Goal: Task Accomplishment & Management: Manage account settings

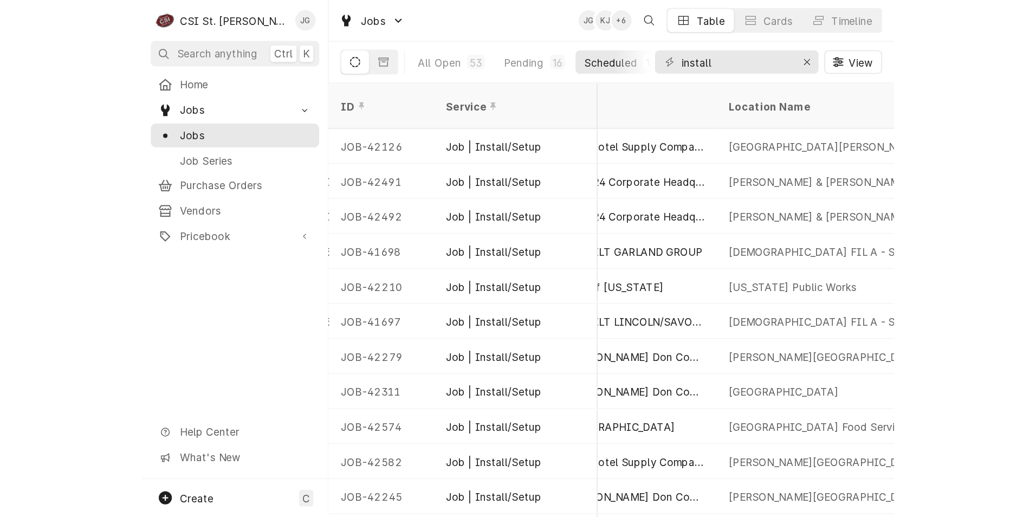
scroll to position [0, 740]
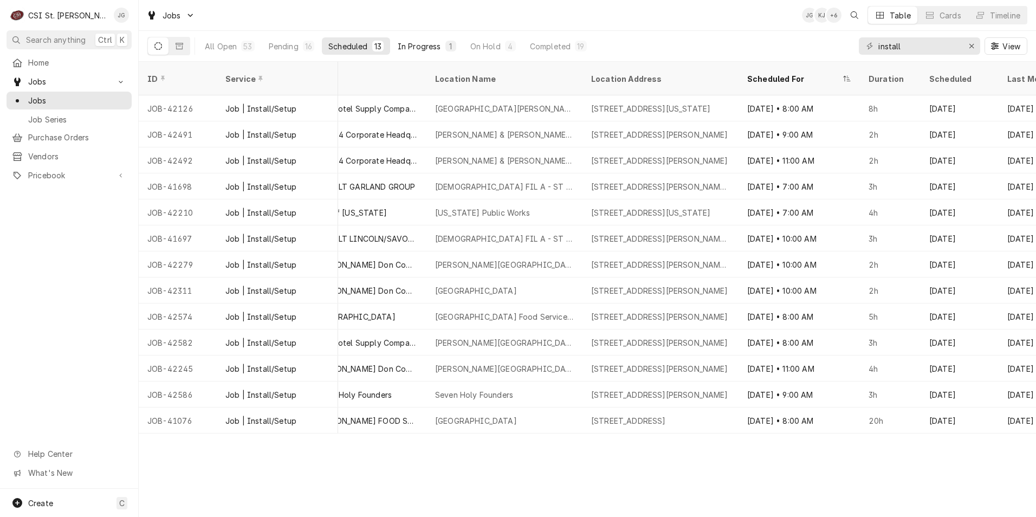
click at [424, 48] on div "In Progress" at bounding box center [419, 46] width 43 height 11
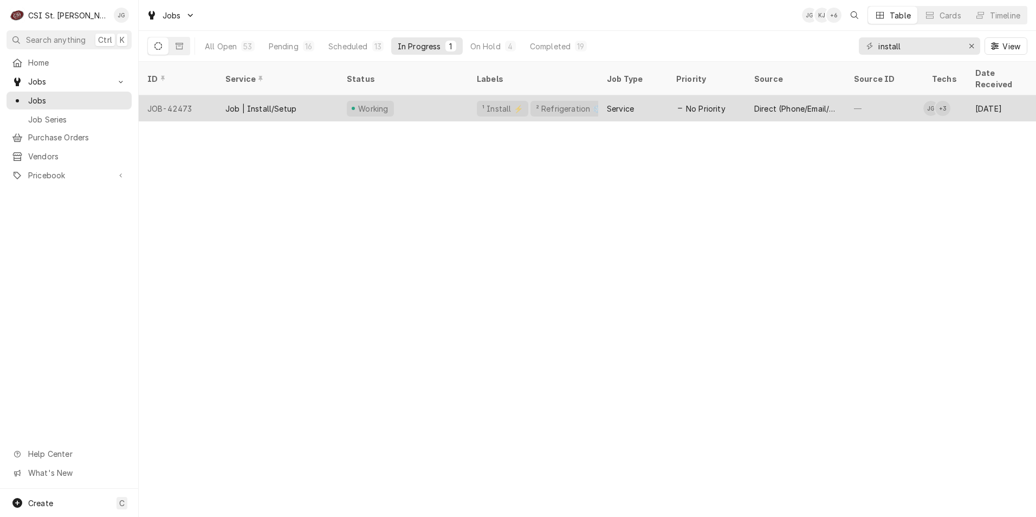
click at [421, 96] on div "Working" at bounding box center [403, 108] width 130 height 26
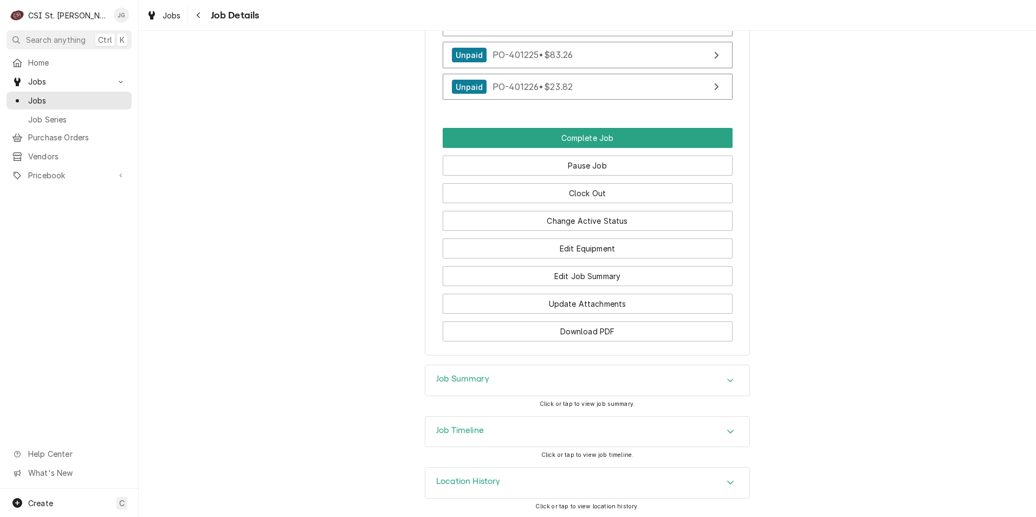
scroll to position [1736, 0]
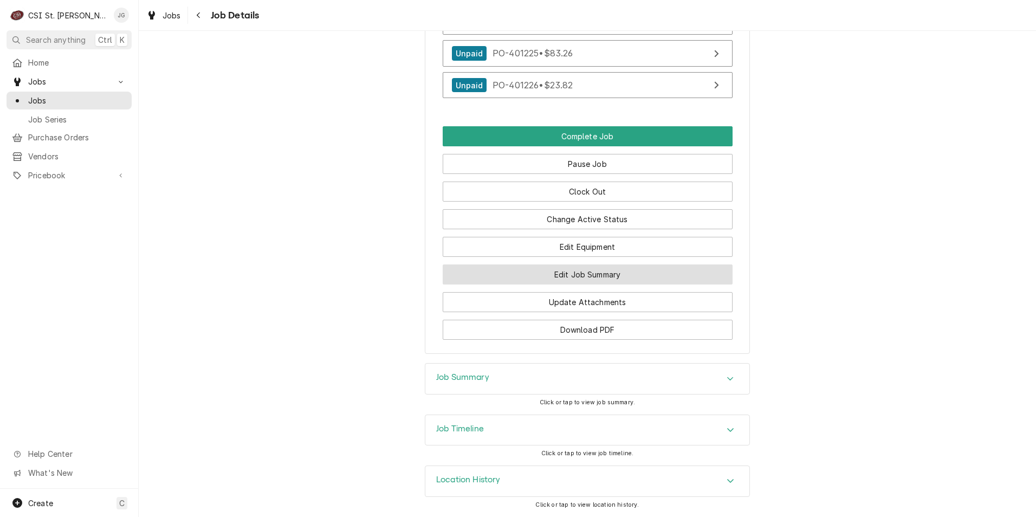
click at [596, 274] on button "Edit Job Summary" at bounding box center [588, 274] width 290 height 20
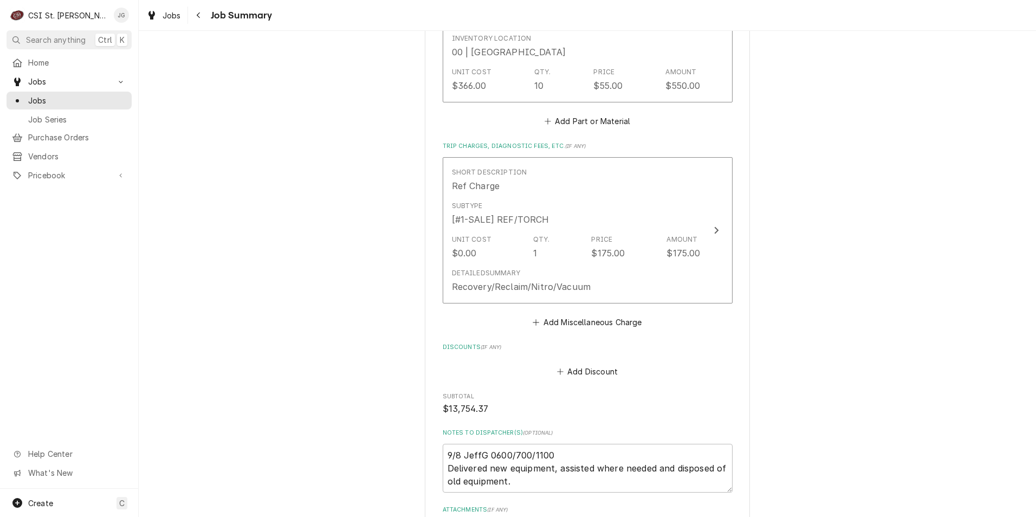
scroll to position [2442, 0]
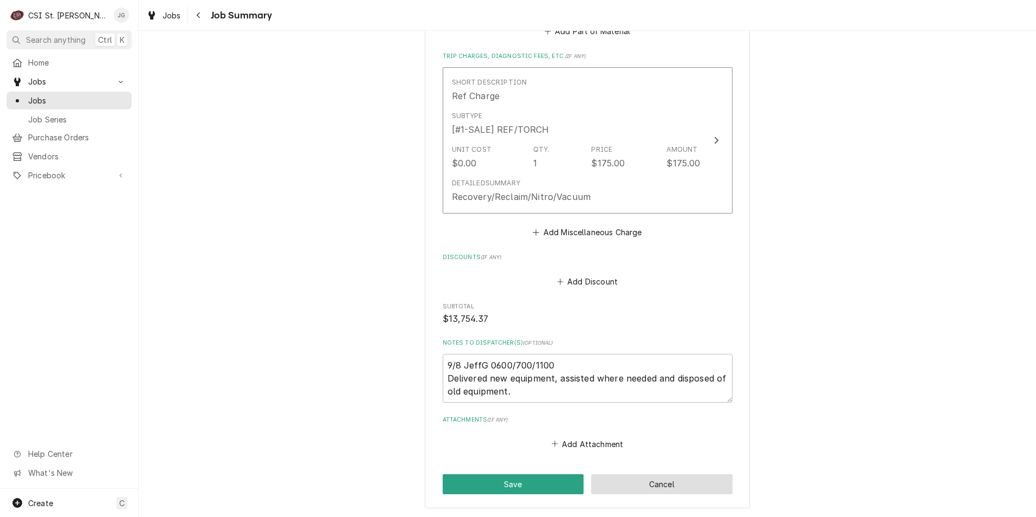
click at [631, 474] on button "Cancel" at bounding box center [661, 484] width 141 height 20
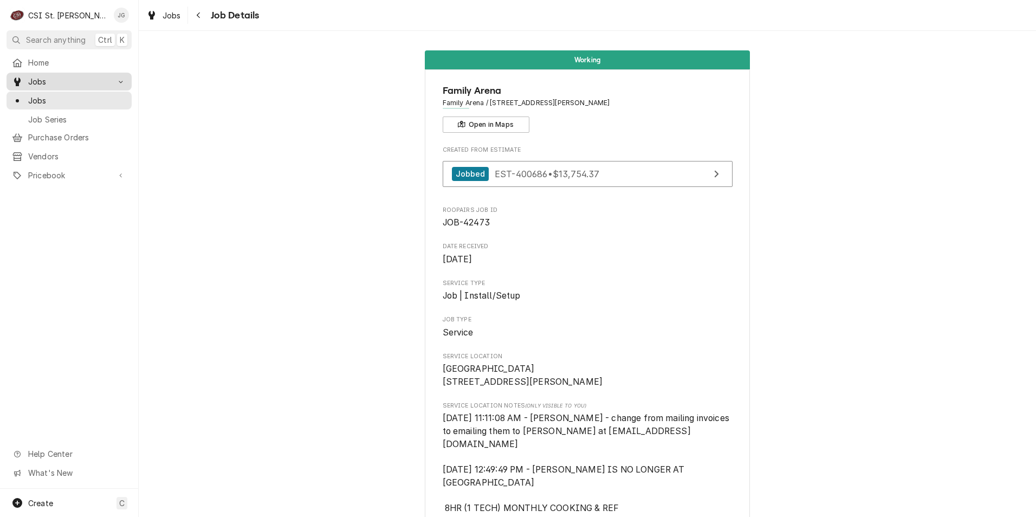
click at [38, 87] on link "Jobs" at bounding box center [69, 82] width 125 height 18
click at [59, 62] on span "Home" at bounding box center [77, 62] width 98 height 11
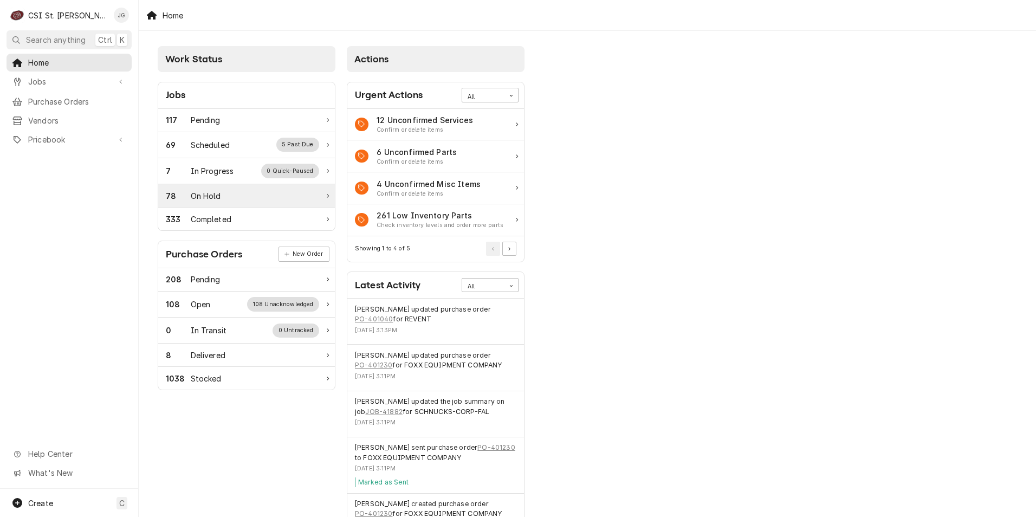
click at [216, 201] on div "On Hold" at bounding box center [206, 195] width 30 height 11
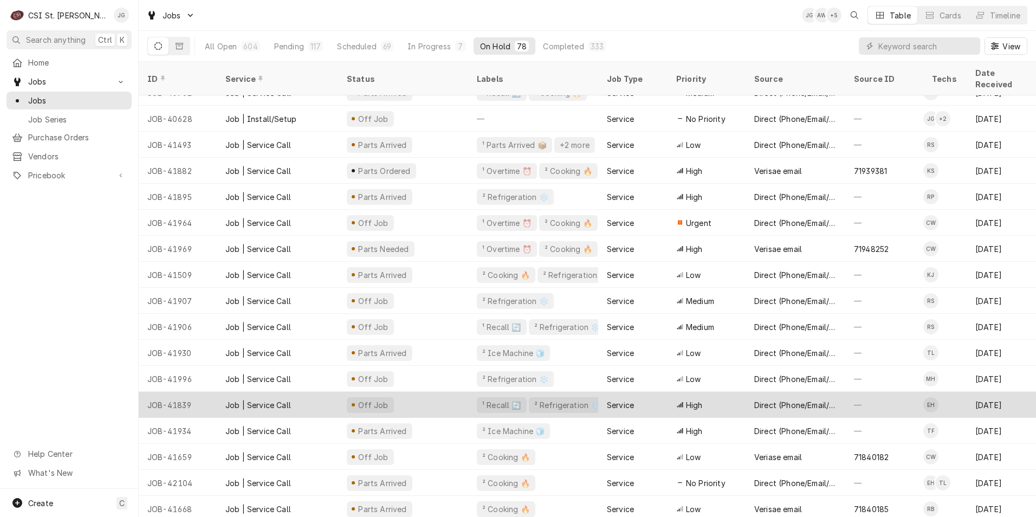
scroll to position [174, 0]
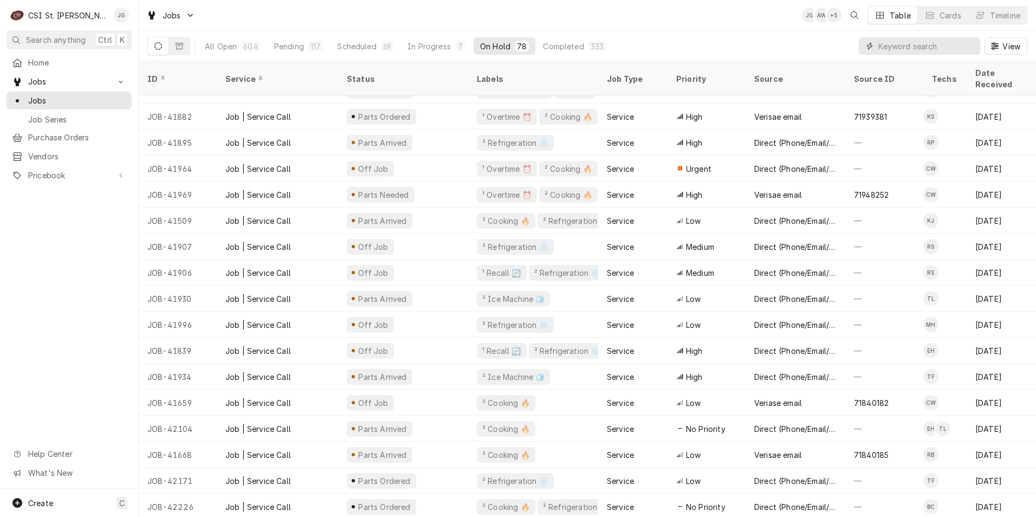
click at [904, 47] on input "Dynamic Content Wrapper" at bounding box center [927, 45] width 96 height 17
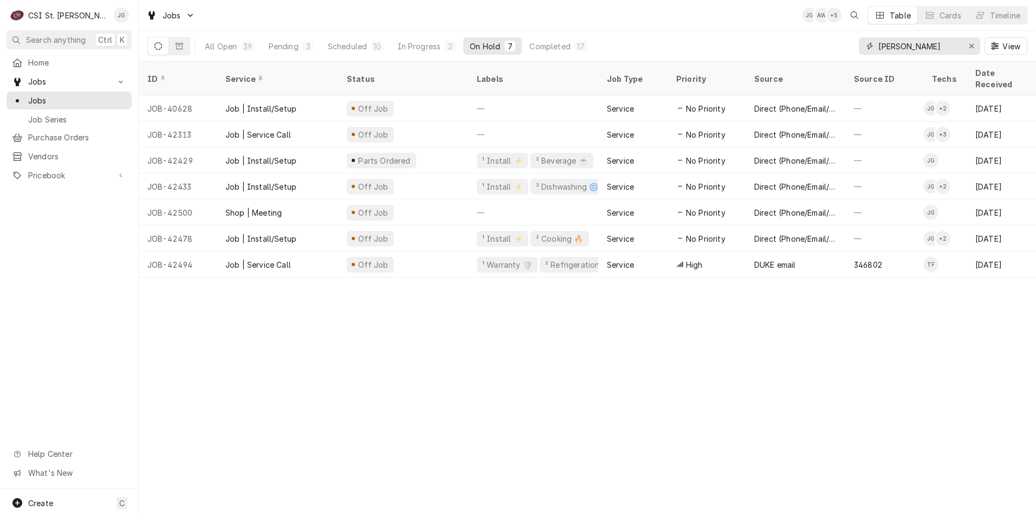
type input "[PERSON_NAME]"
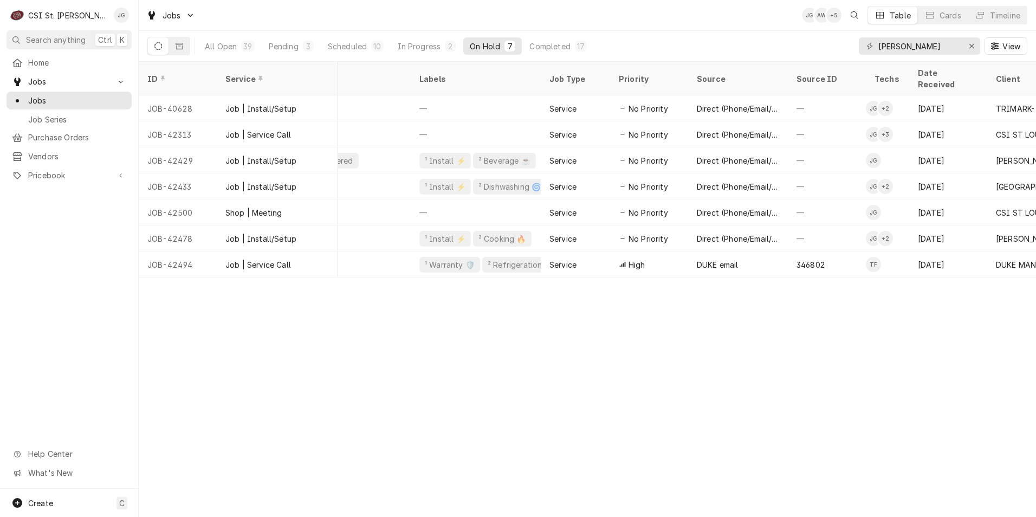
scroll to position [0, 0]
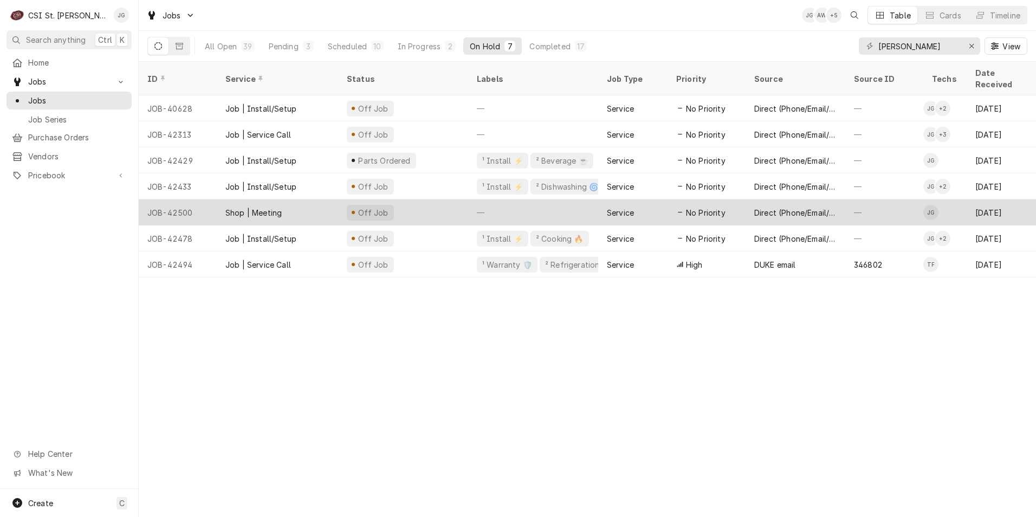
click at [237, 206] on div "Shop | Meeting" at bounding box center [277, 212] width 121 height 26
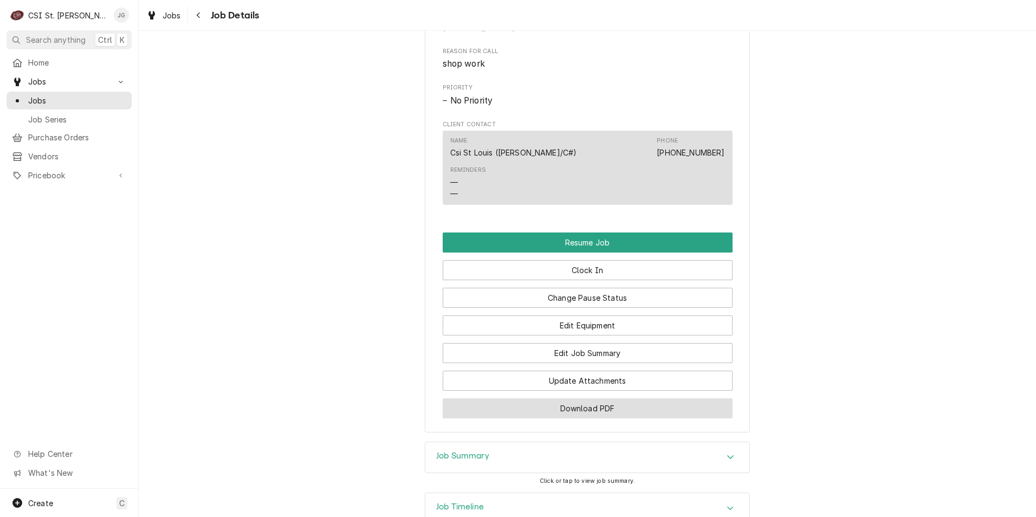
scroll to position [764, 0]
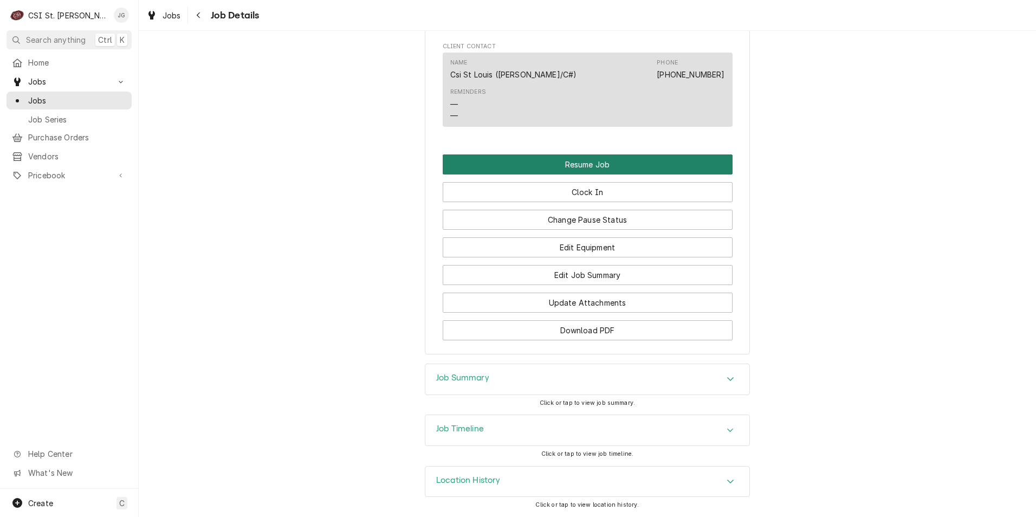
click at [604, 168] on button "Resume Job" at bounding box center [588, 164] width 290 height 20
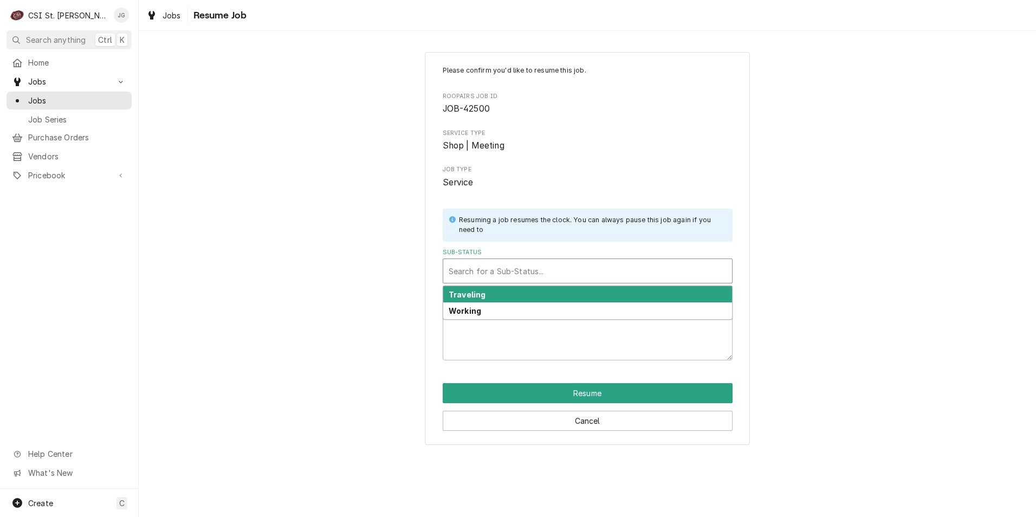
click at [529, 274] on div "Sub-Status" at bounding box center [588, 271] width 278 height 20
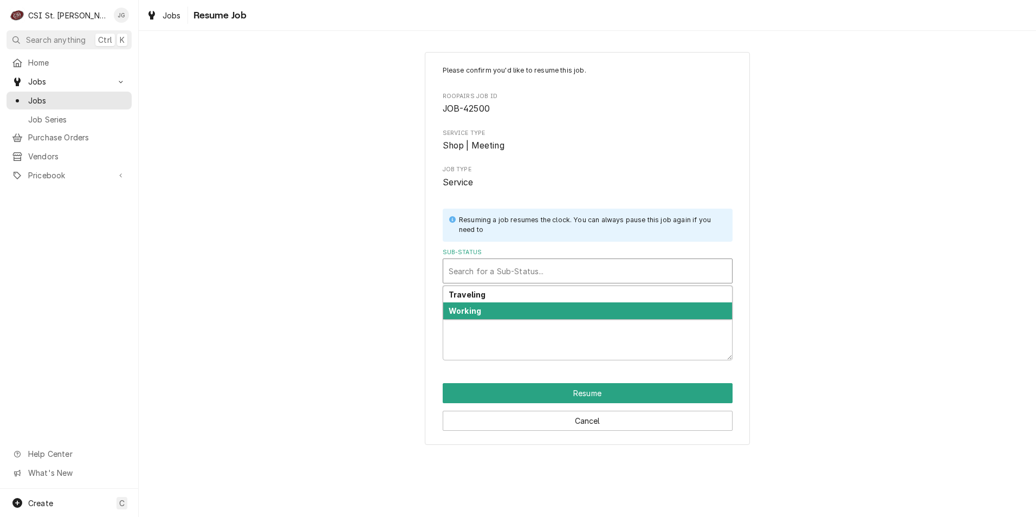
click at [503, 317] on div "Working" at bounding box center [587, 310] width 289 height 17
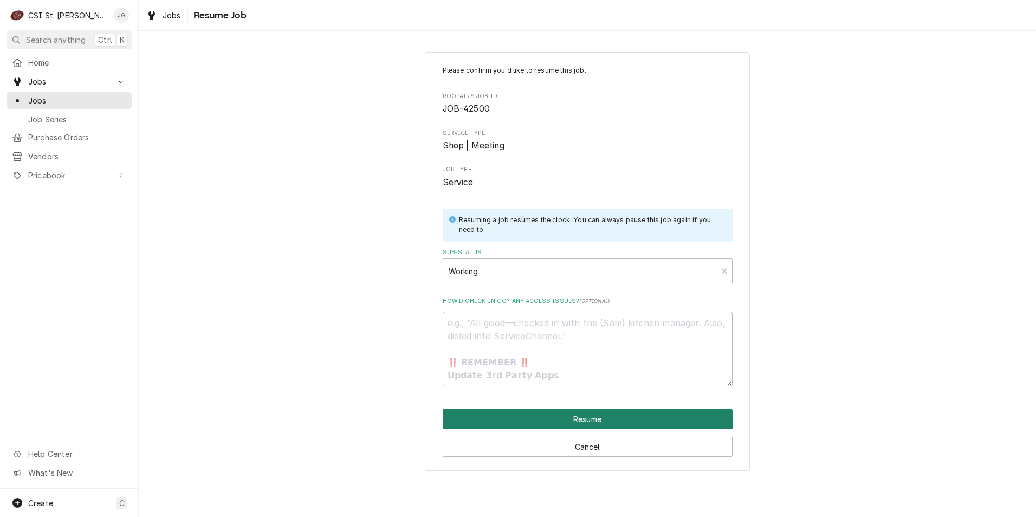
click at [534, 420] on button "Resume" at bounding box center [588, 419] width 290 height 20
type textarea "x"
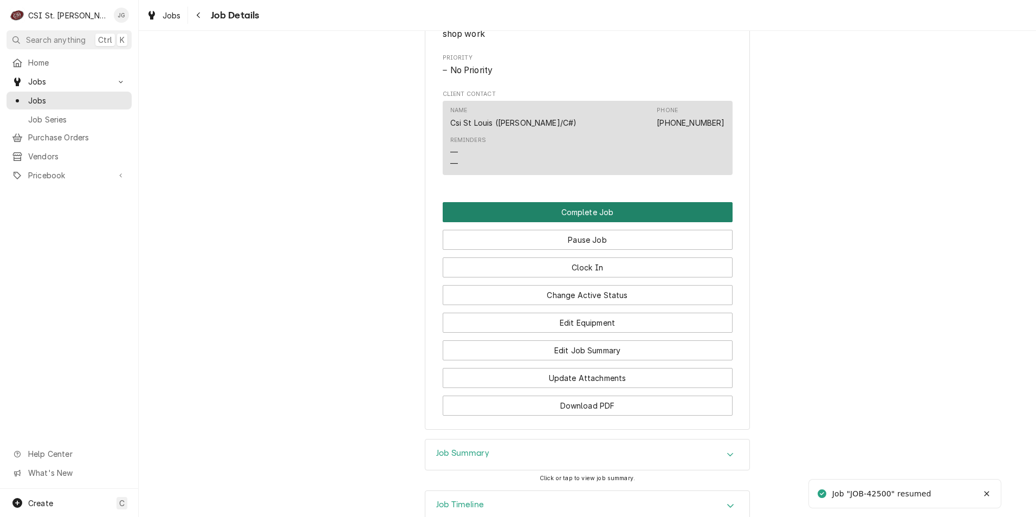
scroll to position [705, 0]
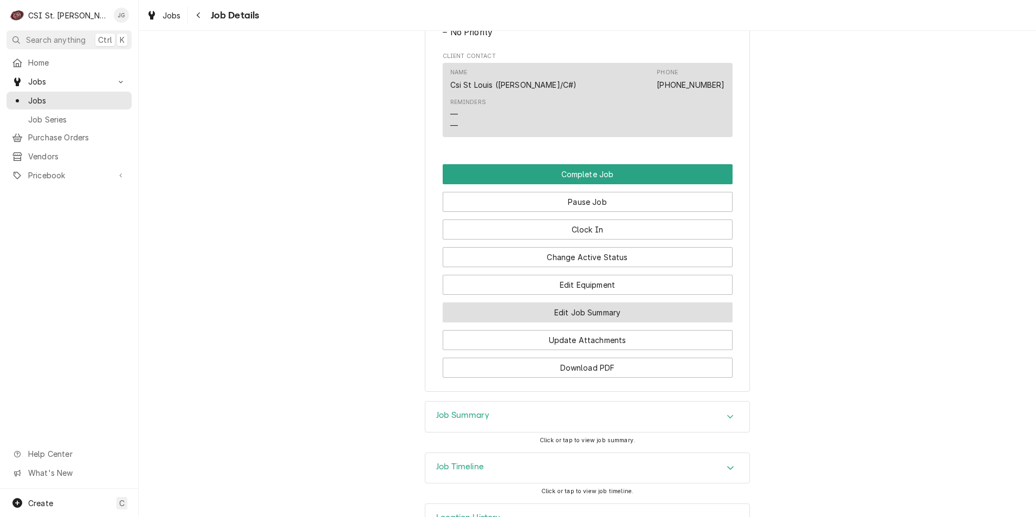
click at [593, 322] on button "Edit Job Summary" at bounding box center [588, 312] width 290 height 20
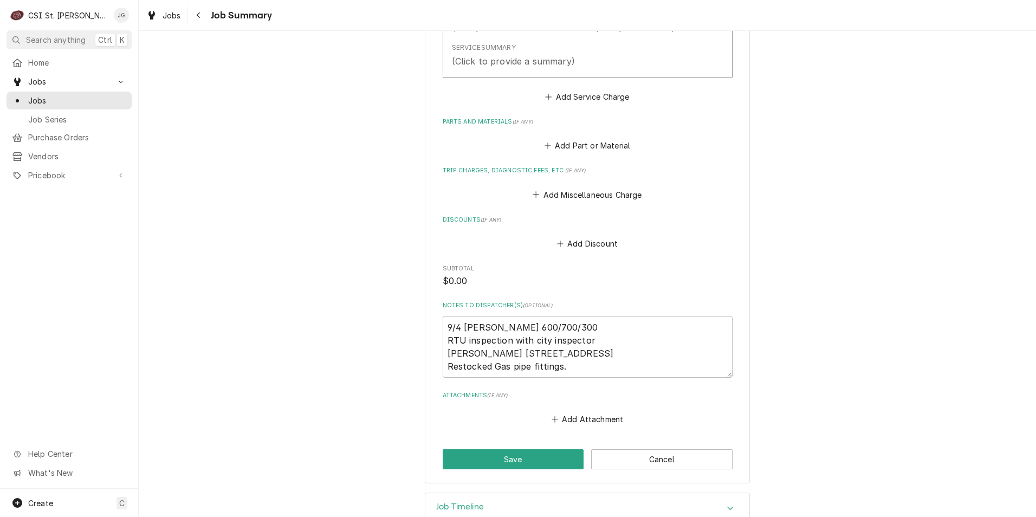
scroll to position [440, 0]
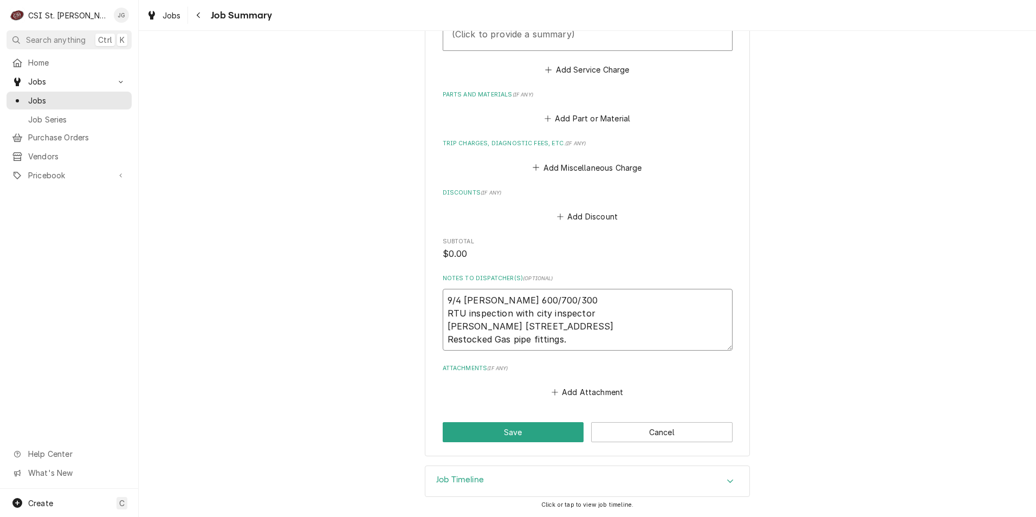
click at [585, 332] on textarea "9/4 Jeff G 600/700/300 RTU inspection with city inspector McAllisters 12101 Man…" at bounding box center [588, 320] width 290 height 62
click at [592, 339] on textarea "9/4 Jeff G 600/700/300 RTU inspection with city inspector McAllisters 12101 Man…" at bounding box center [588, 320] width 290 height 62
type textarea "x"
type textarea "9/4 Jeff G 600/700/300 RTU inspection with city inspector McAllisters 12101 Man…"
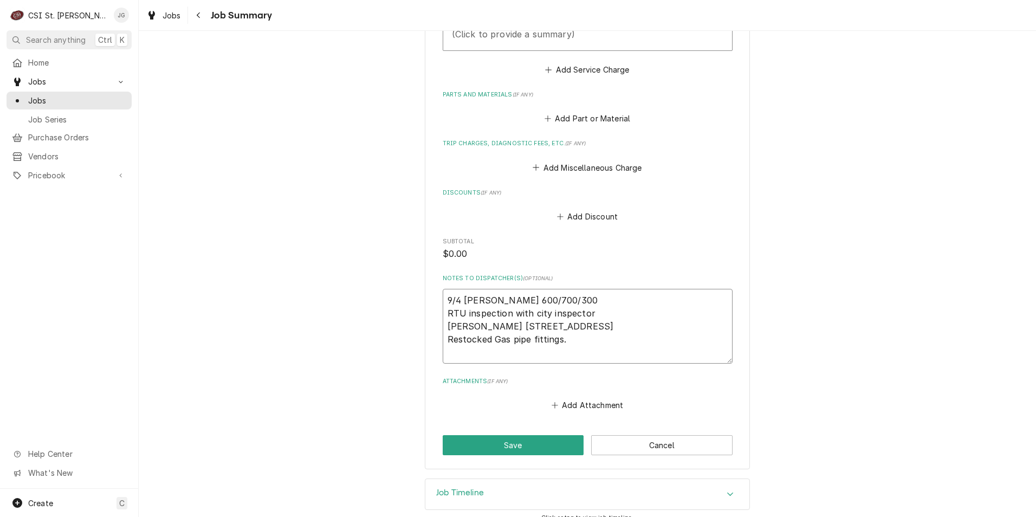
type textarea "x"
type textarea "9/4 Jeff G 600/700/300 RTU inspection with city inspector McAllisters 12101 Man…"
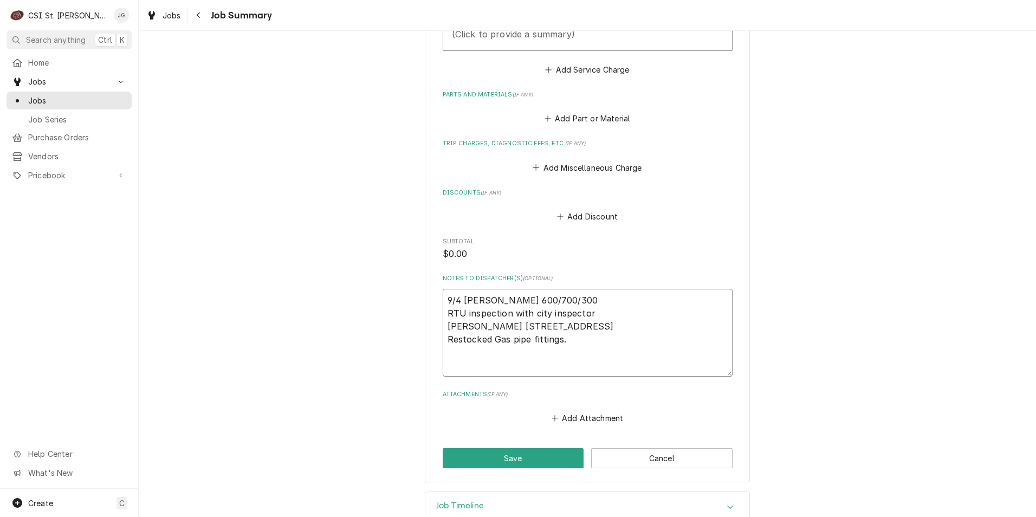
type textarea "x"
type textarea "9/4 Jeff G 600/700/300 RTU inspection with city inspector McAllisters 12101 Man…"
type textarea "x"
type textarea "9/4 Jeff G 600/700/300 RTU inspection with city inspector McAllisters 12101 Man…"
type textarea "x"
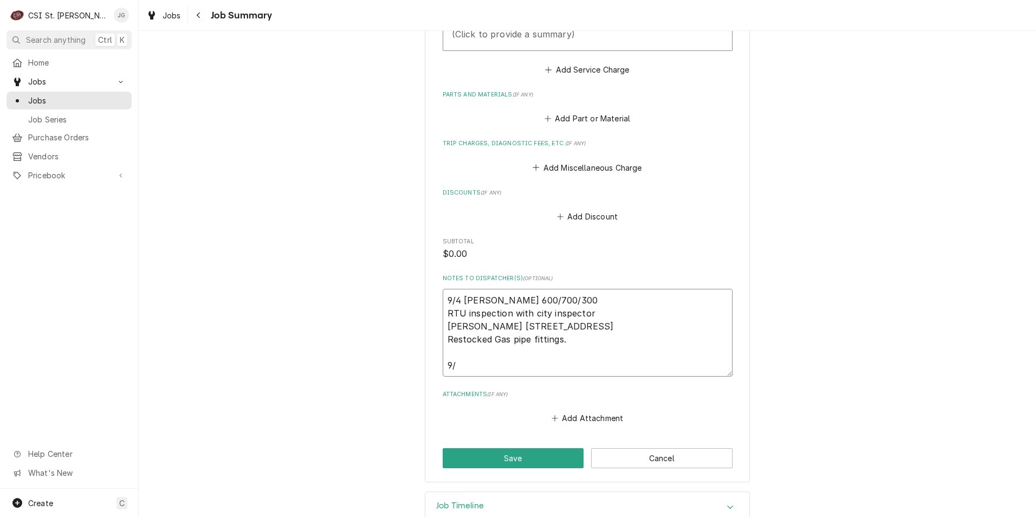
type textarea "9/4 Jeff G 600/700/300 RTU inspection with city inspector McAllisters 12101 Man…"
type textarea "x"
type textarea "9/4 Jeff G 600/700/300 RTU inspection with city inspector McAllisters 12101 Man…"
type textarea "x"
type textarea "9/4 Jeff G 600/700/300 RTU inspection with city inspector McAllisters 12101 Man…"
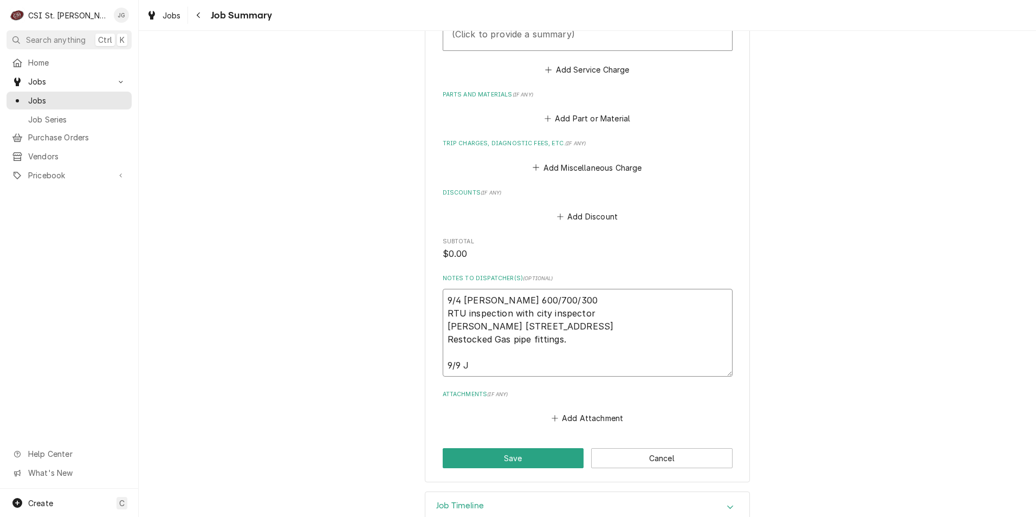
type textarea "x"
type textarea "9/4 Jeff G 600/700/300 RTU inspection with city inspector McAllisters 12101 Man…"
type textarea "x"
type textarea "9/4 Jeff G 600/700/300 RTU inspection with city inspector McAllisters 12101 Man…"
type textarea "x"
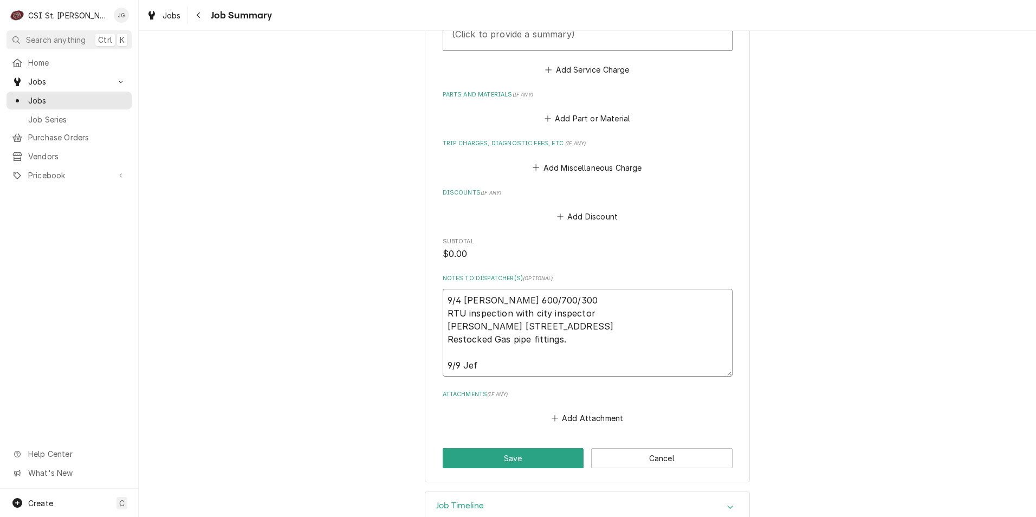
type textarea "9/4 Jeff G 600/700/300 RTU inspection with city inspector McAllisters 12101 Man…"
type textarea "x"
type textarea "9/4 Jeff G 600/700/300 RTU inspection with city inspector McAllisters 12101 Man…"
type textarea "x"
type textarea "9/4 Jeff G 600/700/300 RTU inspection with city inspector McAllisters 12101 Man…"
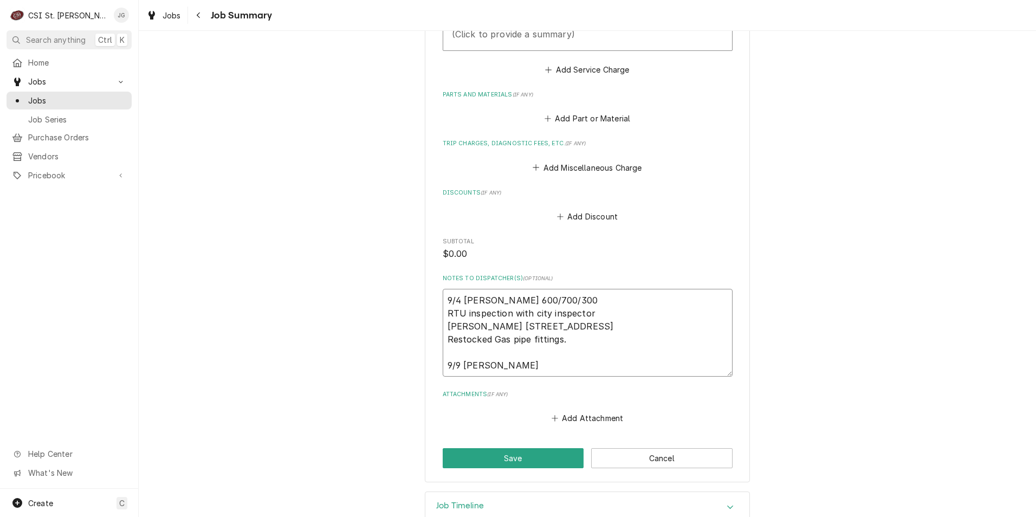
type textarea "x"
type textarea "9/4 Jeff G 600/700/300 RTU inspection with city inspector McAllisters 12101 Man…"
type textarea "x"
type textarea "9/4 Jeff G 600/700/300 RTU inspection with city inspector McAllisters 12101 Man…"
type textarea "x"
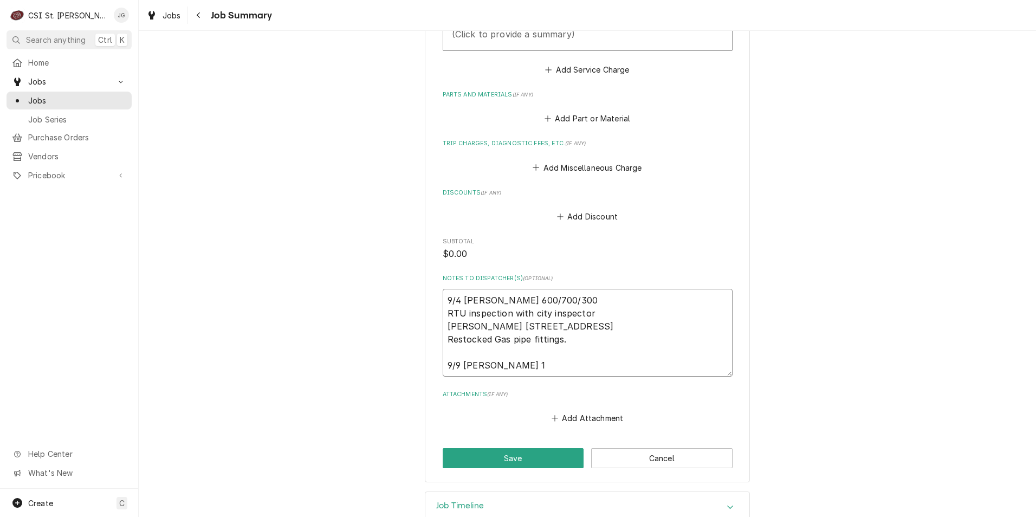
type textarea "9/4 Jeff G 600/700/300 RTU inspection with city inspector McAllisters 12101 Man…"
type textarea "x"
type textarea "9/4 Jeff G 600/700/300 RTU inspection with city inspector McAllisters 12101 Man…"
type textarea "x"
type textarea "9/4 Jeff G 600/700/300 RTU inspection with city inspector McAllisters 12101 Man…"
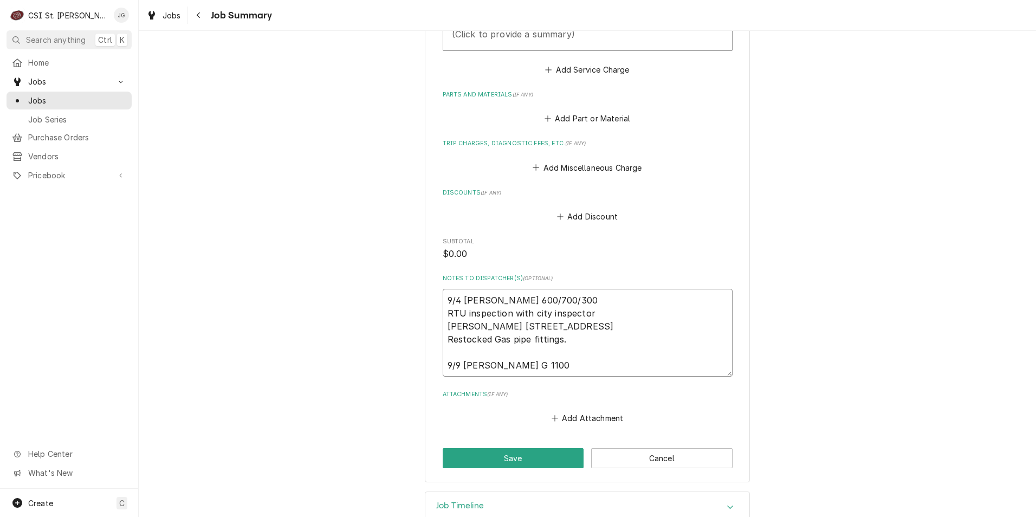
type textarea "x"
type textarea "9/4 Jeff G 600/700/300 RTU inspection with city inspector McAllisters 12101 Man…"
type textarea "x"
type textarea "9/4 Jeff G 600/700/300 RTU inspection with city inspector McAllisters 12101 Man…"
type textarea "x"
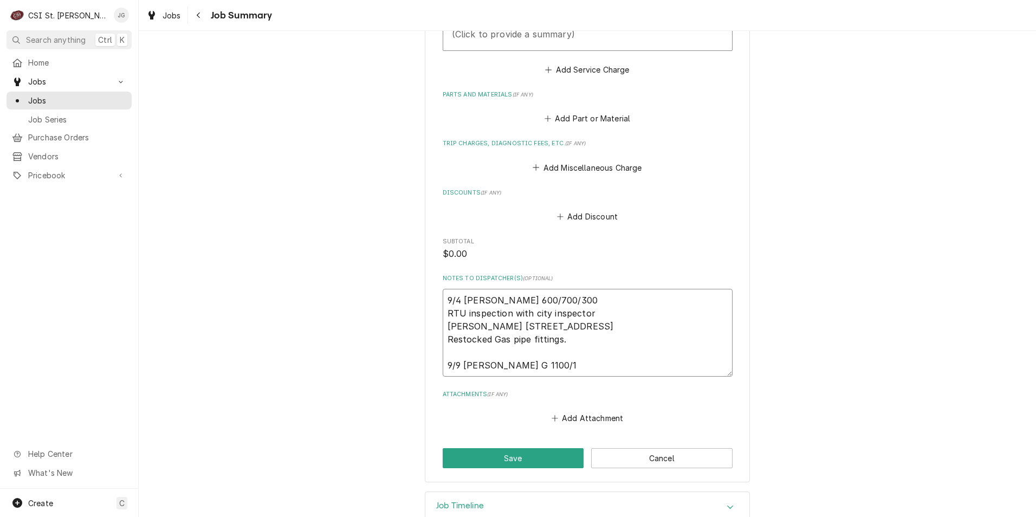
type textarea "9/4 Jeff G 600/700/300 RTU inspection with city inspector McAllisters 12101 Man…"
type textarea "x"
type textarea "9/4 Jeff G 600/700/300 RTU inspection with city inspector McAllisters 12101 Man…"
type textarea "x"
type textarea "9/4 Jeff G 600/700/300 RTU inspection with city inspector McAllisters 12101 Man…"
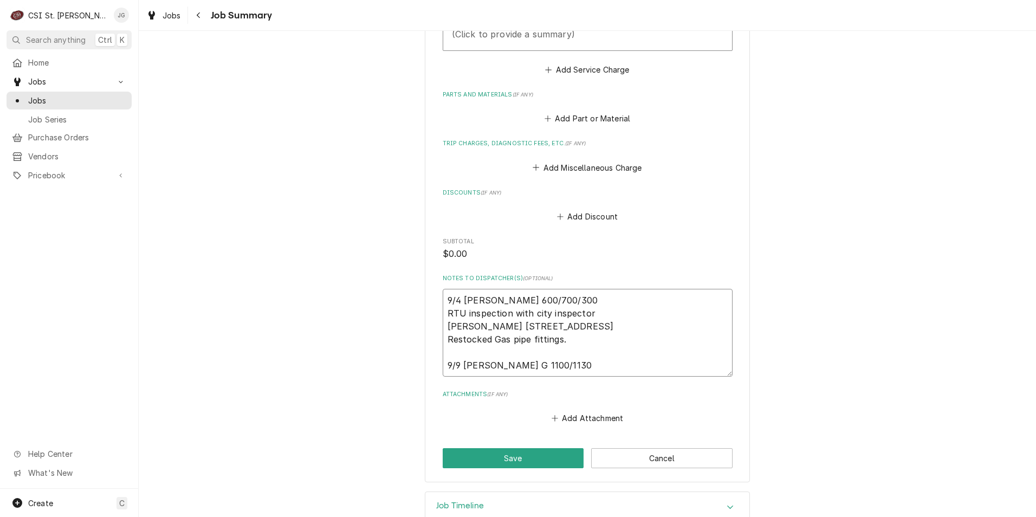
type textarea "x"
type textarea "9/4 Jeff G 600/700/300 RTU inspection with city inspector McAllisters 12101 Man…"
type textarea "x"
type textarea "9/4 Jeff G 600/700/300 RTU inspection with city inspector McAllisters 12101 Man…"
type textarea "x"
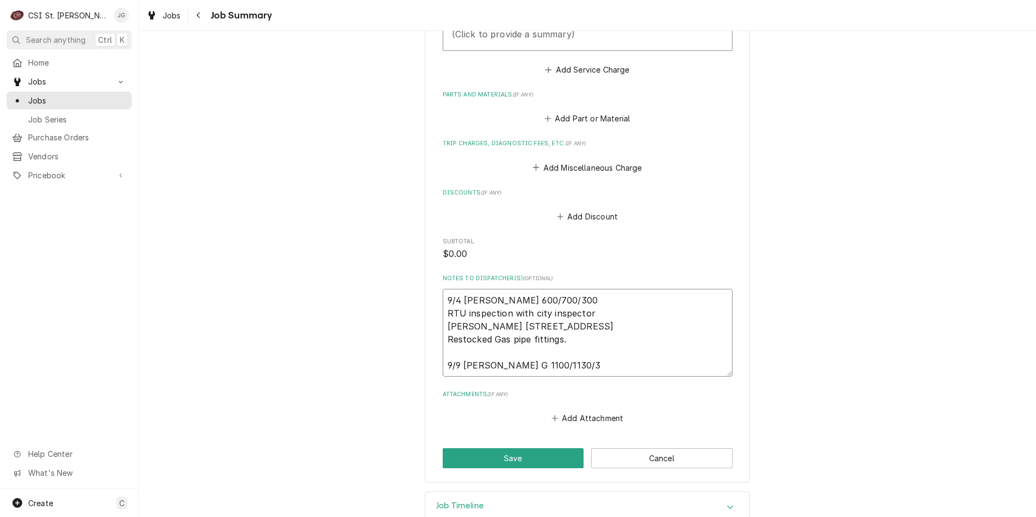
type textarea "9/4 Jeff G 600/700/300 RTU inspection with city inspector McAllisters 12101 Man…"
type textarea "x"
type textarea "9/4 Jeff G 600/700/300 RTU inspection with city inspector McAllisters 12101 Man…"
type textarea "x"
type textarea "9/4 Jeff G 600/700/300 RTU inspection with city inspector McAllisters 12101 Man…"
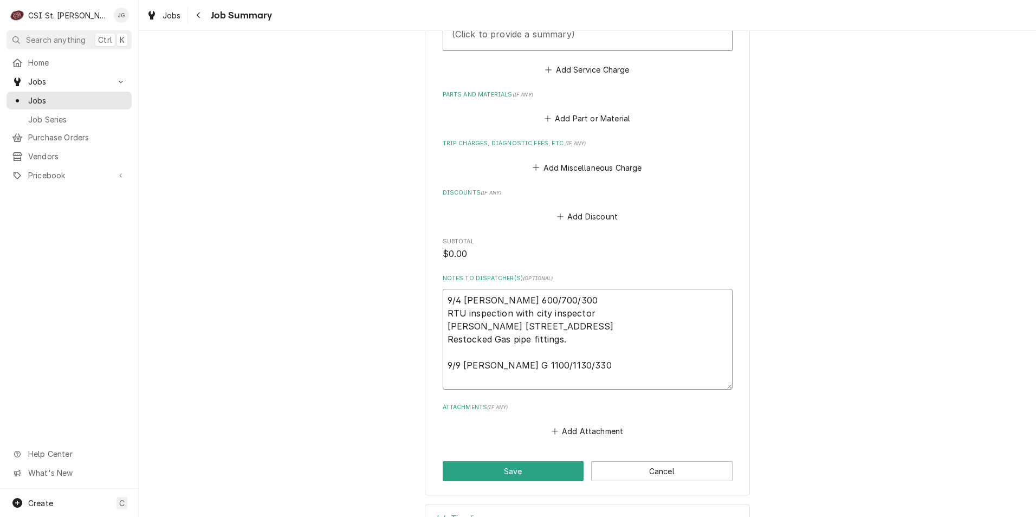
type textarea "x"
type textarea "9/4 Jeff G 600/700/300 RTU inspection with city inspector McAllisters 12101 Man…"
type textarea "x"
type textarea "9/4 Jeff G 600/700/300 RTU inspection with city inspector McAllisters 12101 Man…"
type textarea "x"
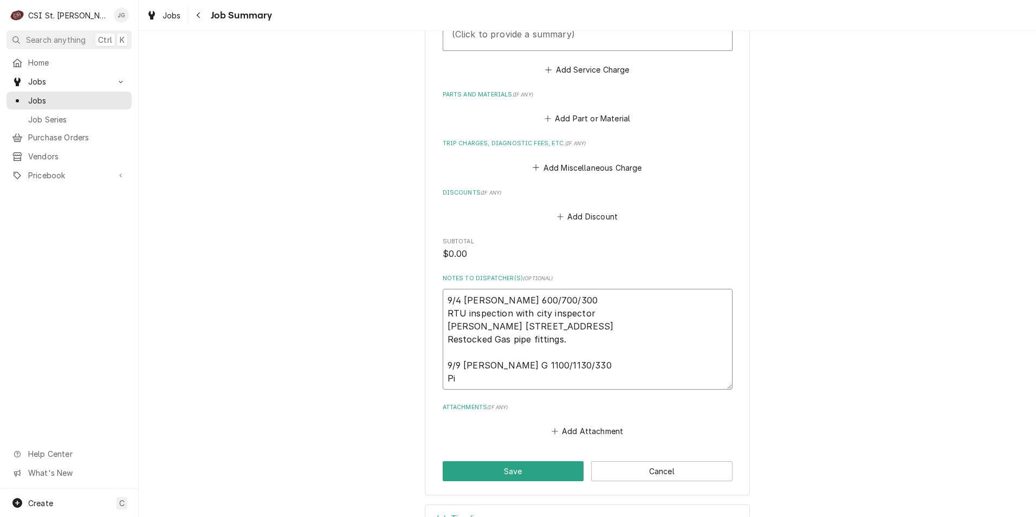
type textarea "9/4 Jeff G 600/700/300 RTU inspection with city inspector McAllisters 12101 Man…"
type textarea "x"
type textarea "9/4 Jeff G 600/700/300 RTU inspection with city inspector McAllisters 12101 Man…"
type textarea "x"
type textarea "9/4 Jeff G 600/700/300 RTU inspection with city inspector McAllisters 12101 Man…"
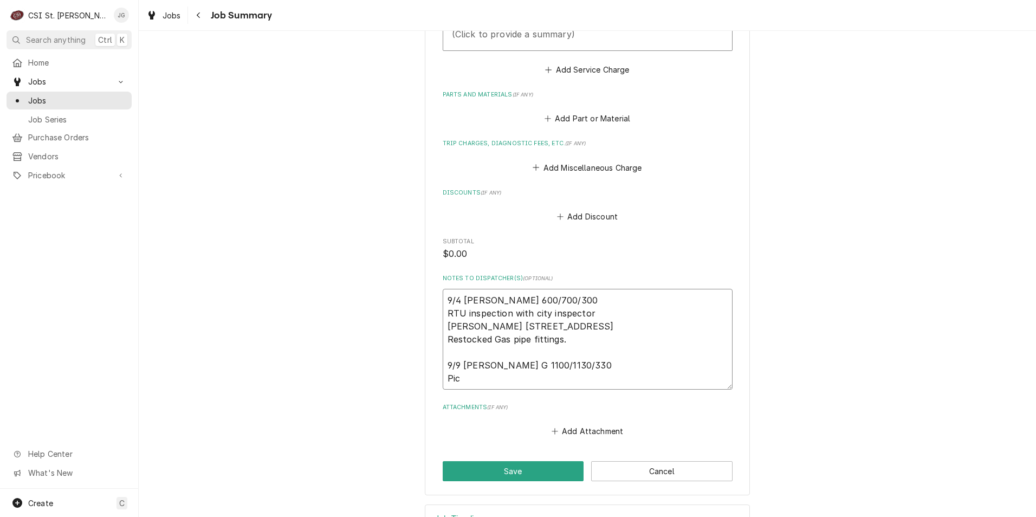
type textarea "x"
type textarea "9/4 Jeff G 600/700/300 RTU inspection with city inspector McAllisters 12101 Man…"
type textarea "x"
type textarea "9/4 Jeff G 600/700/300 RTU inspection with city inspector McAllisters 12101 Man…"
type textarea "x"
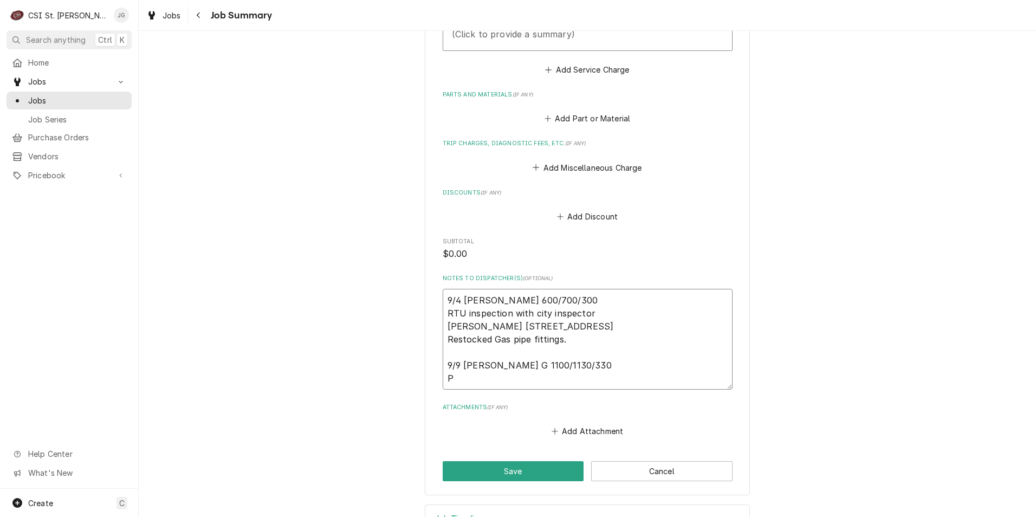
type textarea "9/4 Jeff G 600/700/300 RTU inspection with city inspector McAllisters 12101 Man…"
type textarea "x"
type textarea "9/4 Jeff G 600/700/300 RTU inspection with city inspector McAllisters 12101 Man…"
type textarea "x"
type textarea "9/4 Jeff G 600/700/300 RTU inspection with city inspector McAllisters 12101 Man…"
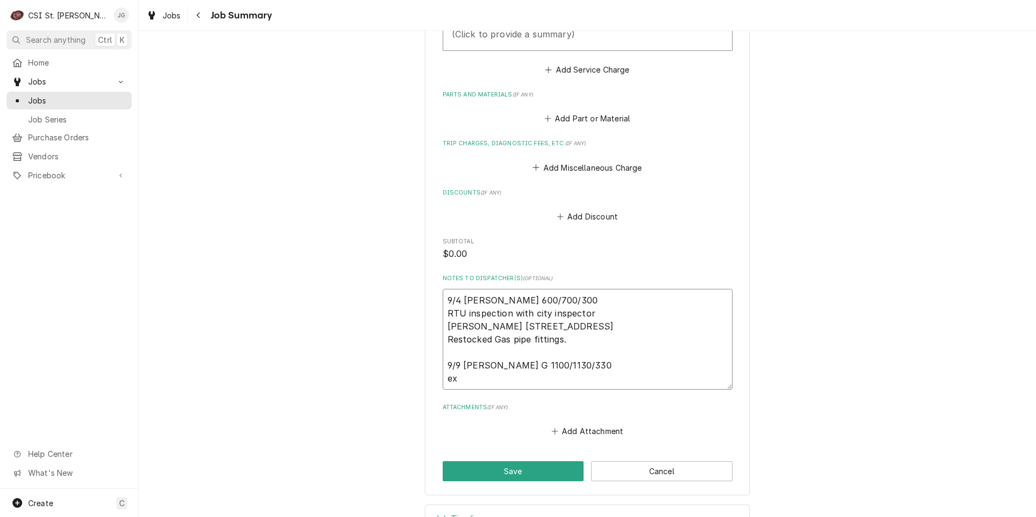
type textarea "x"
type textarea "9/4 Jeff G 600/700/300 RTU inspection with city inspector McAllisters 12101 Man…"
type textarea "x"
type textarea "9/4 Jeff G 600/700/300 RTU inspection with city inspector McAllisters 12101 Man…"
type textarea "x"
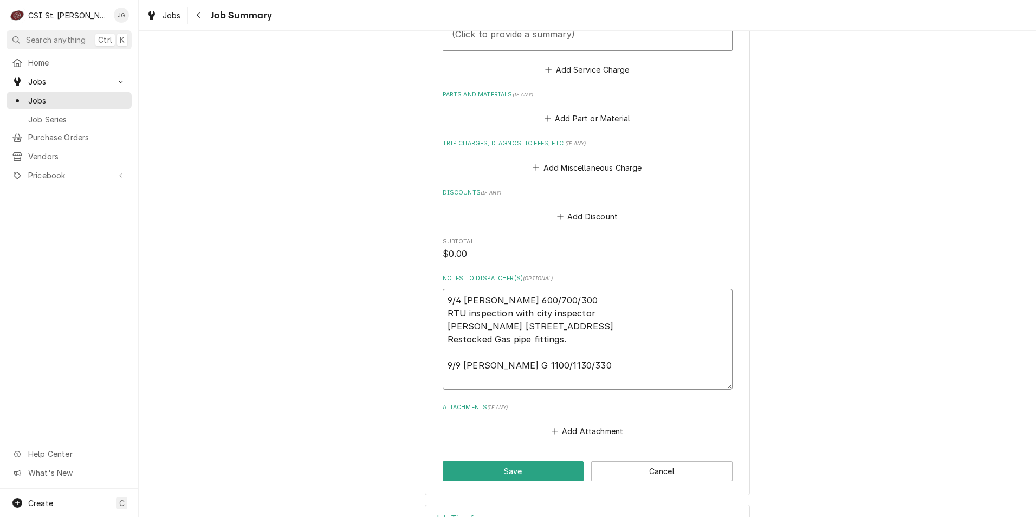
type textarea "9/4 Jeff G 600/700/300 RTU inspection with city inspector McAllisters 12101 Man…"
type textarea "x"
type textarea "9/4 Jeff G 600/700/300 RTU inspection with city inspector McAllisters 12101 Man…"
type textarea "x"
type textarea "9/4 Jeff G 600/700/300 RTU inspection with city inspector McAllisters 12101 Man…"
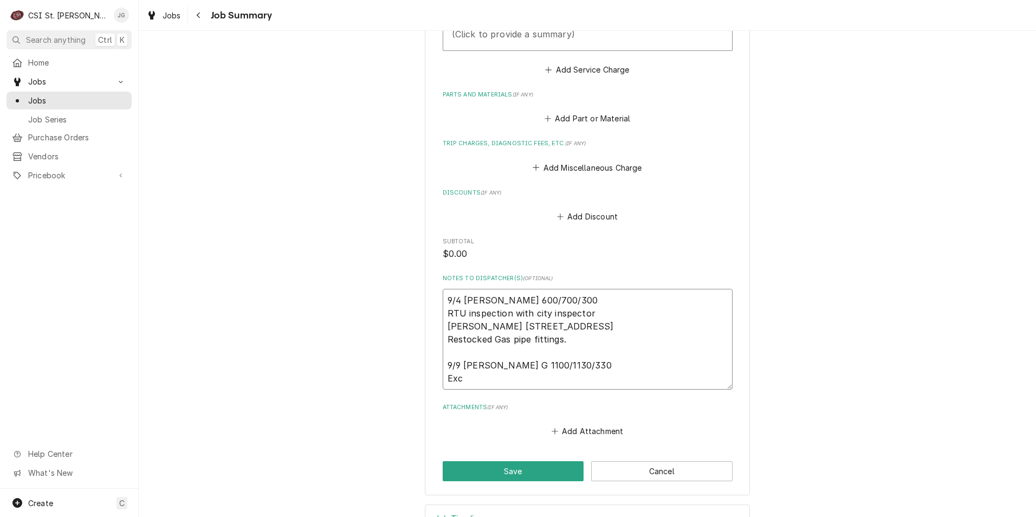
type textarea "x"
type textarea "9/4 Jeff G 600/700/300 RTU inspection with city inspector McAllisters 12101 Man…"
type textarea "x"
type textarea "9/4 Jeff G 600/700/300 RTU inspection with city inspector McAllisters 12101 Man…"
type textarea "x"
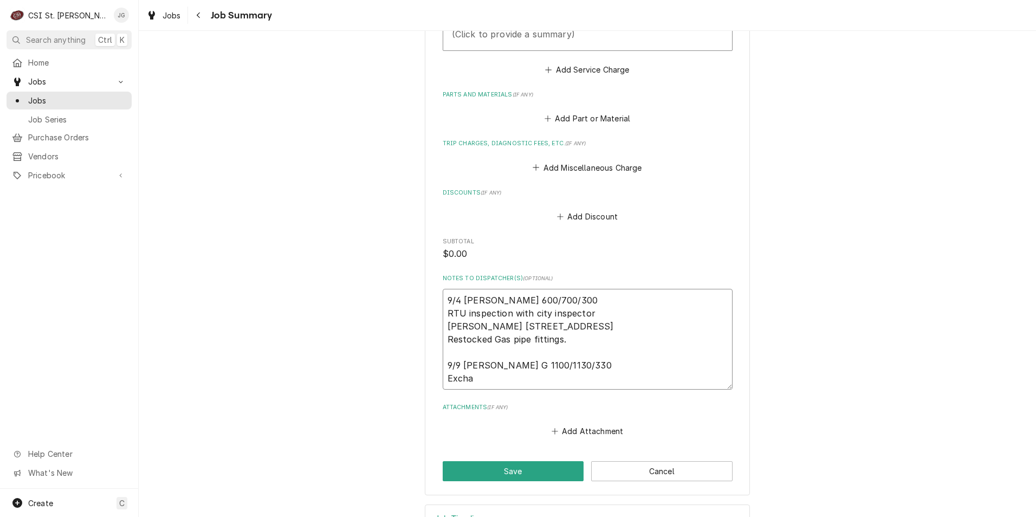
type textarea "9/4 Jeff G 600/700/300 RTU inspection with city inspector McAllisters 12101 Man…"
type textarea "x"
type textarea "9/4 Jeff G 600/700/300 RTU inspection with city inspector McAllisters 12101 Man…"
type textarea "x"
type textarea "9/4 Jeff G 600/700/300 RTU inspection with city inspector McAllisters 12101 Man…"
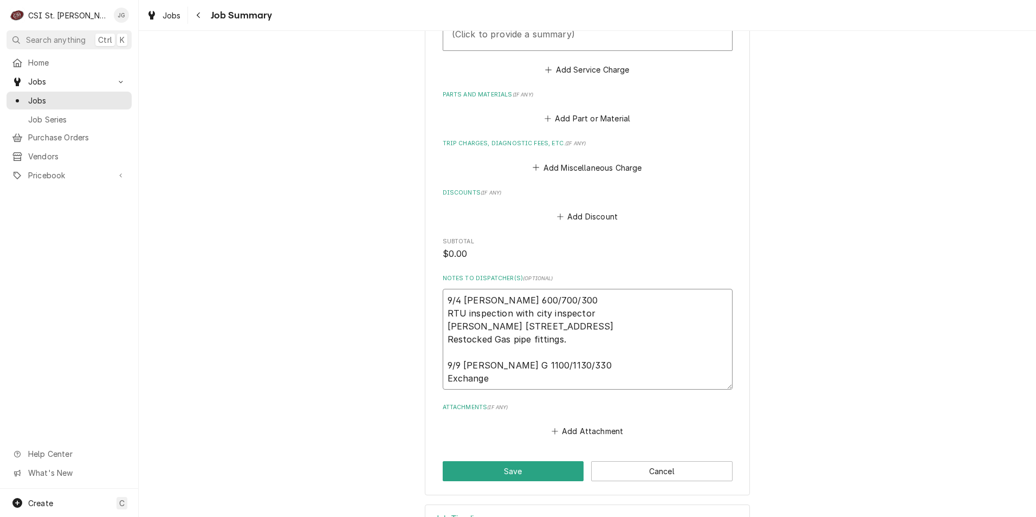
type textarea "x"
type textarea "9/4 Jeff G 600/700/300 RTU inspection with city inspector McAllisters 12101 Man…"
type textarea "x"
type textarea "9/4 Jeff G 600/700/300 RTU inspection with city inspector McAllisters 12101 Man…"
type textarea "x"
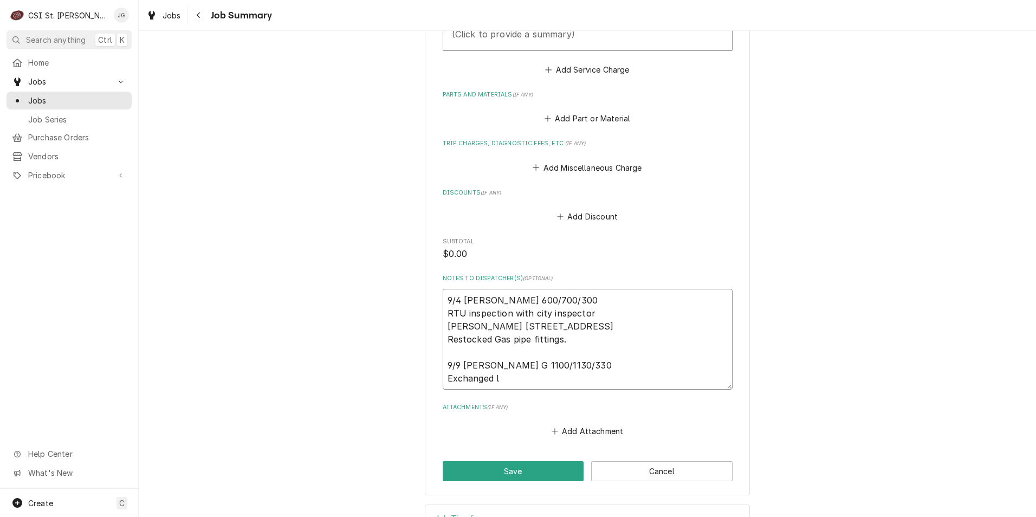
type textarea "9/4 Jeff G 600/700/300 RTU inspection with city inspector McAllisters 12101 Man…"
type textarea "x"
type textarea "9/4 Jeff G 600/700/300 RTU inspection with city inspector McAllisters 12101 Man…"
type textarea "x"
type textarea "9/4 Jeff G 600/700/300 RTU inspection with city inspector McAllisters 12101 Man…"
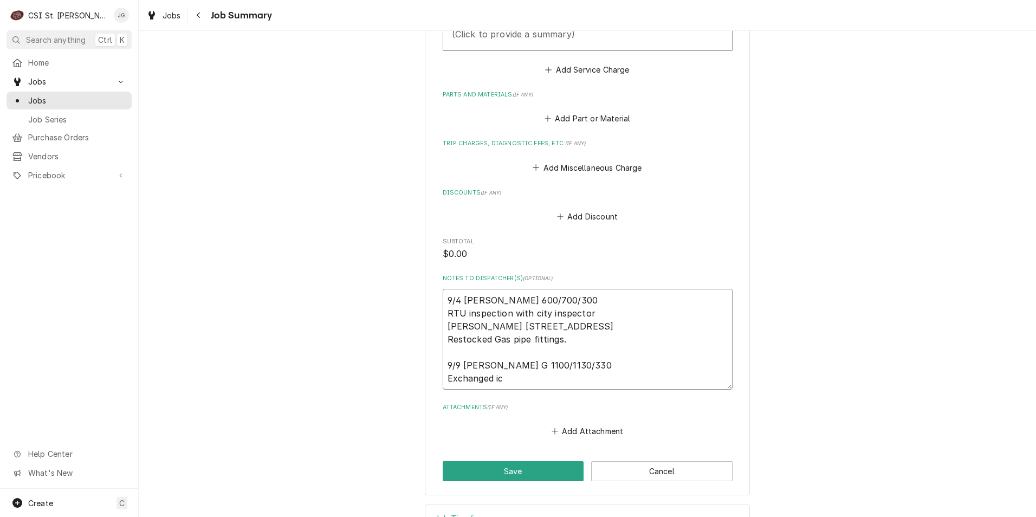
type textarea "x"
type textarea "9/4 Jeff G 600/700/300 RTU inspection with city inspector McAllisters 12101 Man…"
type textarea "x"
type textarea "9/4 Jeff G 600/700/300 RTU inspection with city inspector McAllisters 12101 Man…"
type textarea "x"
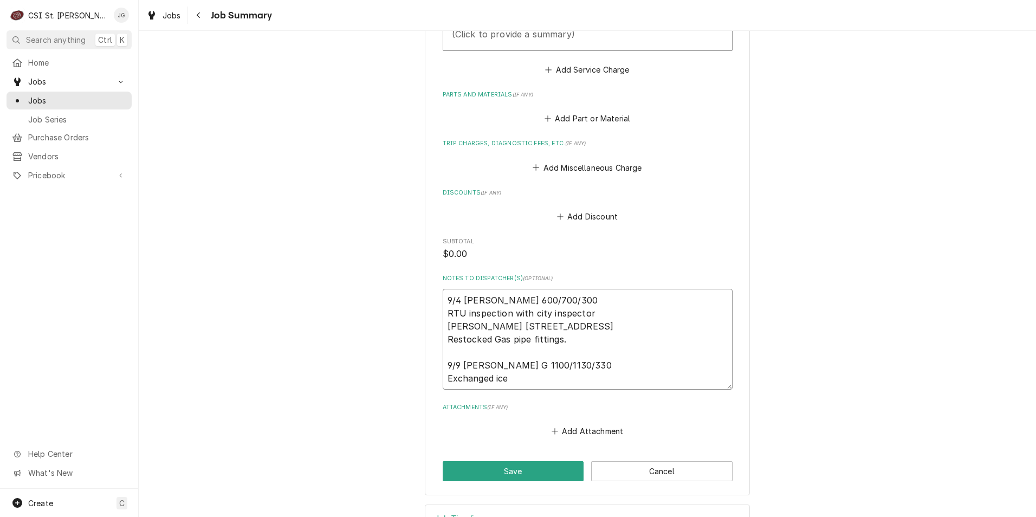
type textarea "9/4 Jeff G 600/700/300 RTU inspection with city inspector McAllisters 12101 Man…"
type textarea "x"
type textarea "9/4 Jeff G 600/700/300 RTU inspection with city inspector McAllisters 12101 Man…"
type textarea "x"
type textarea "9/4 Jeff G 600/700/300 RTU inspection with city inspector McAllisters 12101 Man…"
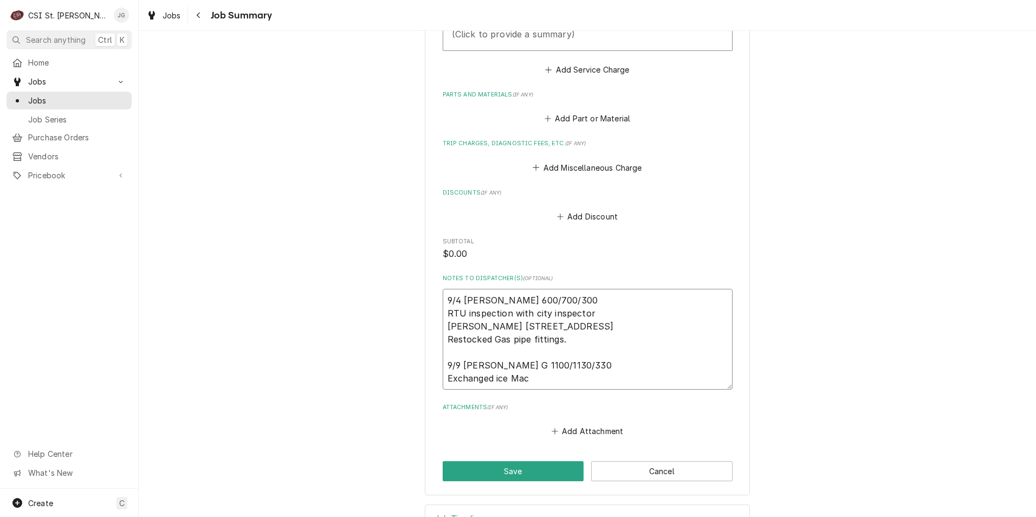
type textarea "x"
type textarea "9/4 Jeff G 600/700/300 RTU inspection with city inspector McAllisters 12101 Man…"
type textarea "x"
type textarea "9/4 Jeff G 600/700/300 RTU inspection with city inspector McAllisters 12101 Man…"
type textarea "x"
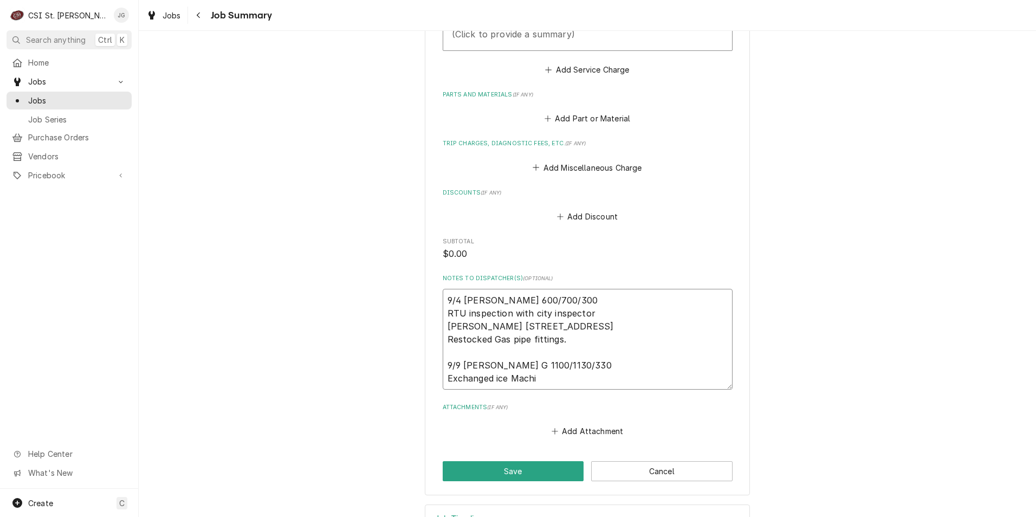
type textarea "9/4 Jeff G 600/700/300 RTU inspection with city inspector McAllisters 12101 Man…"
type textarea "x"
type textarea "9/4 Jeff G 600/700/300 RTU inspection with city inspector McAllisters 12101 Man…"
type textarea "x"
type textarea "9/4 Jeff G 600/700/300 RTU inspection with city inspector McAllisters 12101 Man…"
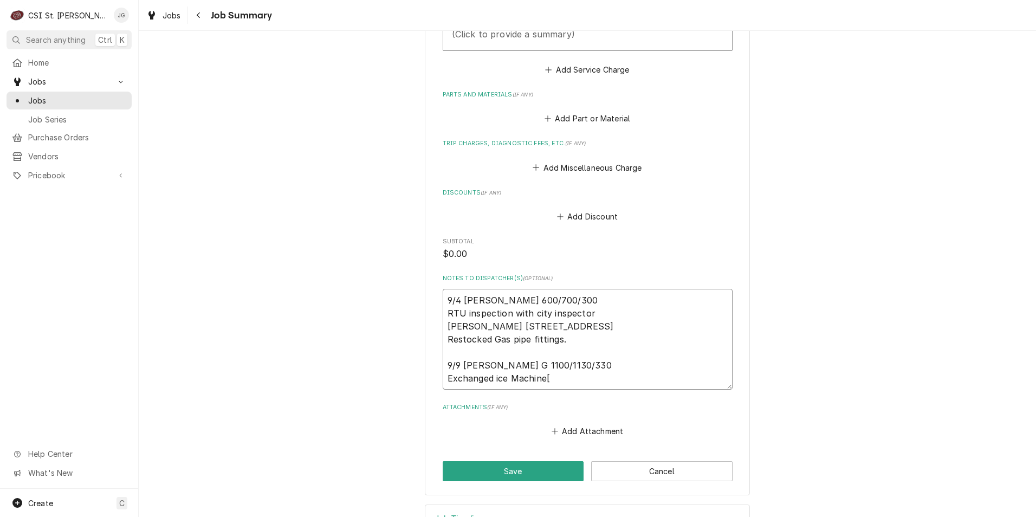
type textarea "x"
type textarea "9/4 Jeff G 600/700/300 RTU inspection with city inspector McAllisters 12101 Man…"
type textarea "x"
type textarea "9/4 Jeff G 600/700/300 RTU inspection with city inspector McAllisters 12101 Man…"
type textarea "x"
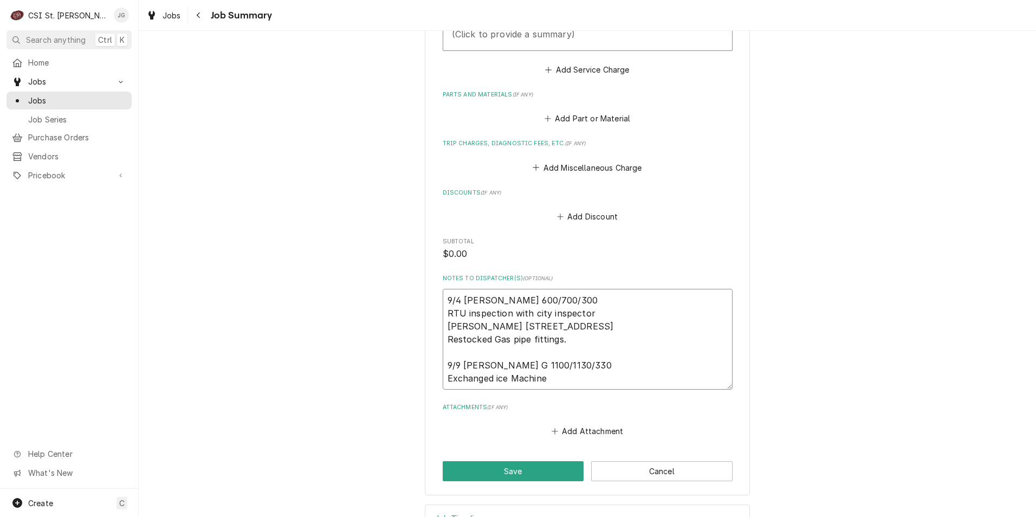
type textarea "9/4 Jeff G 600/700/300 RTU inspection with city inspector McAllisters 12101 Man…"
type textarea "x"
type textarea "9/4 Jeff G 600/700/300 RTU inspection with city inspector McAllisters 12101 Man…"
type textarea "x"
type textarea "9/4 Jeff G 600/700/300 RTU inspection with city inspector McAllisters 12101 Man…"
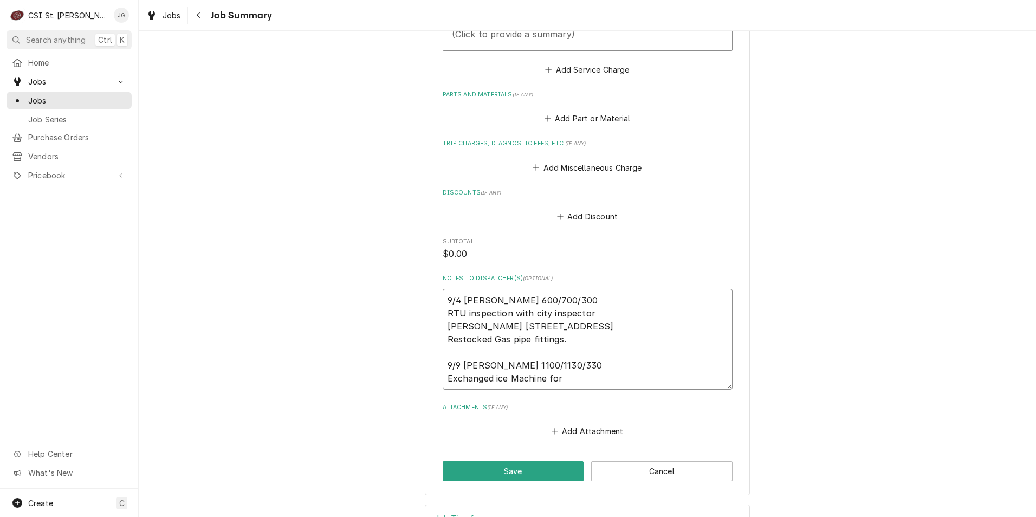
type textarea "x"
type textarea "9/4 Jeff G 600/700/300 RTU inspection with city inspector McAllisters 12101 Man…"
type textarea "x"
type textarea "9/4 Jeff G 600/700/300 RTU inspection with city inspector McAllisters 12101 Man…"
type textarea "x"
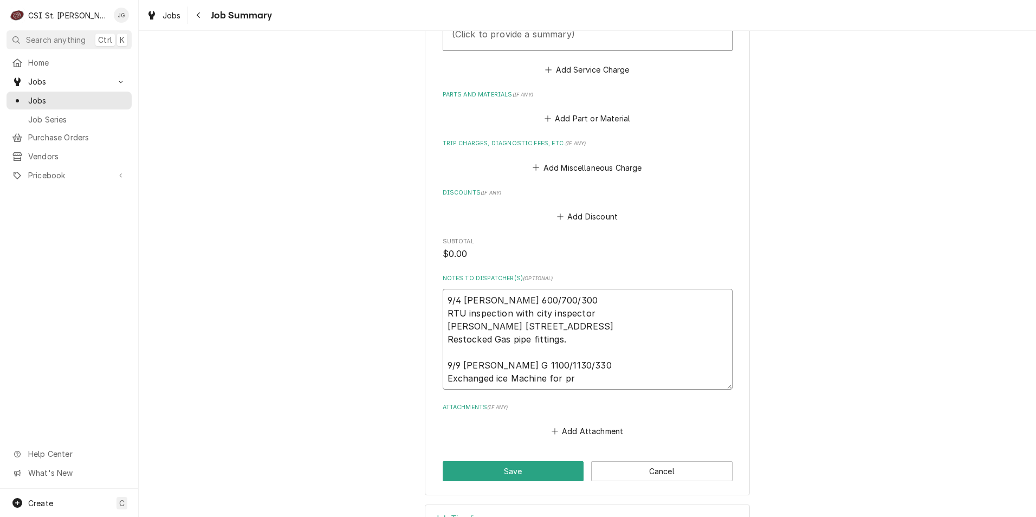
type textarea "9/4 Jeff G 600/700/300 RTU inspection with city inspector McAllisters 12101 Man…"
type textarea "x"
type textarea "9/4 Jeff G 600/700/300 RTU inspection with city inspector McAllisters 12101 Man…"
type textarea "x"
type textarea "9/4 Jeff G 600/700/300 RTU inspection with city inspector McAllisters 12101 Man…"
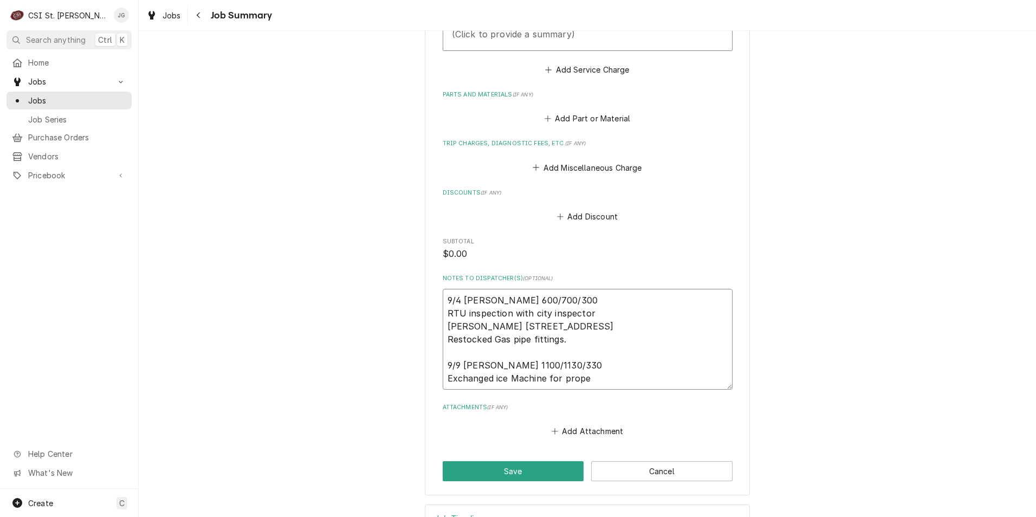
type textarea "x"
type textarea "9/4 Jeff G 600/700/300 RTU inspection with city inspector McAllisters 12101 Man…"
type textarea "x"
type textarea "9/4 Jeff G 600/700/300 RTU inspection with city inspector McAllisters 12101 Man…"
type textarea "x"
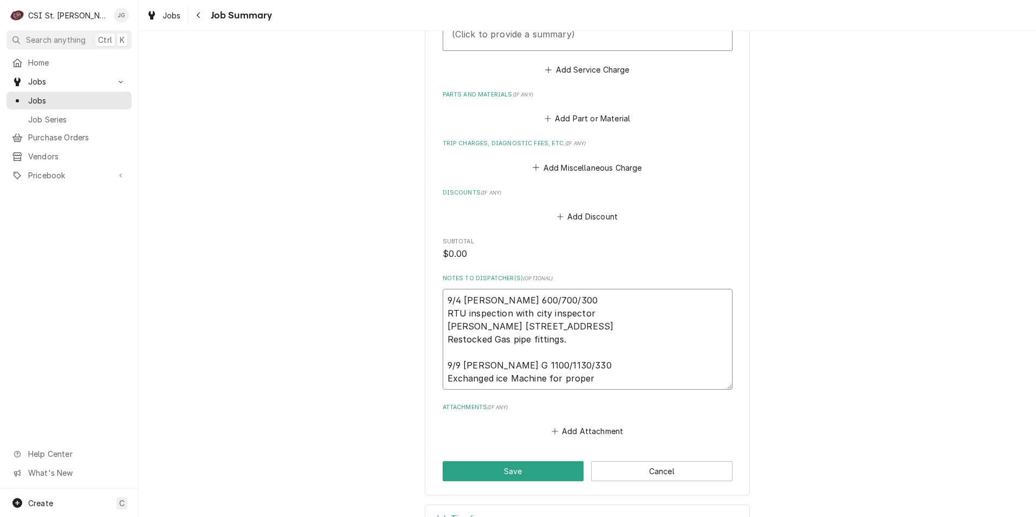
type textarea "9/4 Jeff G 600/700/300 RTU inspection with city inspector McAllisters 12101 Man…"
type textarea "x"
type textarea "9/4 Jeff G 600/700/300 RTU inspection with city inspector McAllisters 12101 Man…"
type textarea "x"
type textarea "9/4 Jeff G 600/700/300 RTU inspection with city inspector McAllisters 12101 Man…"
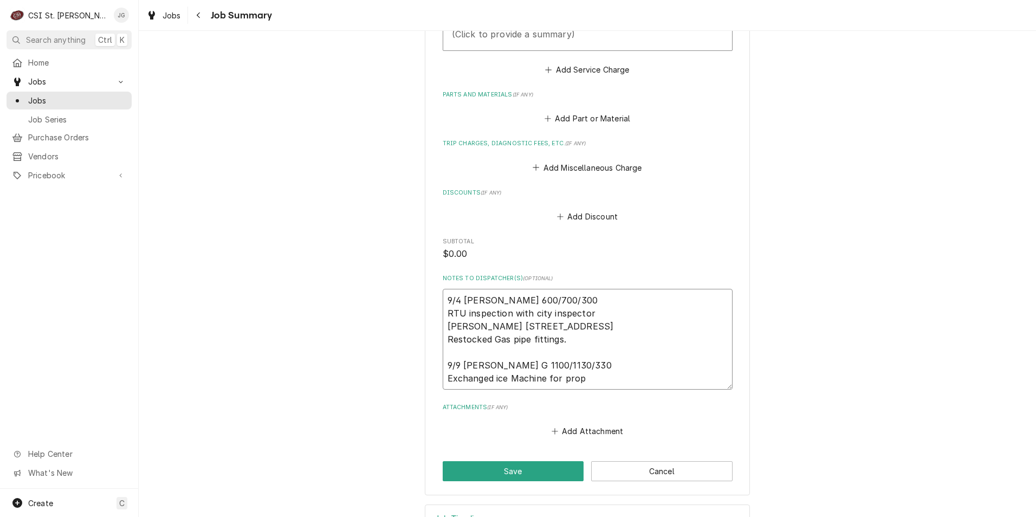
type textarea "x"
type textarea "9/4 Jeff G 600/700/300 RTU inspection with city inspector McAllisters 12101 Man…"
type textarea "x"
type textarea "9/4 Jeff G 600/700/300 RTU inspection with city inspector McAllisters 12101 Man…"
type textarea "x"
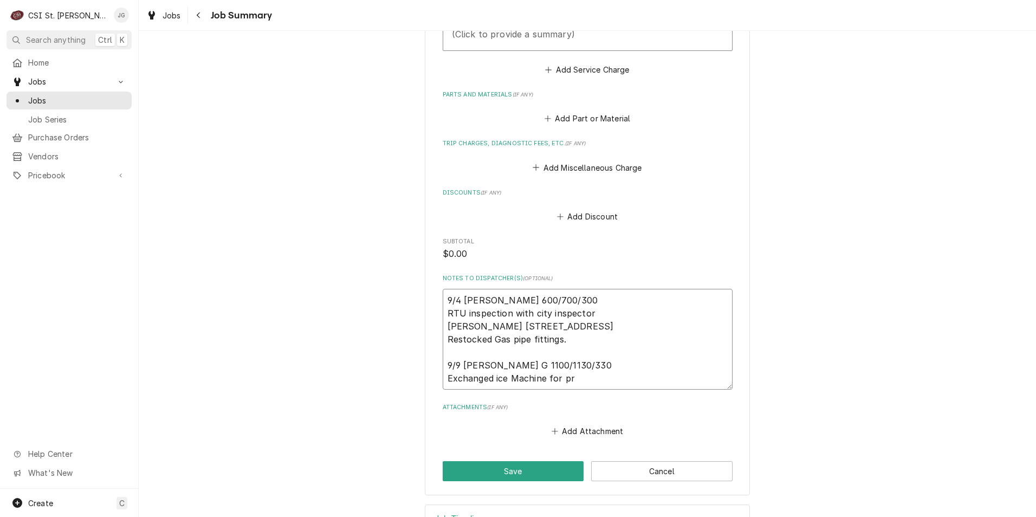
type textarea "9/4 Jeff G 600/700/300 RTU inspection with city inspector McAllisters 12101 Man…"
type textarea "x"
type textarea "9/4 Jeff G 600/700/300 RTU inspection with city inspector McAllisters 12101 Man…"
type textarea "x"
type textarea "9/4 Jeff G 600/700/300 RTU inspection with city inspector McAllisters 12101 Man…"
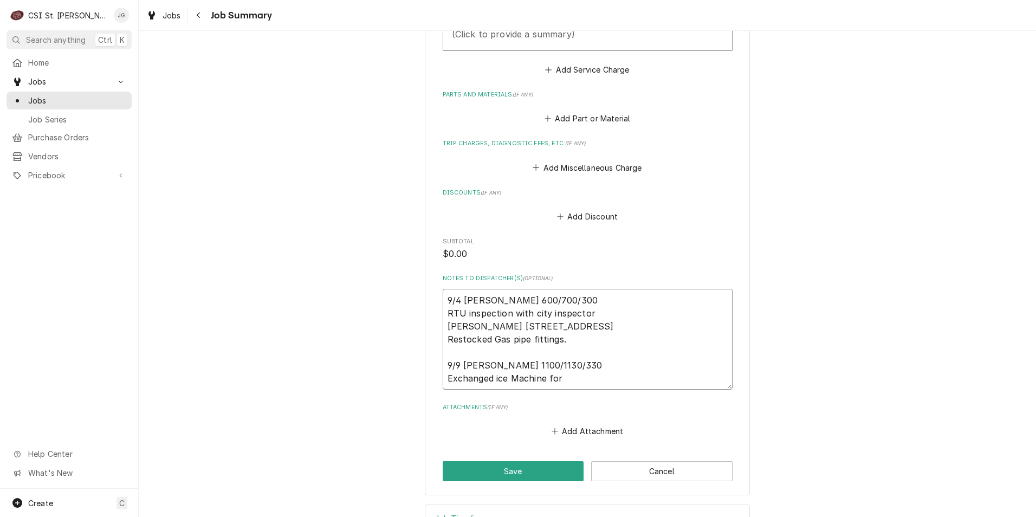
type textarea "x"
type textarea "9/4 Jeff G 600/700/300 RTU inspection with city inspector McAllisters 12101 Man…"
type textarea "x"
type textarea "9/4 Jeff G 600/700/300 RTU inspection with city inspector McAllisters 12101 Man…"
type textarea "x"
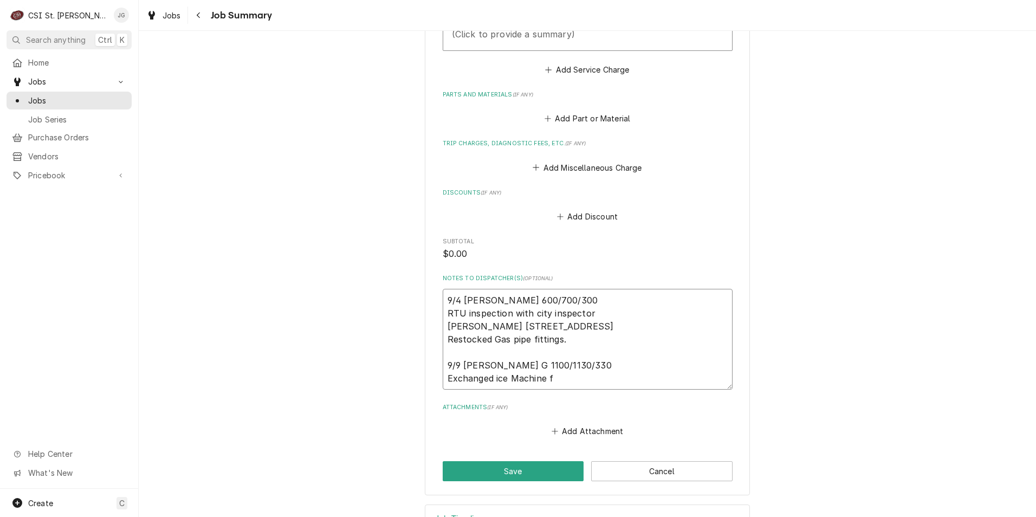
type textarea "9/4 Jeff G 600/700/300 RTU inspection with city inspector McAllisters 12101 Man…"
type textarea "x"
type textarea "9/4 Jeff G 600/700/300 RTU inspection with city inspector McAllisters 12101 Man…"
type textarea "x"
type textarea "9/4 Jeff G 600/700/300 RTU inspection with city inspector McAllisters 12101 Man…"
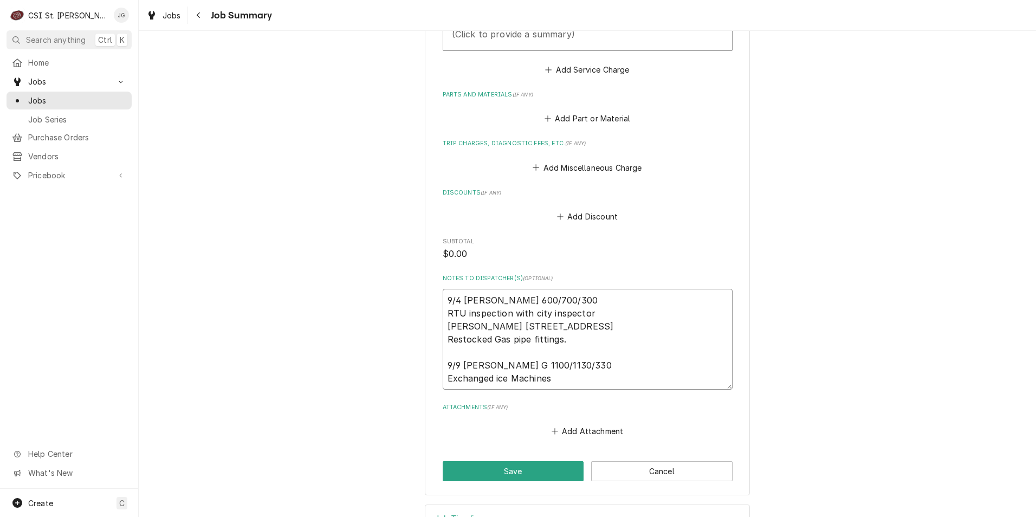
type textarea "x"
type textarea "9/4 Jeff G 600/700/300 RTU inspection with city inspector McAllisters 12101 Man…"
type textarea "x"
type textarea "9/4 Jeff G 600/700/300 RTU inspection with city inspector McAllisters 12101 Man…"
type textarea "x"
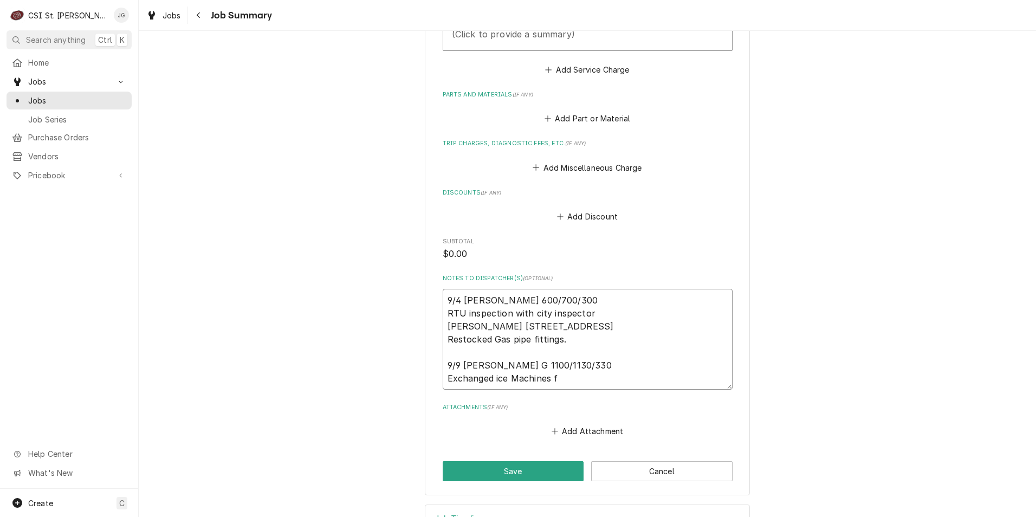
type textarea "9/4 Jeff G 600/700/300 RTU inspection with city inspector McAllisters 12101 Man…"
type textarea "x"
type textarea "9/4 Jeff G 600/700/300 RTU inspection with city inspector McAllisters 12101 Man…"
type textarea "x"
type textarea "9/4 Jeff G 600/700/300 RTU inspection with city inspector McAllisters 12101 Man…"
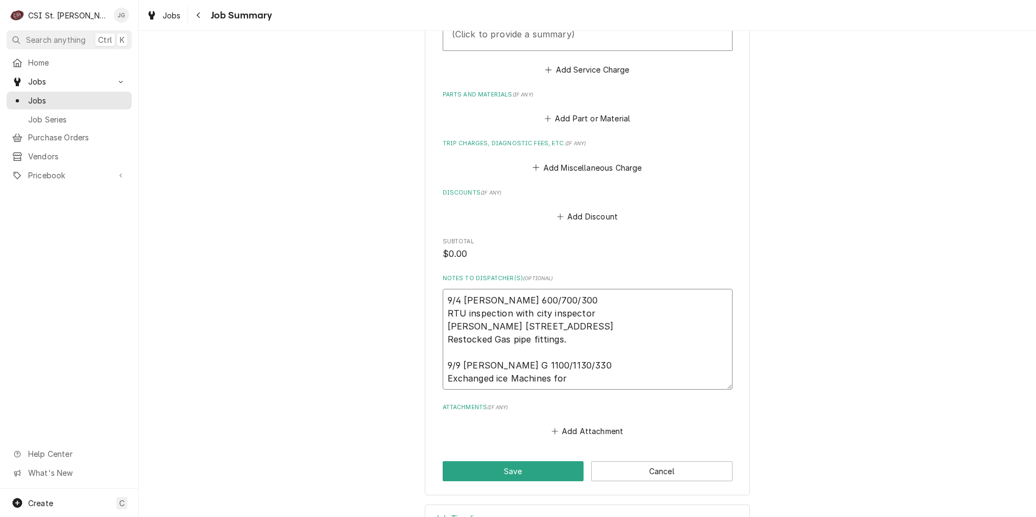
type textarea "x"
type textarea "9/4 Jeff G 600/700/300 RTU inspection with city inspector McAllisters 12101 Man…"
type textarea "x"
type textarea "9/4 Jeff G 600/700/300 RTU inspection with city inspector McAllisters 12101 Man…"
type textarea "x"
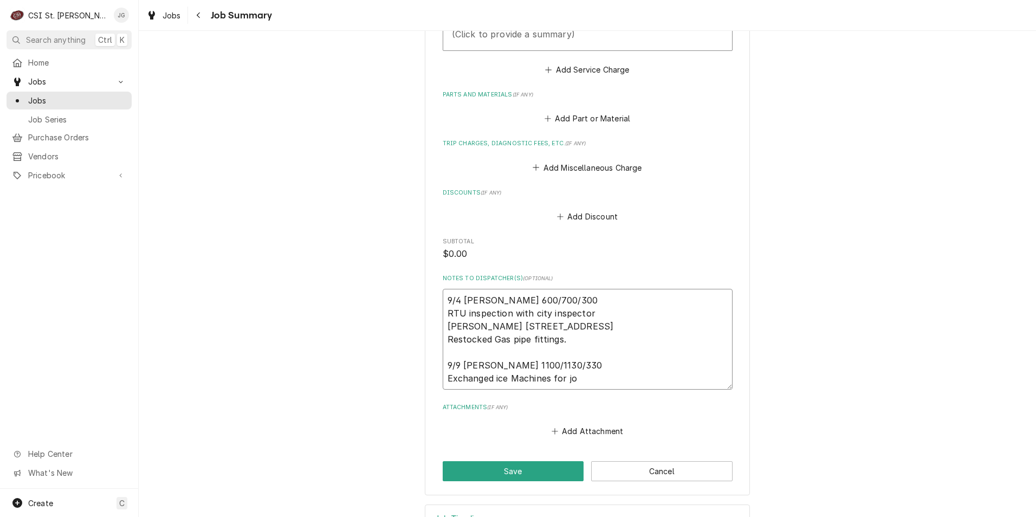
type textarea "9/4 Jeff G 600/700/300 RTU inspection with city inspector McAllisters 12101 Man…"
type textarea "x"
type textarea "9/4 Jeff G 600/700/300 RTU inspection with city inspector McAllisters 12101 Man…"
click at [508, 469] on button "Save" at bounding box center [513, 471] width 141 height 20
type textarea "x"
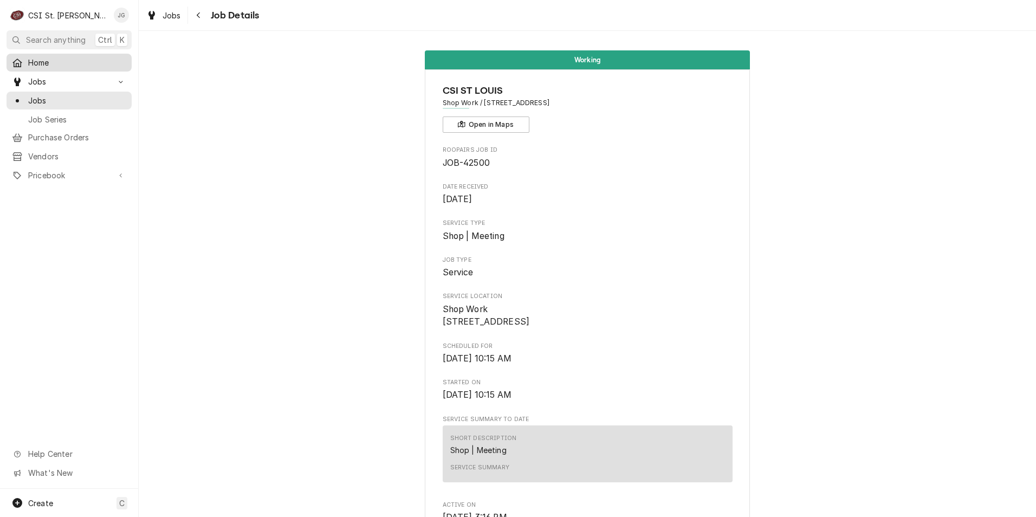
click at [47, 65] on span "Home" at bounding box center [77, 62] width 98 height 11
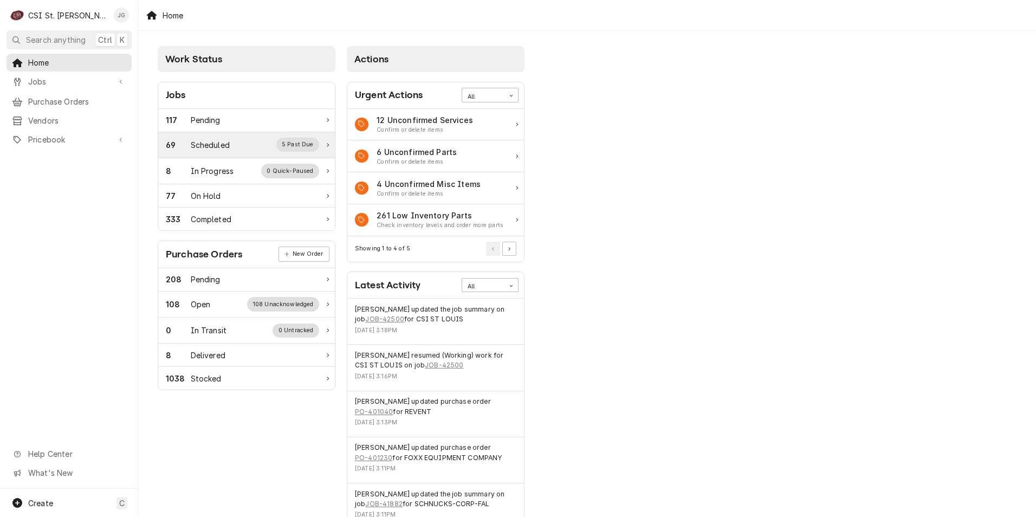
click at [208, 141] on div "Scheduled" at bounding box center [210, 144] width 39 height 11
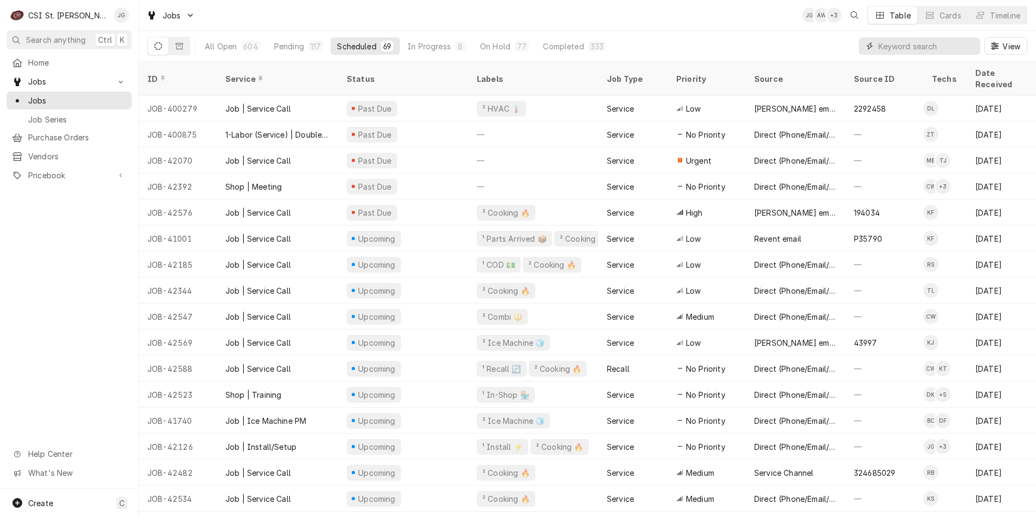
click at [903, 48] on input "Dynamic Content Wrapper" at bounding box center [927, 45] width 96 height 17
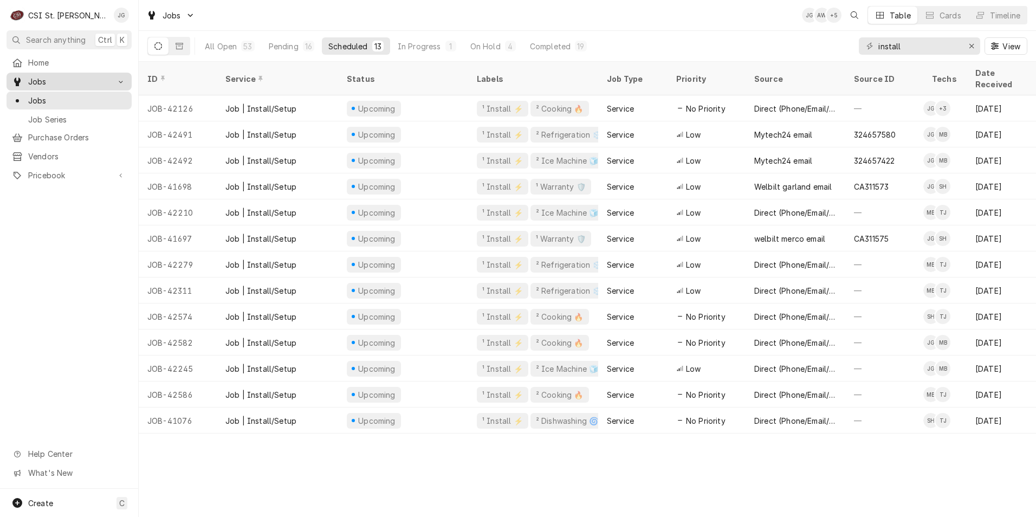
click at [41, 82] on span "Jobs" at bounding box center [69, 81] width 82 height 11
click at [486, 50] on div "On Hold" at bounding box center [485, 46] width 30 height 11
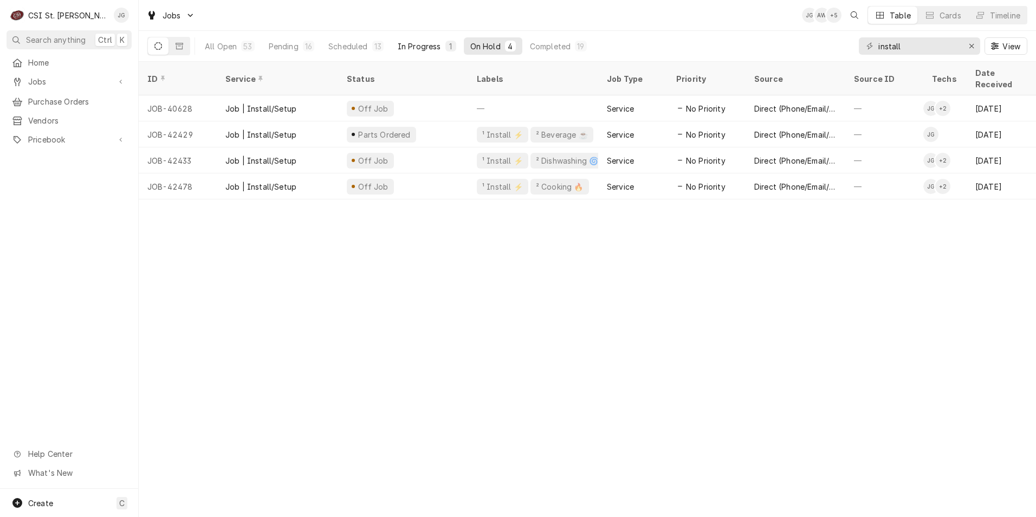
click at [408, 48] on div "In Progress" at bounding box center [419, 46] width 43 height 11
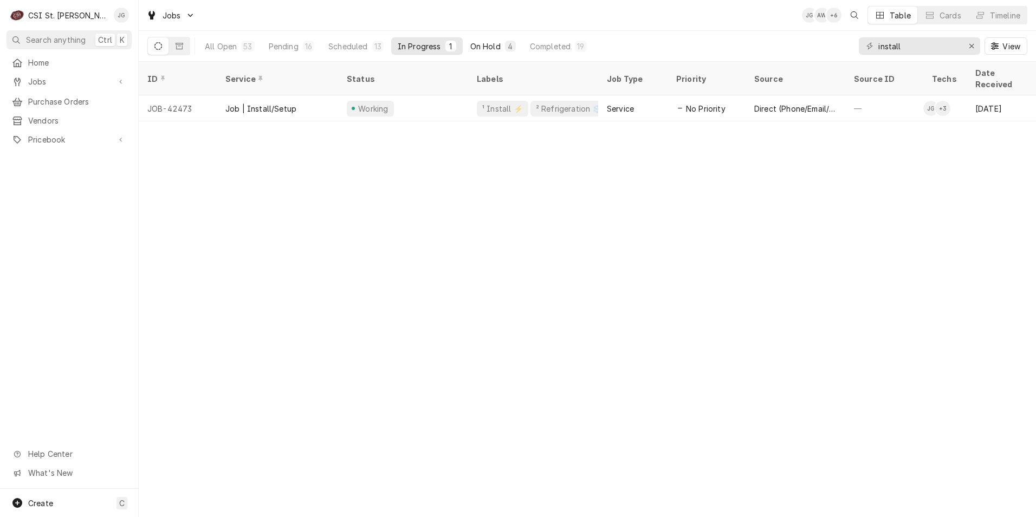
click at [487, 50] on div "On Hold" at bounding box center [485, 46] width 30 height 11
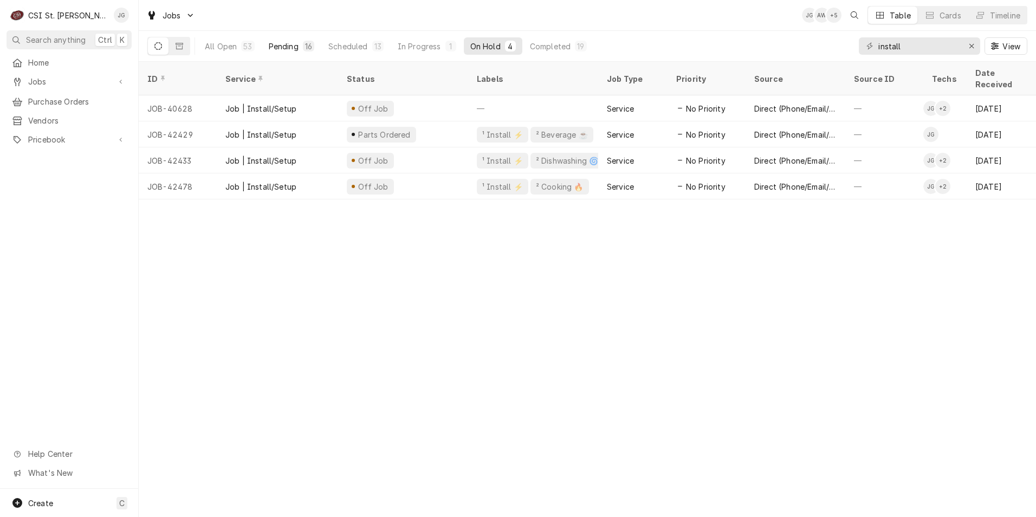
click at [282, 51] on button "Pending 16" at bounding box center [291, 45] width 59 height 17
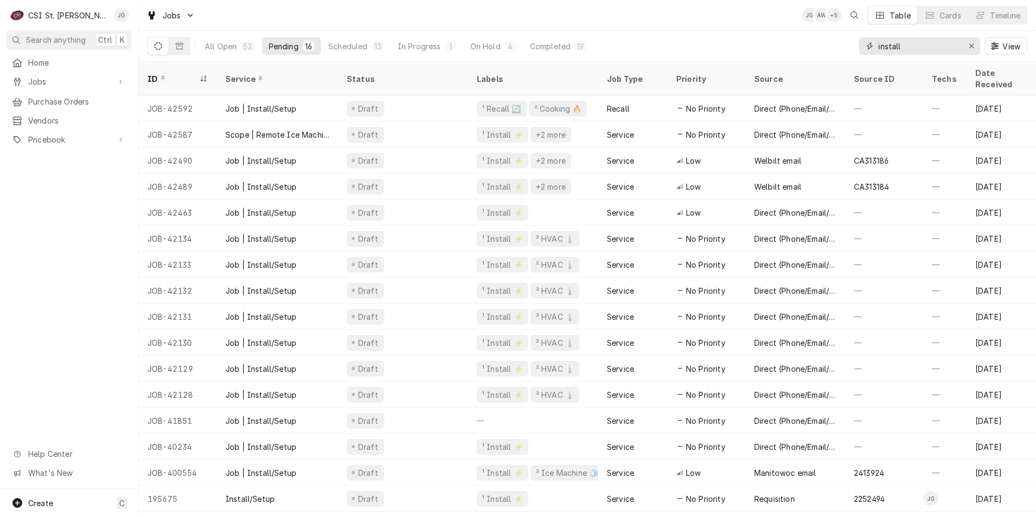
drag, startPoint x: 911, startPoint y: 47, endPoint x: 821, endPoint y: 54, distance: 90.8
click at [821, 54] on div "All Open 53 Pending 16 Scheduled 13 In Progress 1 On Hold 4 Completed 19 instal…" at bounding box center [587, 46] width 880 height 30
type input "[PERSON_NAME]"
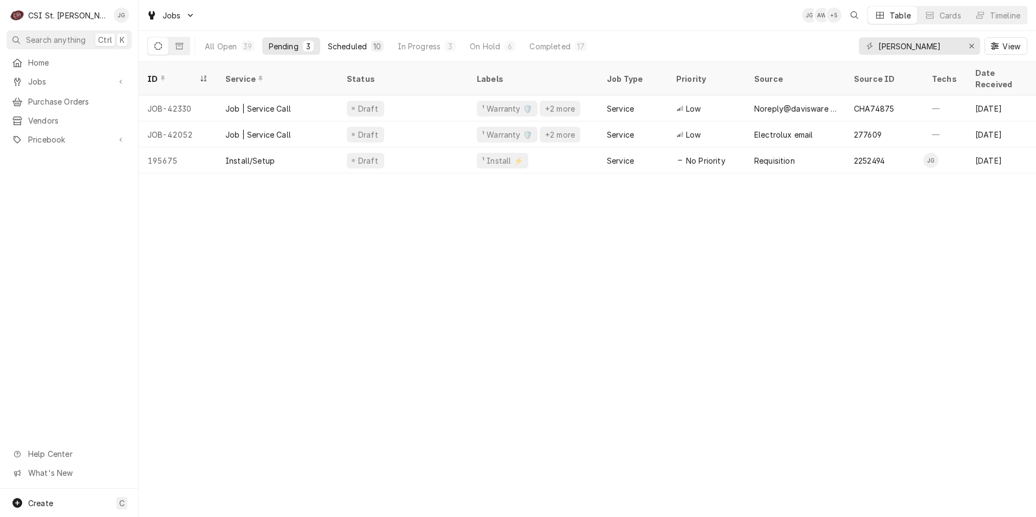
click at [347, 49] on div "Scheduled" at bounding box center [347, 46] width 39 height 11
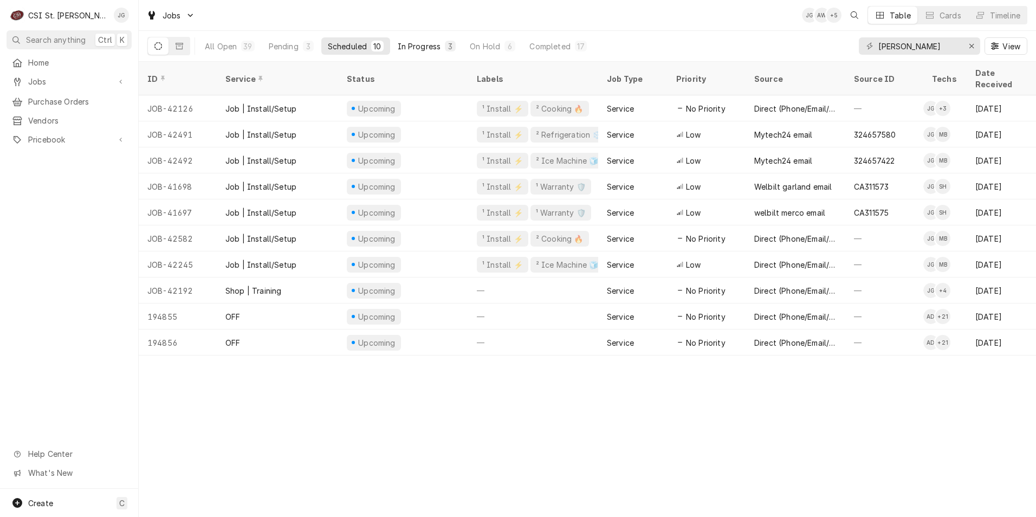
click at [429, 48] on div "In Progress" at bounding box center [419, 46] width 43 height 11
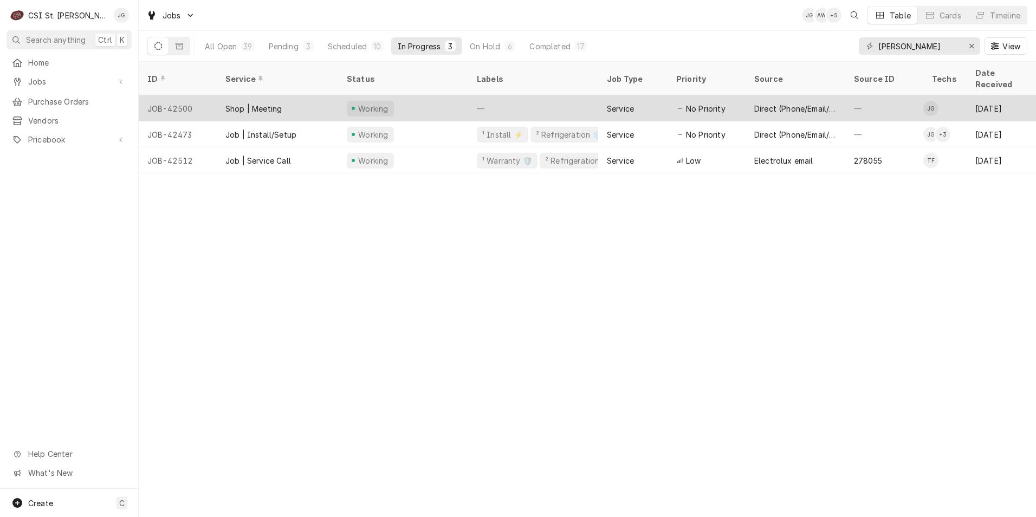
click at [287, 95] on div "Shop | Meeting" at bounding box center [277, 108] width 121 height 26
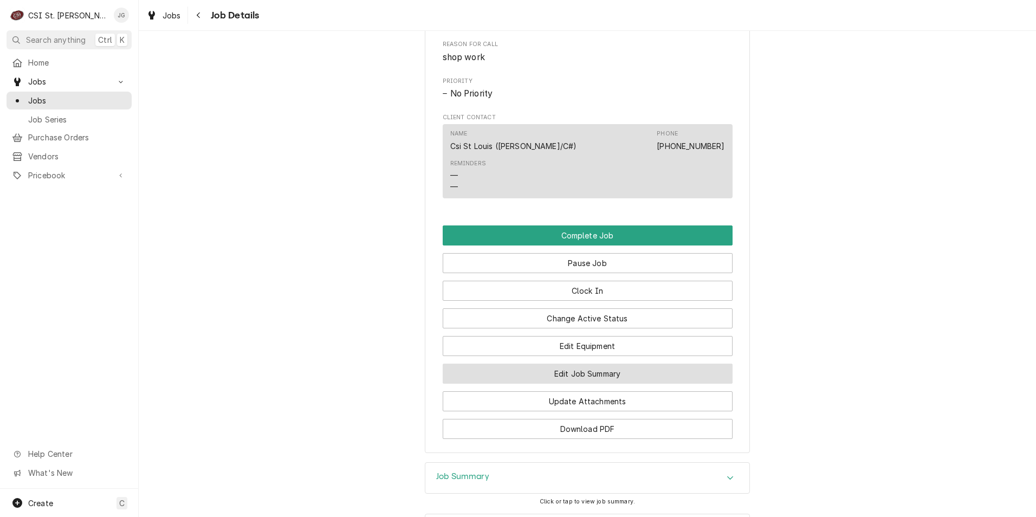
scroll to position [705, 0]
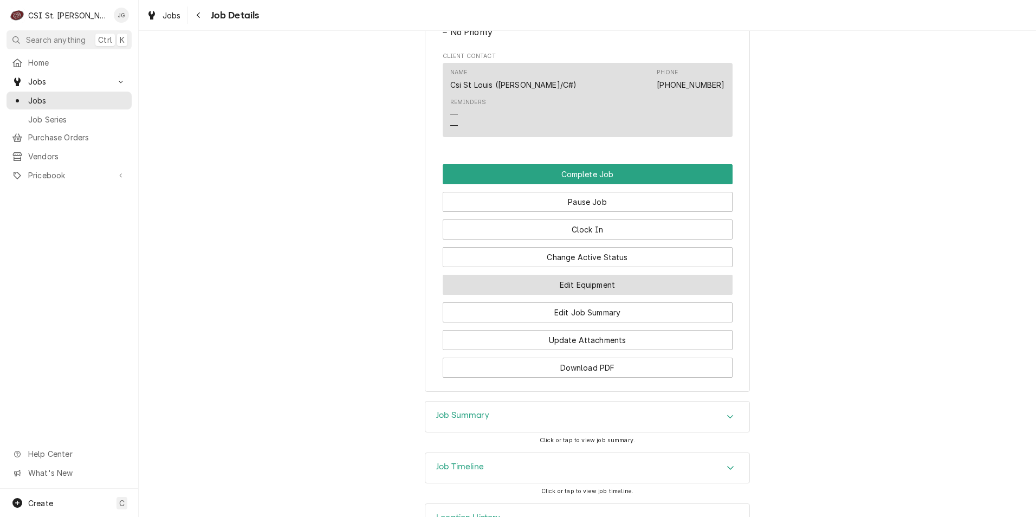
click at [573, 295] on button "Edit Equipment" at bounding box center [588, 285] width 290 height 20
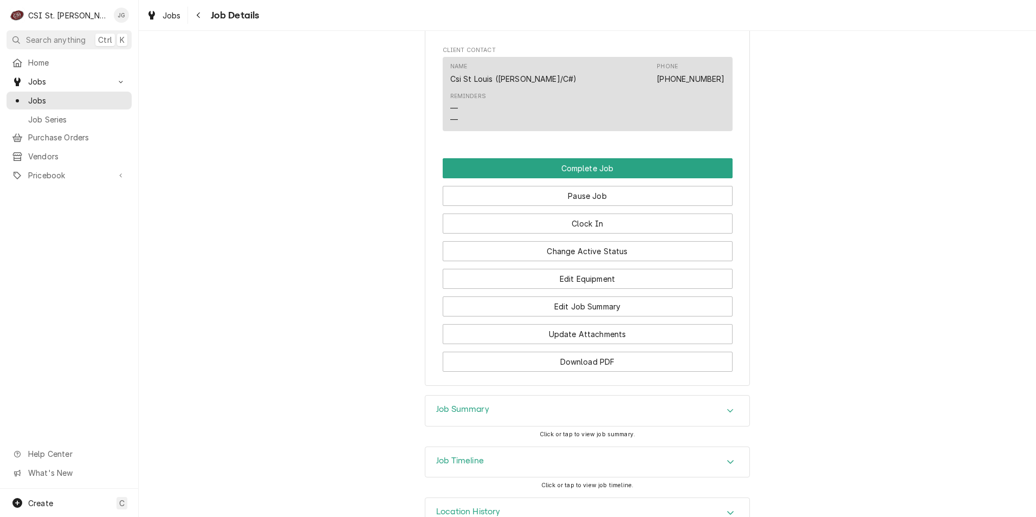
scroll to position [755, 0]
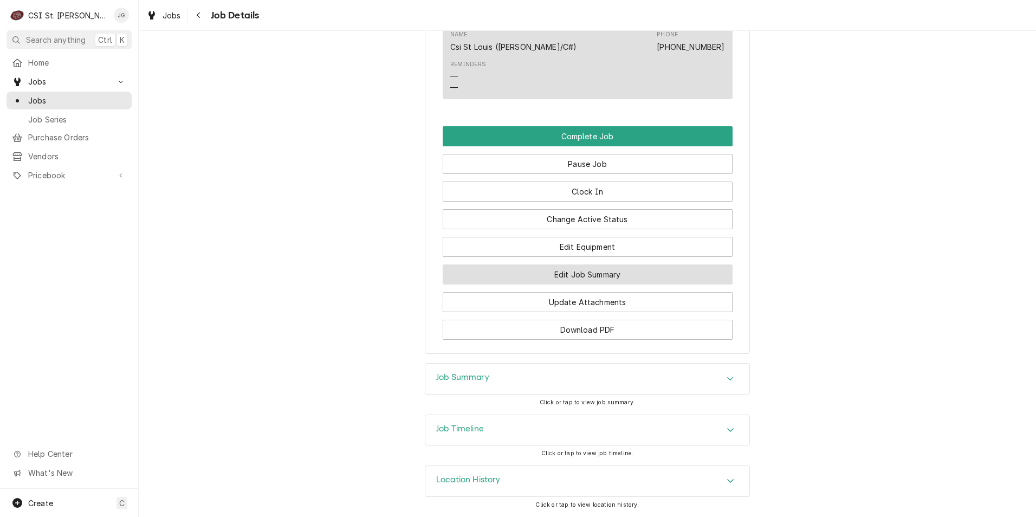
click at [582, 272] on button "Edit Job Summary" at bounding box center [588, 274] width 290 height 20
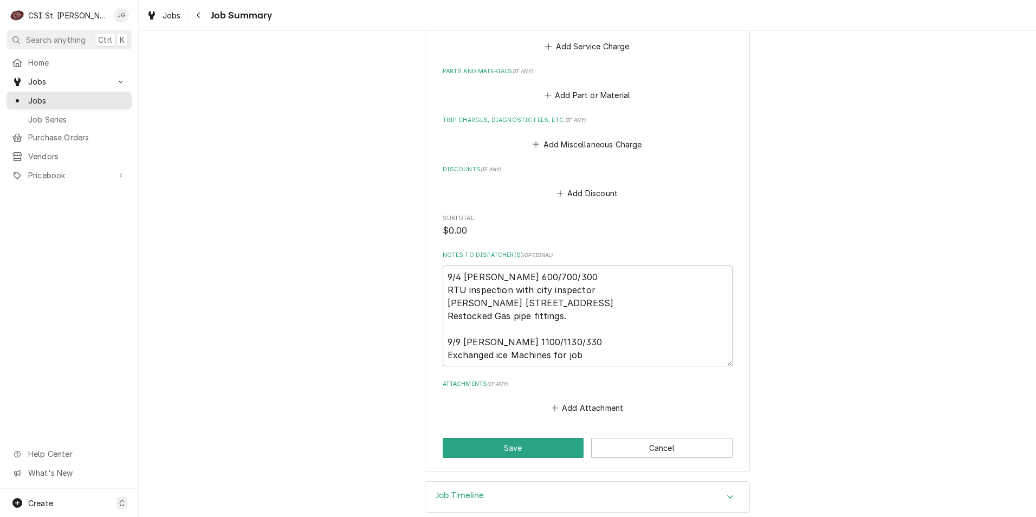
scroll to position [479, 0]
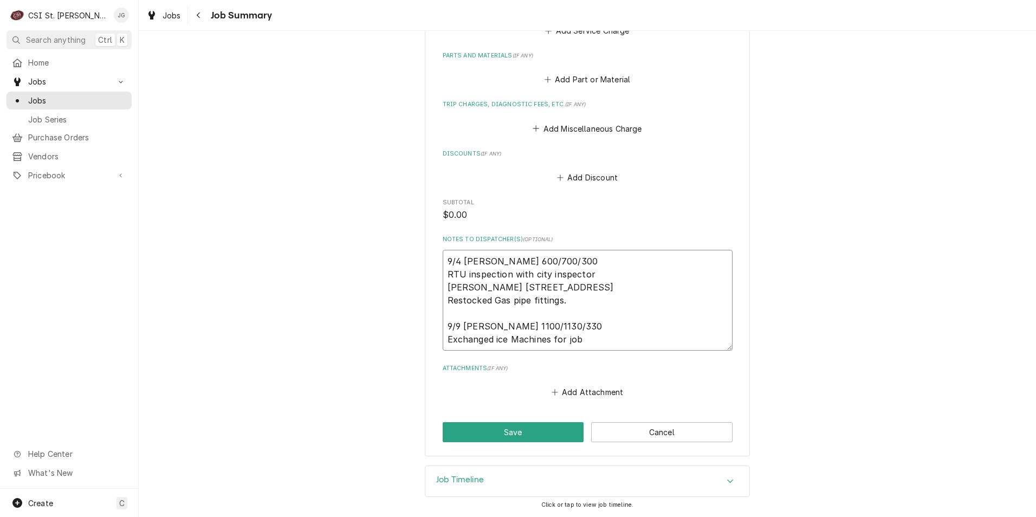
click at [599, 339] on textarea "9/4 [PERSON_NAME] 600/700/300 RTU inspection with city inspector [PERSON_NAME] …" at bounding box center [588, 300] width 290 height 101
type textarea "x"
type textarea "9/4 Jeff G 600/700/300 RTU inspection with city inspector McAllisters 12101 Man…"
type textarea "x"
type textarea "9/4 Jeff G 600/700/300 RTU inspection with city inspector McAllisters 12101 Man…"
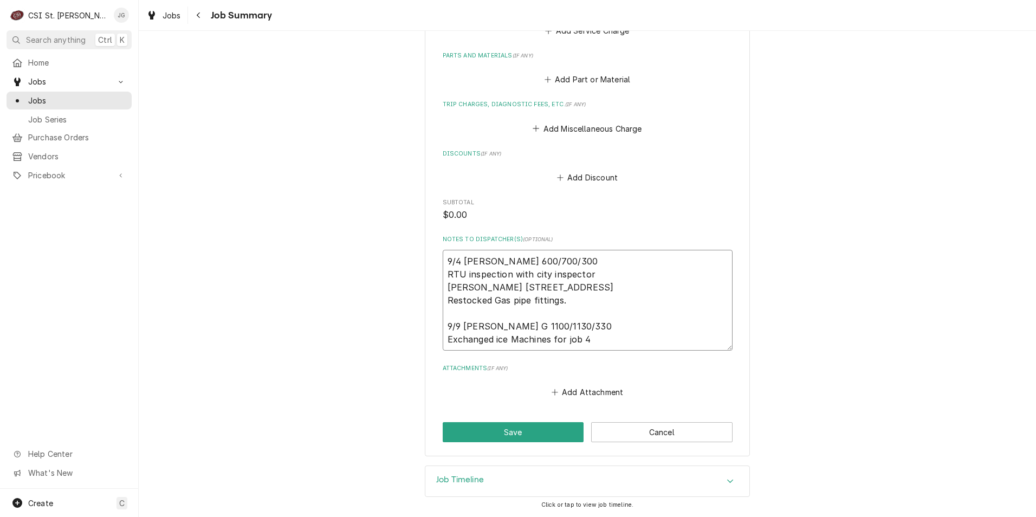
type textarea "x"
type textarea "9/4 Jeff G 600/700/300 RTU inspection with city inspector McAllisters 12101 Man…"
type textarea "x"
type textarea "9/4 Jeff G 600/700/300 RTU inspection with city inspector McAllisters 12101 Man…"
type textarea "x"
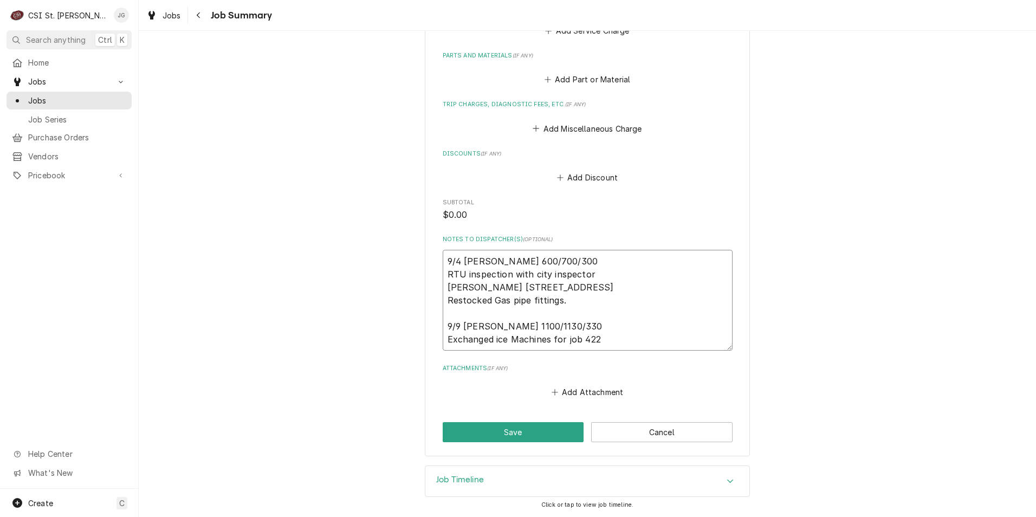
type textarea "9/4 Jeff G 600/700/300 RTU inspection with city inspector McAllisters 12101 Man…"
type textarea "x"
type textarea "9/4 Jeff G 600/700/300 RTU inspection with city inspector McAllisters 12101 Man…"
type textarea "x"
type textarea "9/4 Jeff G 600/700/300 RTU inspection with city inspector McAllisters 12101 Man…"
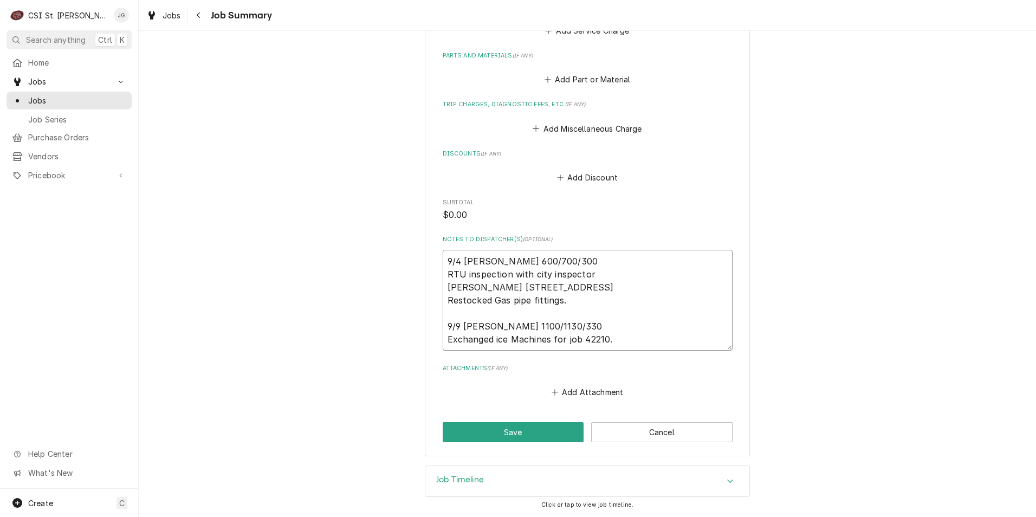
type textarea "x"
type textarea "9/4 Jeff G 600/700/300 RTU inspection with city inspector McAllisters 12101 Man…"
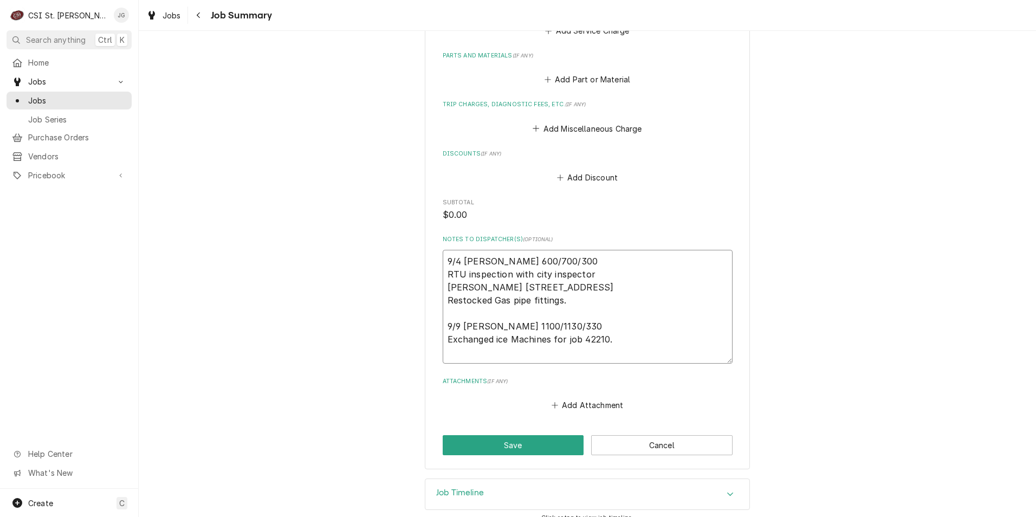
type textarea "x"
type textarea "9/4 Jeff G 600/700/300 RTU inspection with city inspector McAllisters 12101 Man…"
type textarea "x"
type textarea "9/4 Jeff G 600/700/300 RTU inspection with city inspector McAllisters 12101 Man…"
type textarea "x"
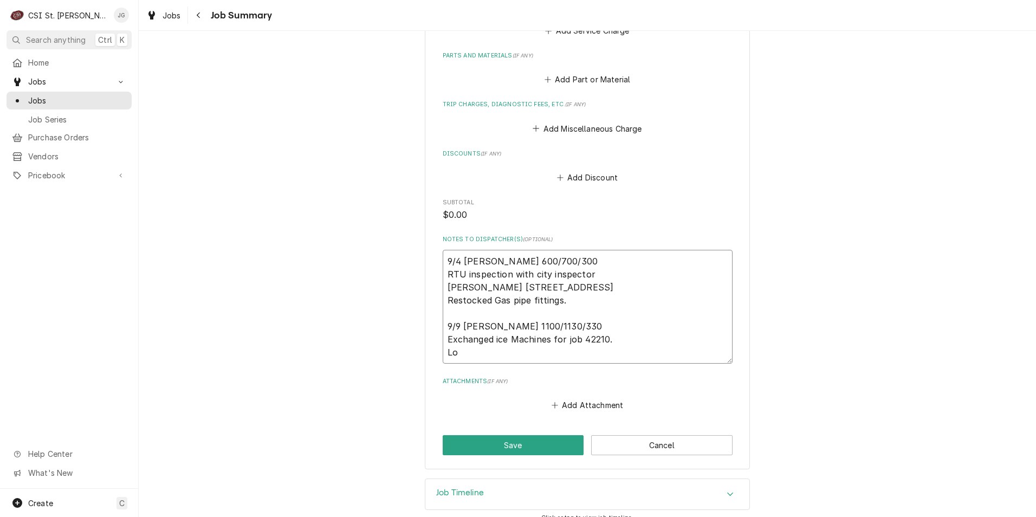
type textarea "9/4 Jeff G 600/700/300 RTU inspection with city inspector McAllisters 12101 Man…"
type textarea "x"
type textarea "9/4 Jeff G 600/700/300 RTU inspection with city inspector McAllisters 12101 Man…"
type textarea "x"
type textarea "9/4 Jeff G 600/700/300 RTU inspection with city inspector McAllisters 12101 Man…"
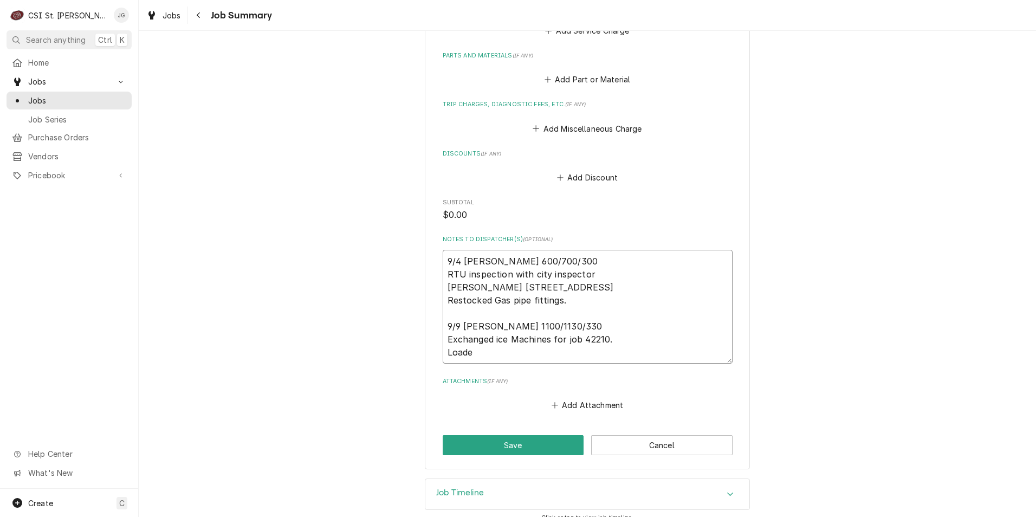
type textarea "x"
type textarea "9/4 Jeff G 600/700/300 RTU inspection with city inspector McAllisters 12101 Man…"
type textarea "x"
type textarea "9/4 Jeff G 600/700/300 RTU inspection with city inspector McAllisters 12101 Man…"
type textarea "x"
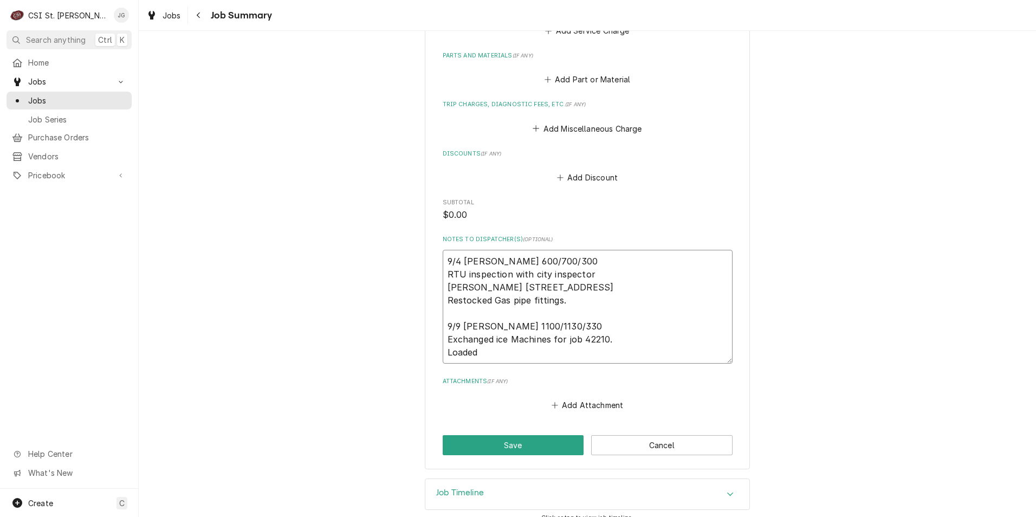
type textarea "9/4 Jeff G 600/700/300 RTU inspection with city inspector McAllisters 12101 Man…"
type textarea "x"
type textarea "9/4 Jeff G 600/700/300 RTU inspection with city inspector McAllisters 12101 Man…"
type textarea "x"
type textarea "9/4 Jeff G 600/700/300 RTU inspection with city inspector McAllisters 12101 Man…"
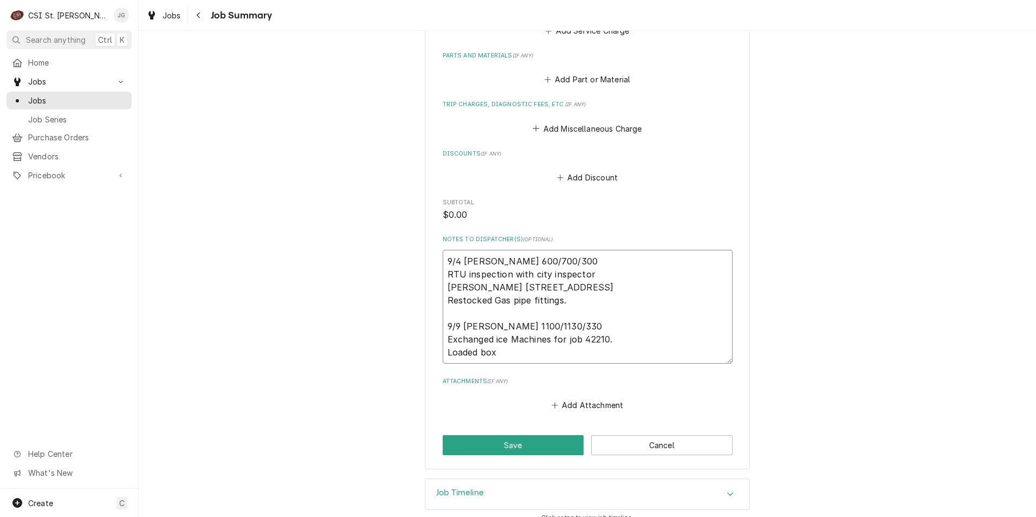
type textarea "x"
type textarea "9/4 Jeff G 600/700/300 RTU inspection with city inspector McAllisters 12101 Man…"
type textarea "x"
type textarea "9/4 Jeff G 600/700/300 RTU inspection with city inspector McAllisters 12101 Man…"
type textarea "x"
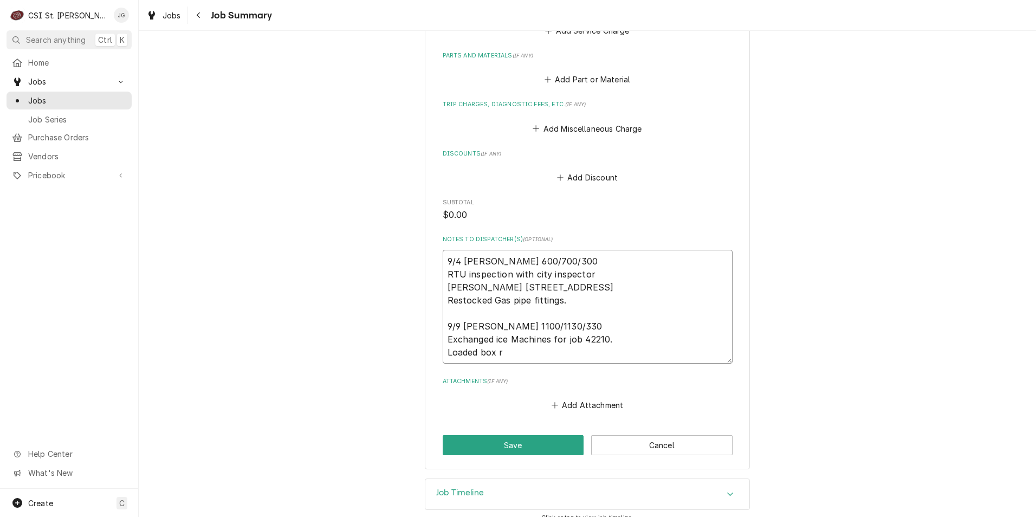
type textarea "9/4 Jeff G 600/700/300 RTU inspection with city inspector McAllisters 12101 Man…"
type textarea "x"
type textarea "9/4 Jeff G 600/700/300 RTU inspection with city inspector McAllisters 12101 Man…"
type textarea "x"
type textarea "9/4 Jeff G 600/700/300 RTU inspection with city inspector McAllisters 12101 Man…"
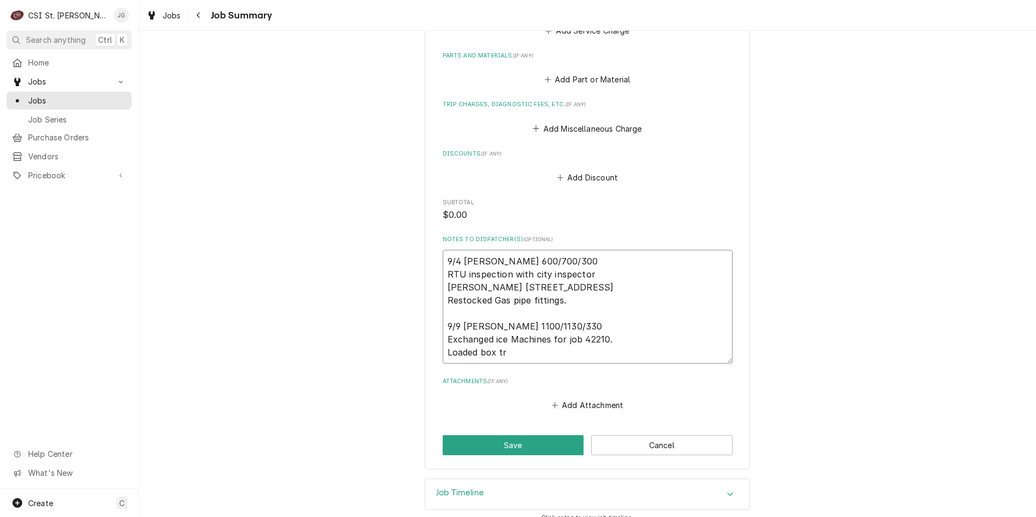
type textarea "x"
type textarea "9/4 Jeff G 600/700/300 RTU inspection with city inspector McAllisters 12101 Man…"
type textarea "x"
type textarea "9/4 Jeff G 600/700/300 RTU inspection with city inspector McAllisters 12101 Man…"
type textarea "x"
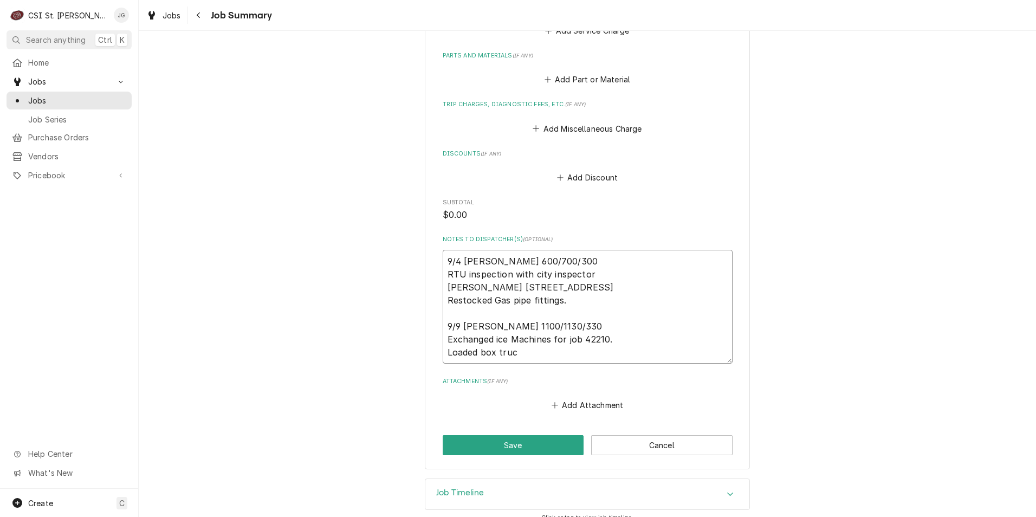
type textarea "9/4 Jeff G 600/700/300 RTU inspection with city inspector McAllisters 12101 Man…"
type textarea "x"
type textarea "9/4 Jeff G 600/700/300 RTU inspection with city inspector McAllisters 12101 Man…"
type textarea "x"
type textarea "9/4 Jeff G 600/700/300 RTU inspection with city inspector McAllisters 12101 Man…"
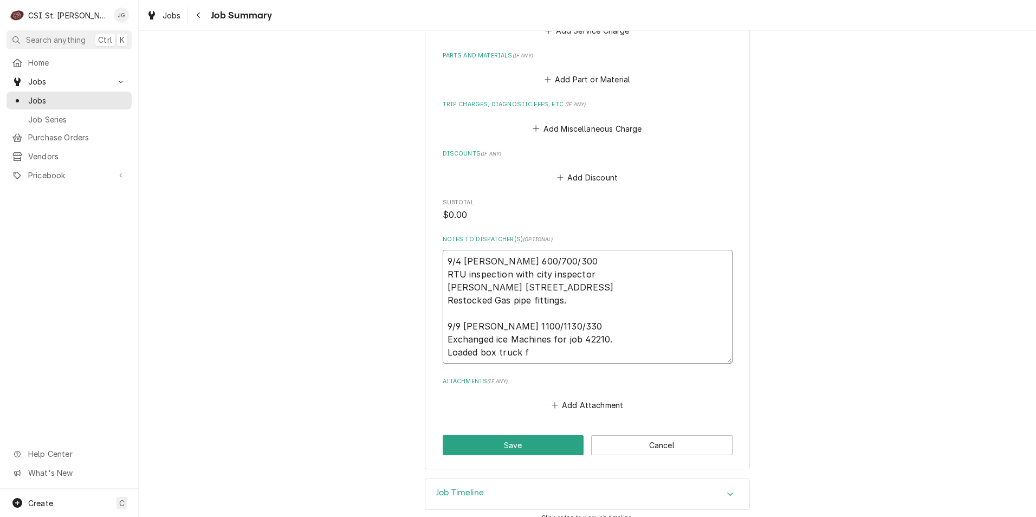
type textarea "x"
type textarea "9/4 Jeff G 600/700/300 RTU inspection with city inspector McAllisters 12101 Man…"
type textarea "x"
type textarea "9/4 Jeff G 600/700/300 RTU inspection with city inspector McAllisters 12101 Man…"
type textarea "x"
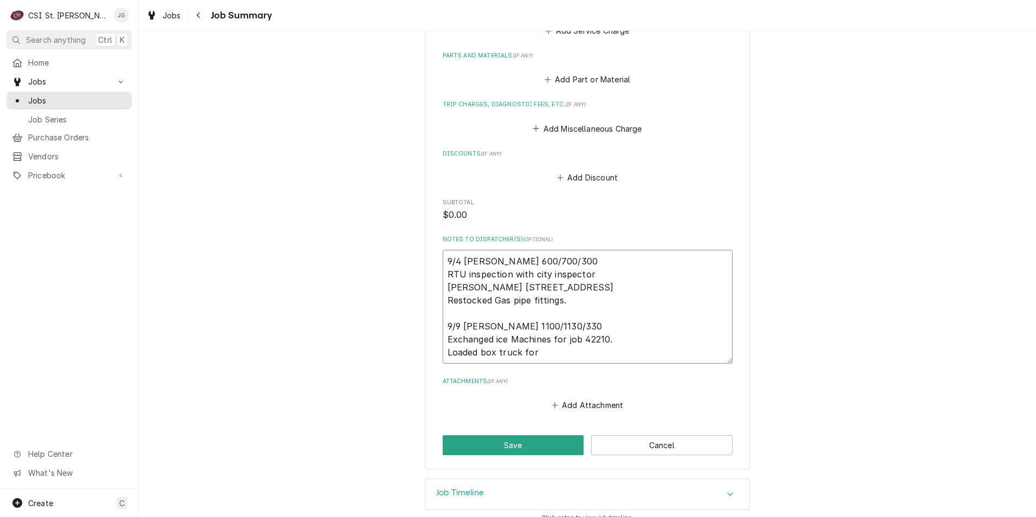
type textarea "9/4 Jeff G 600/700/300 RTU inspection with city inspector McAllisters 12101 Man…"
type textarea "x"
type textarea "9/4 Jeff G 600/700/300 RTU inspection with city inspector McAllisters 12101 Man…"
type textarea "x"
type textarea "9/4 Jeff G 600/700/300 RTU inspection with city inspector McAllisters 12101 Man…"
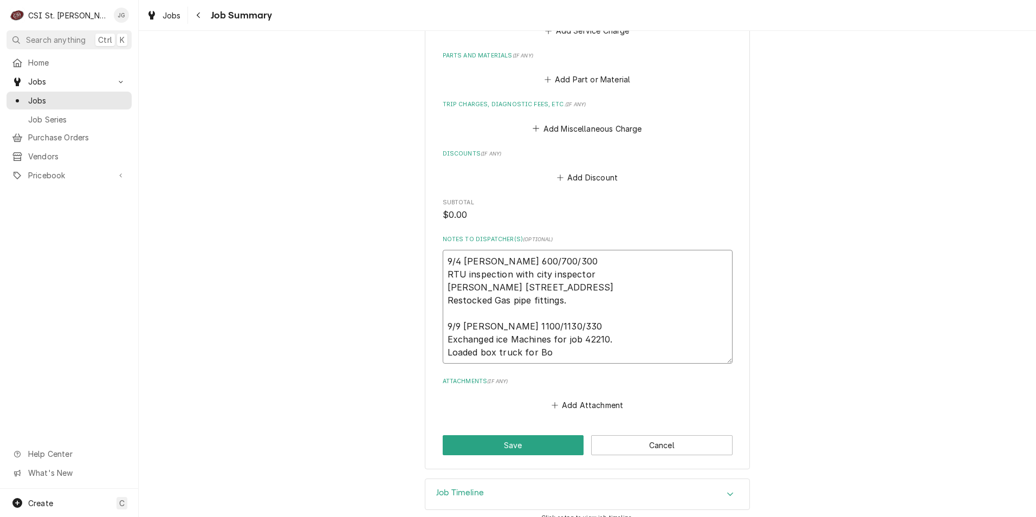
type textarea "x"
type textarea "9/4 Jeff G 600/700/300 RTU inspection with city inspector McAllisters 12101 Man…"
type textarea "x"
type textarea "9/4 Jeff G 600/700/300 RTU inspection with city inspector McAllisters 12101 Man…"
type textarea "x"
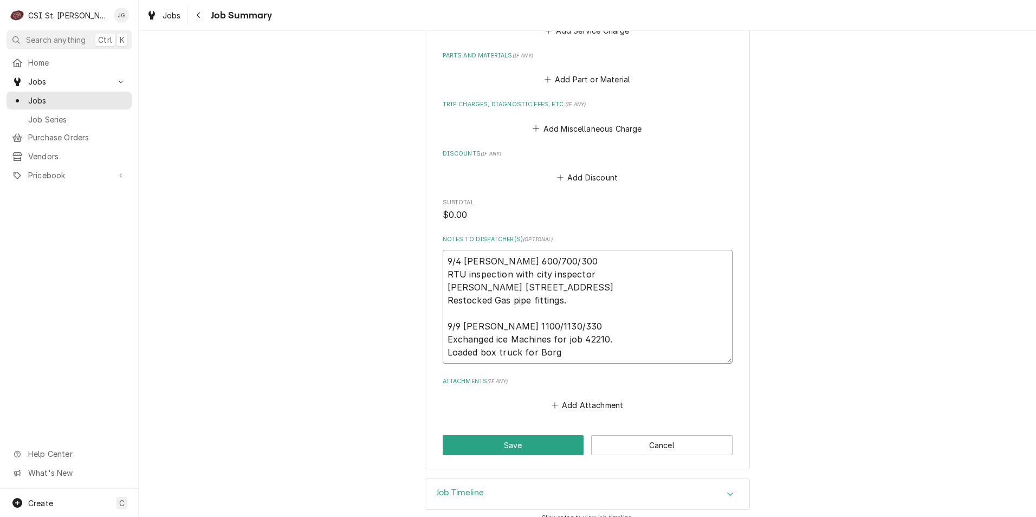
type textarea "9/4 Jeff G 600/700/300 RTU inspection with city inspector McAllisters 12101 Man…"
type textarea "x"
type textarea "9/4 Jeff G 600/700/300 RTU inspection with city inspector McAllisters 12101 Man…"
click at [500, 449] on button "Save" at bounding box center [513, 445] width 141 height 20
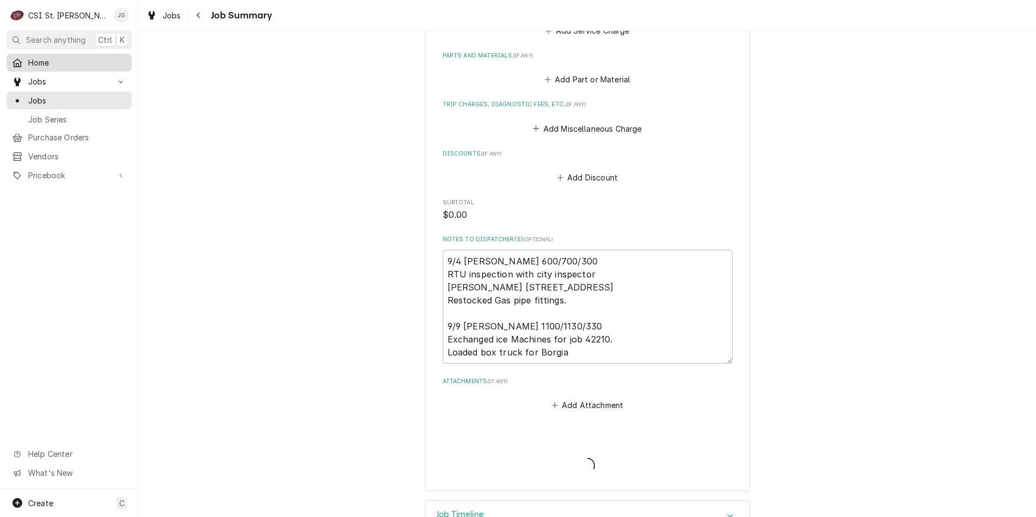
type textarea "x"
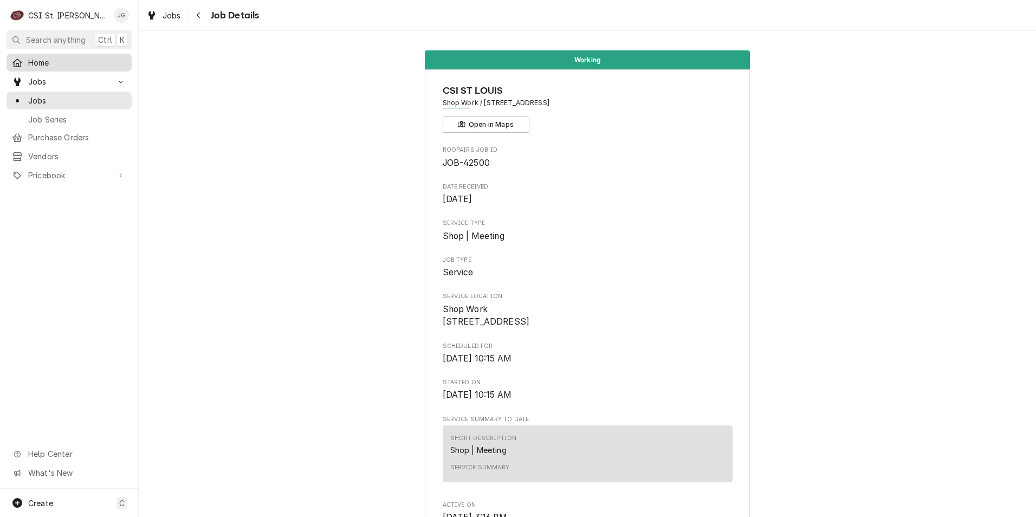
click at [39, 64] on span "Home" at bounding box center [77, 62] width 98 height 11
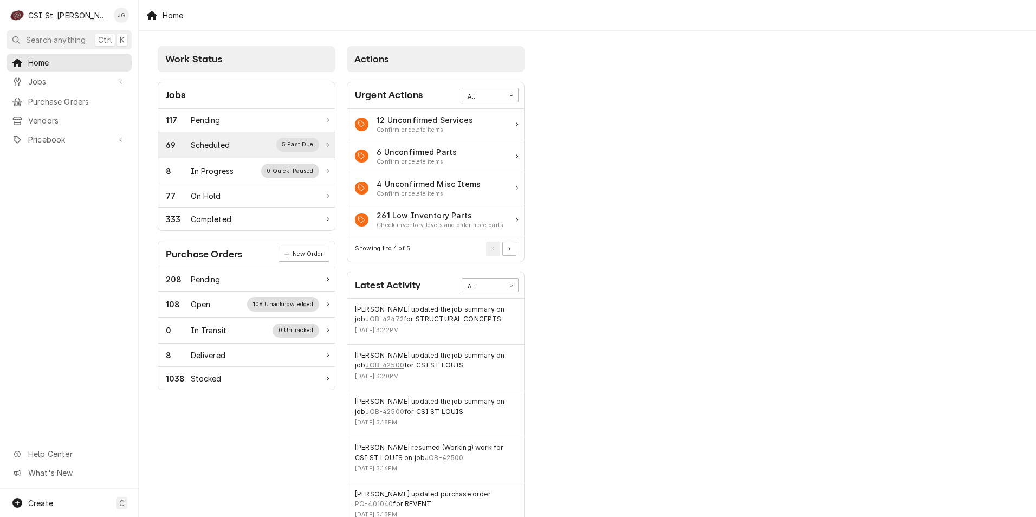
click at [226, 147] on div "Scheduled" at bounding box center [210, 144] width 39 height 11
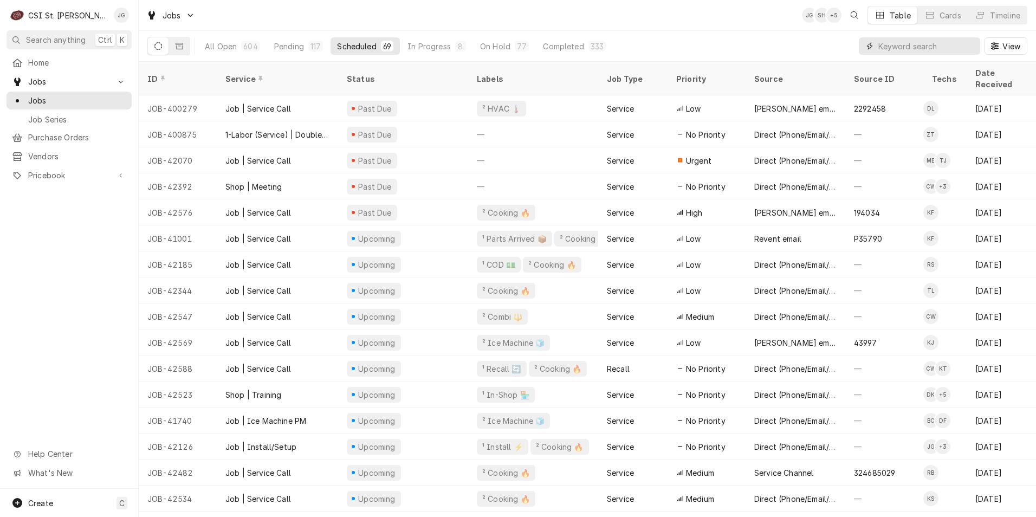
click at [906, 50] on input "Dynamic Content Wrapper" at bounding box center [927, 45] width 96 height 17
type input "install"
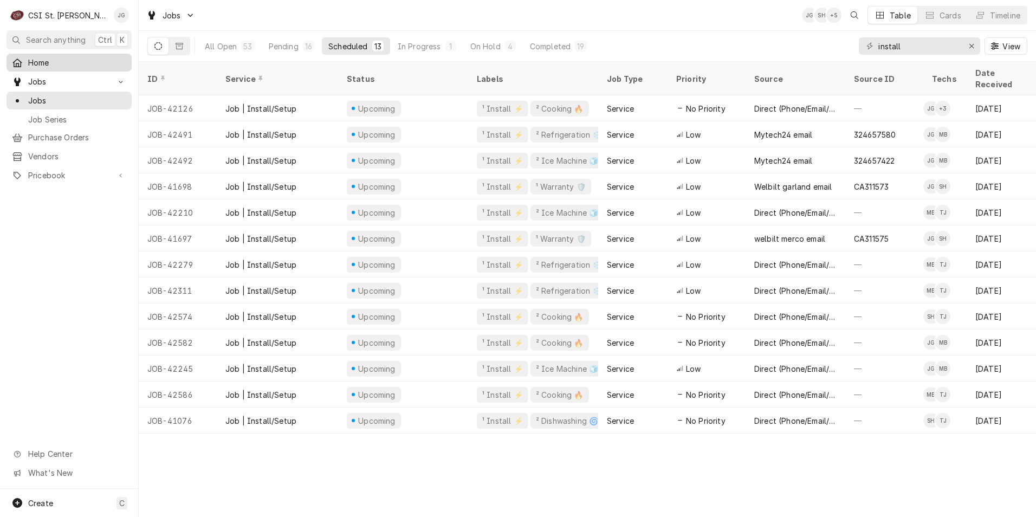
click at [37, 61] on span "Home" at bounding box center [77, 62] width 98 height 11
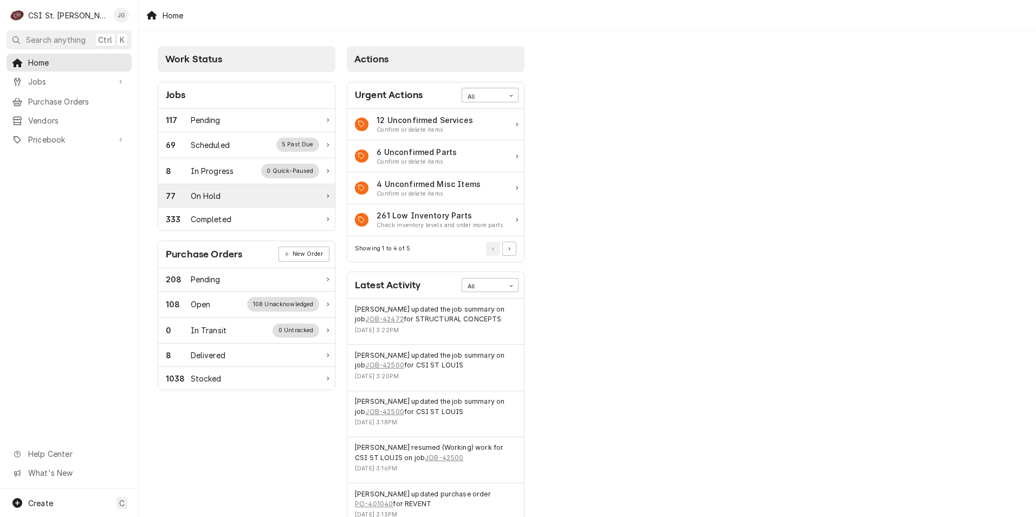
click at [231, 199] on div "77 On Hold" at bounding box center [242, 195] width 153 height 11
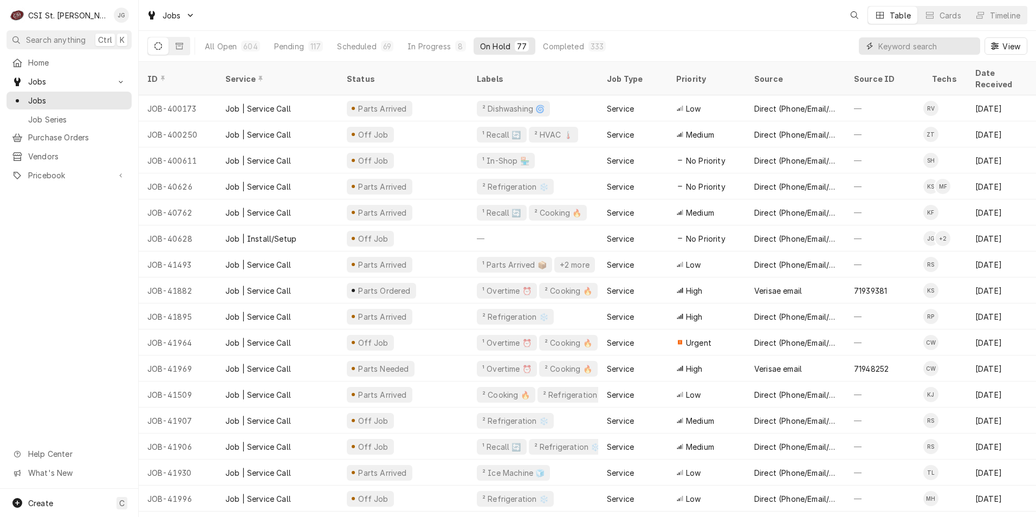
click at [919, 46] on input "Dynamic Content Wrapper" at bounding box center [927, 45] width 96 height 17
click at [432, 48] on div "In Progress" at bounding box center [429, 46] width 43 height 11
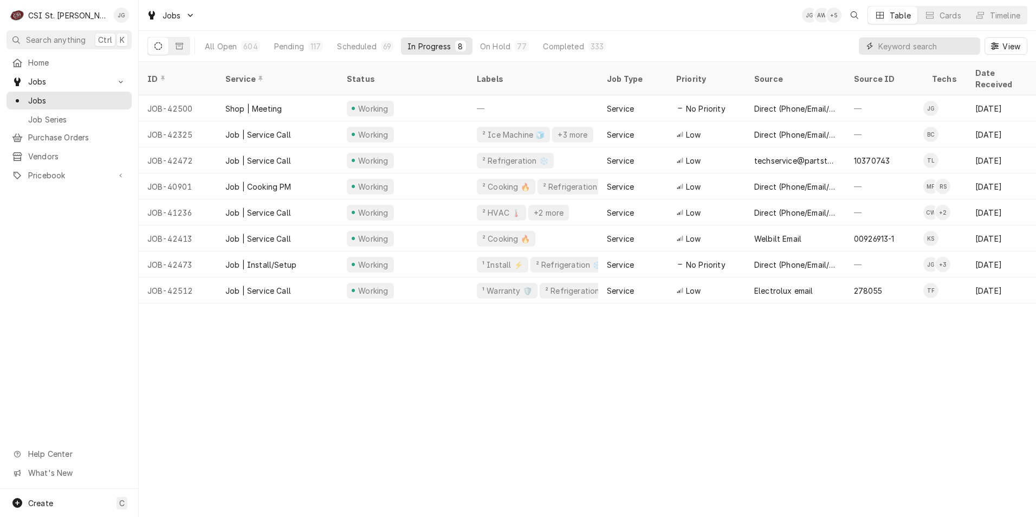
click at [900, 44] on input "Dynamic Content Wrapper" at bounding box center [927, 45] width 96 height 17
type input "[PERSON_NAME]"
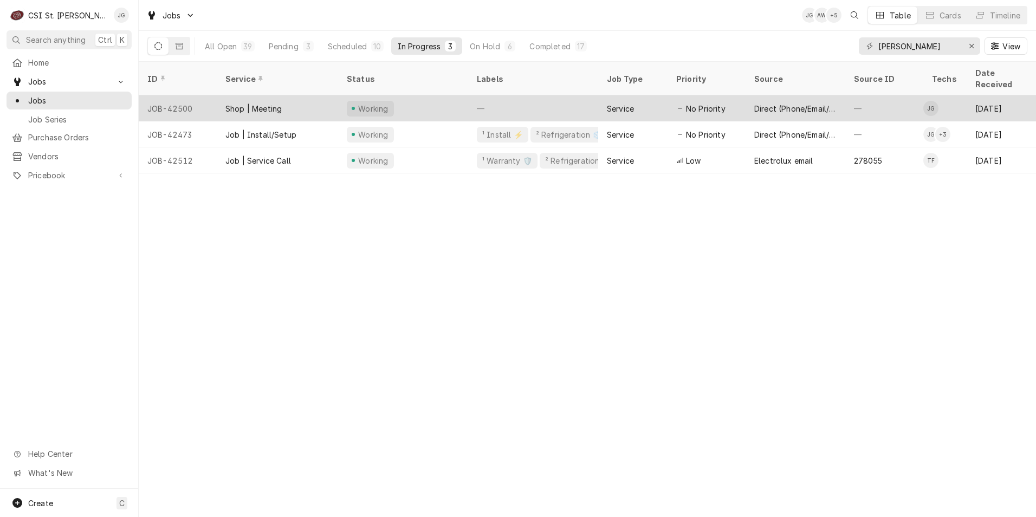
click at [243, 103] on div "Shop | Meeting" at bounding box center [253, 108] width 56 height 11
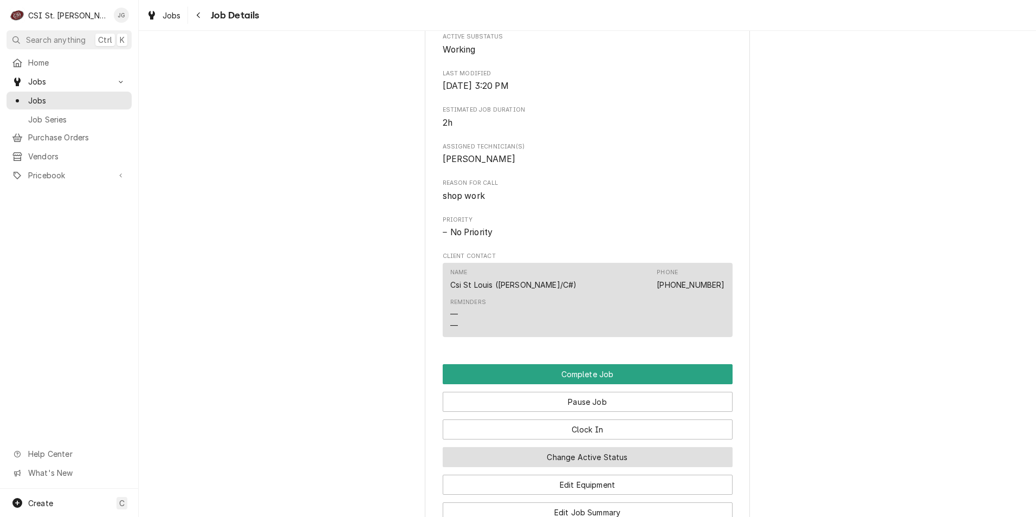
scroll to position [755, 0]
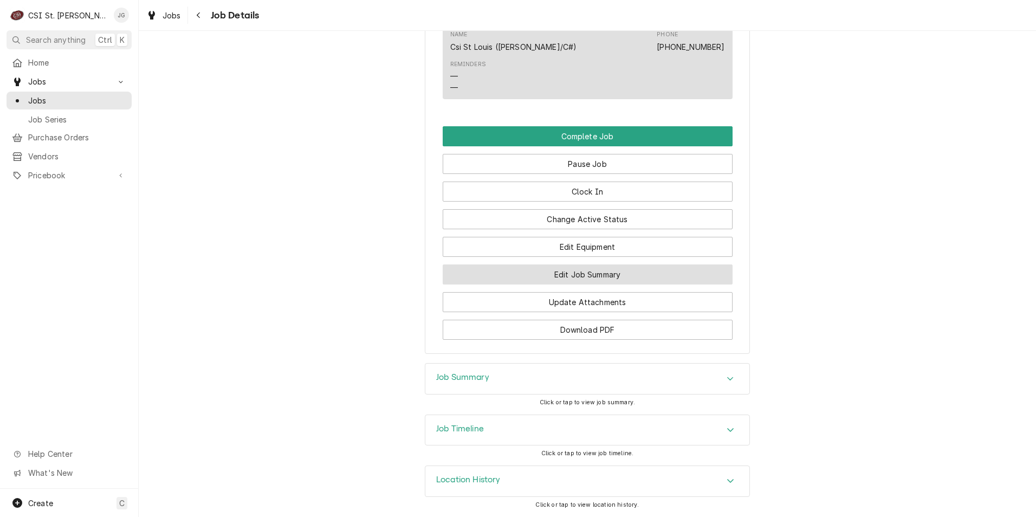
click at [584, 281] on button "Edit Job Summary" at bounding box center [588, 274] width 290 height 20
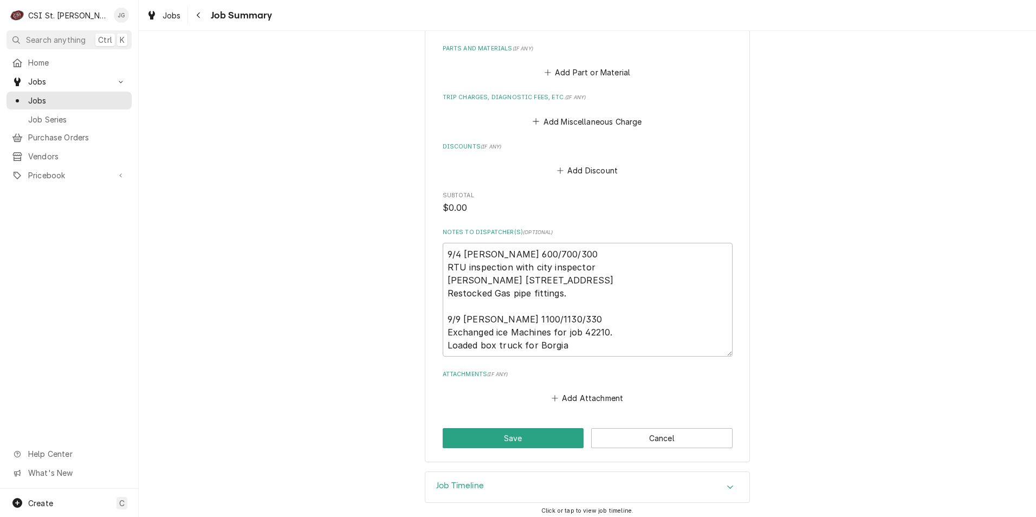
scroll to position [488, 0]
click at [587, 349] on textarea "9/4 [PERSON_NAME] 600/700/300 RTU inspection with city inspector [PERSON_NAME] …" at bounding box center [588, 298] width 290 height 114
type textarea "x"
type textarea "9/4 [PERSON_NAME] 600/700/300 RTU inspection with city inspector [PERSON_NAME] …"
type textarea "x"
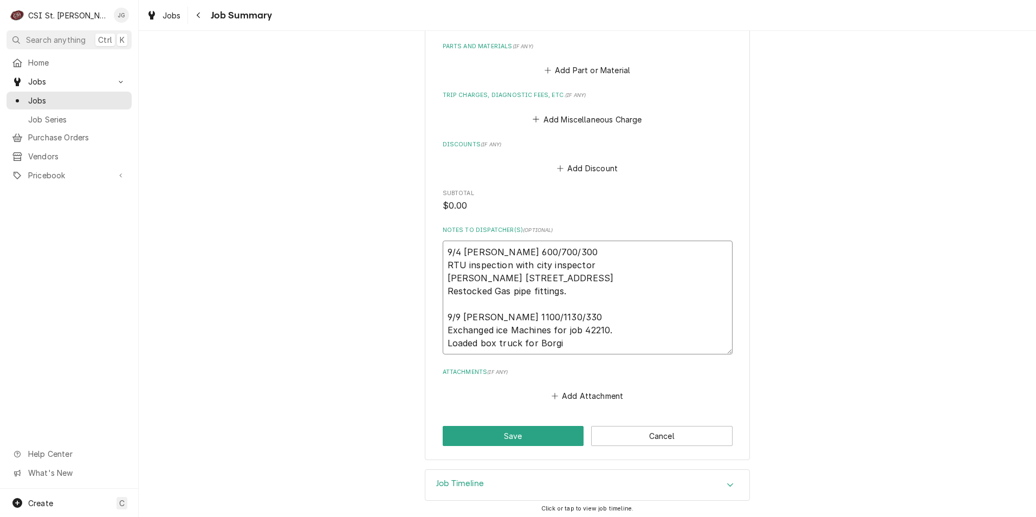
type textarea "9/4 [PERSON_NAME] 600/700/300 RTU inspection with city inspector [PERSON_NAME] …"
type textarea "x"
type textarea "9/4 [PERSON_NAME] 600/700/300 RTU inspection with city inspector [PERSON_NAME] …"
type textarea "x"
type textarea "9/4 [PERSON_NAME] 600/700/300 RTU inspection with city inspector [PERSON_NAME] …"
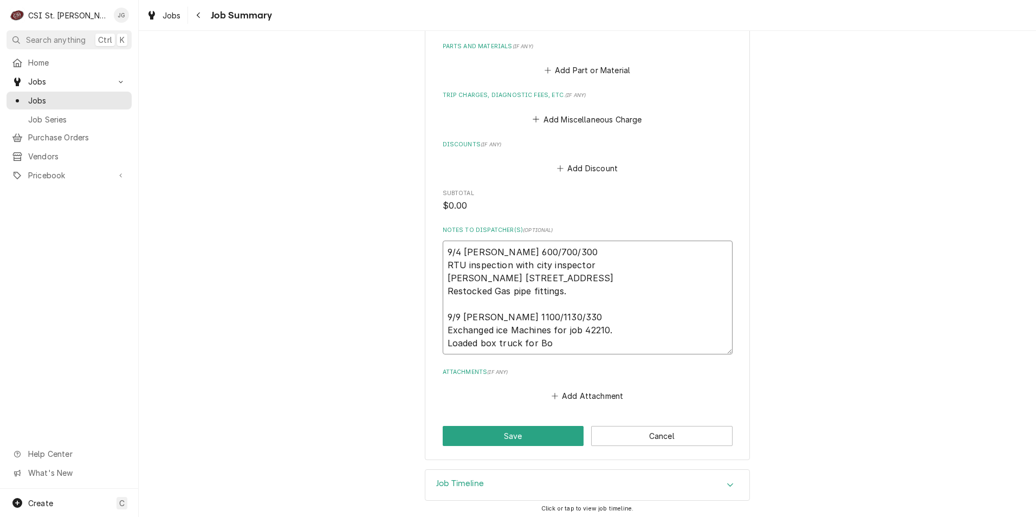
type textarea "x"
type textarea "9/4 [PERSON_NAME] 600/700/300 RTU inspection with city inspector [PERSON_NAME] …"
type textarea "x"
type textarea "9/4 [PERSON_NAME] 600/700/300 RTU inspection with city inspector [PERSON_NAME] …"
type textarea "x"
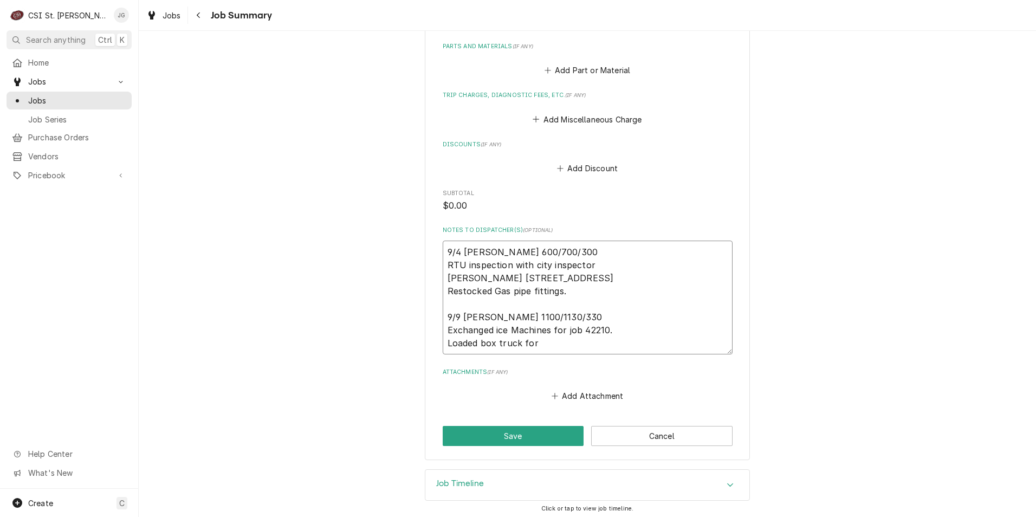
type textarea "9/4 Jeff G 600/700/300 RTU inspection with city inspector McAllisters 12101 Man…"
type textarea "x"
type textarea "9/4 Jeff G 600/700/300 RTU inspection with city inspector McAllisters 12101 Man…"
type textarea "x"
type textarea "9/4 Jeff G 600/700/300 RTU inspection with city inspector McAllisters 12101 Man…"
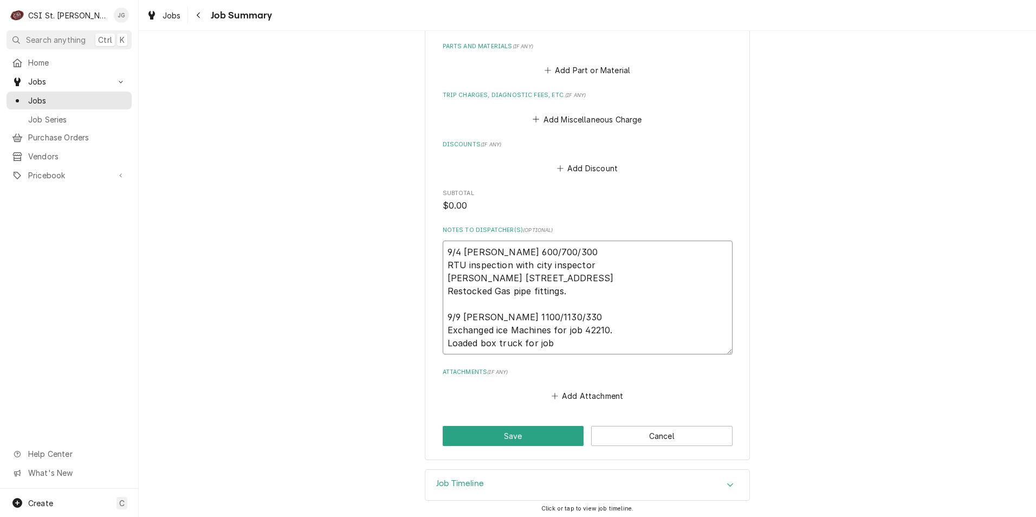
type textarea "x"
type textarea "9/4 Jeff G 600/700/300 RTU inspection with city inspector McAllisters 12101 Man…"
type textarea "x"
type textarea "9/4 Jeff G 600/700/300 RTU inspection with city inspector McAllisters 12101 Man…"
type textarea "x"
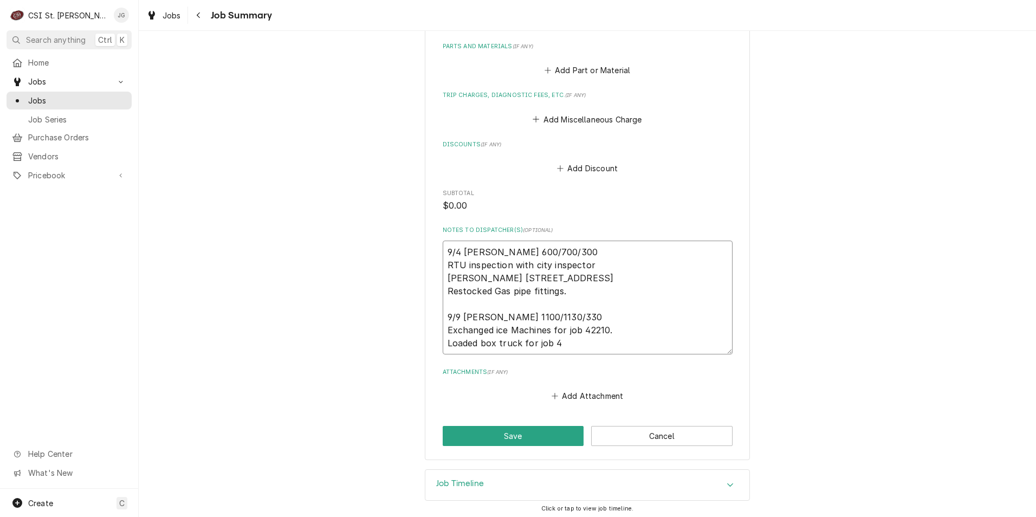
type textarea "9/4 Jeff G 600/700/300 RTU inspection with city inspector McAllisters 12101 Man…"
type textarea "x"
type textarea "9/4 Jeff G 600/700/300 RTU inspection with city inspector McAllisters 12101 Man…"
type textarea "x"
type textarea "9/4 Jeff G 600/700/300 RTU inspection with city inspector McAllisters 12101 Man…"
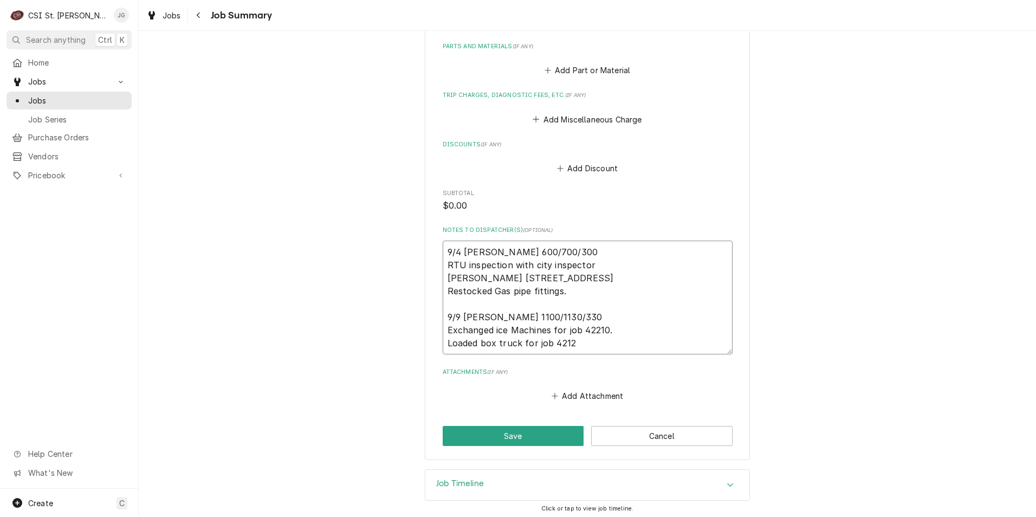
type textarea "x"
type textarea "9/4 Jeff G 600/700/300 RTU inspection with city inspector McAllisters 12101 Man…"
click at [513, 440] on button "Save" at bounding box center [513, 436] width 141 height 20
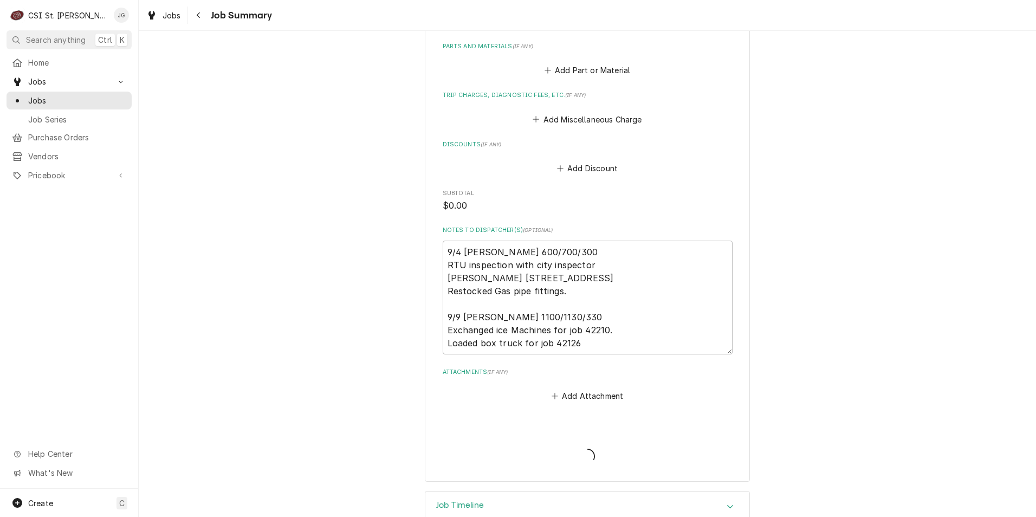
type textarea "x"
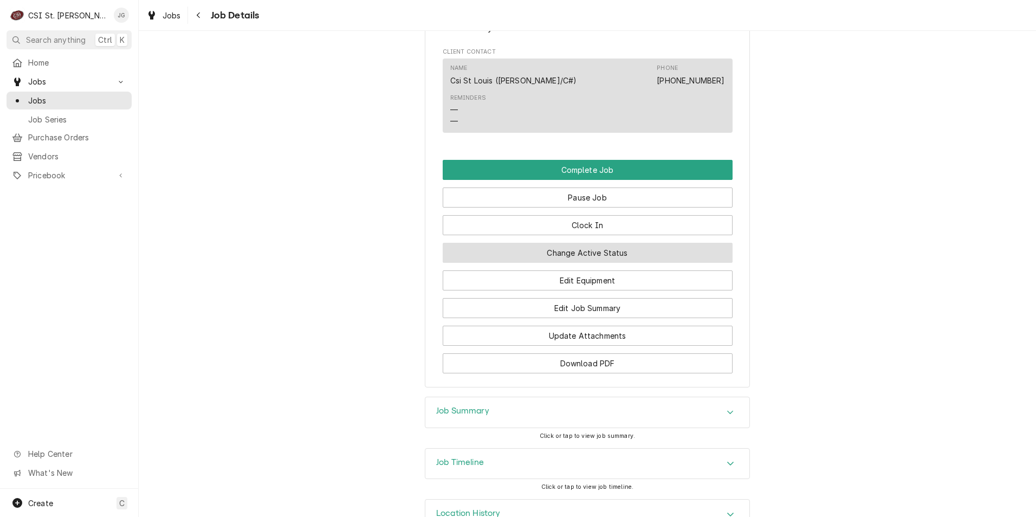
scroll to position [755, 0]
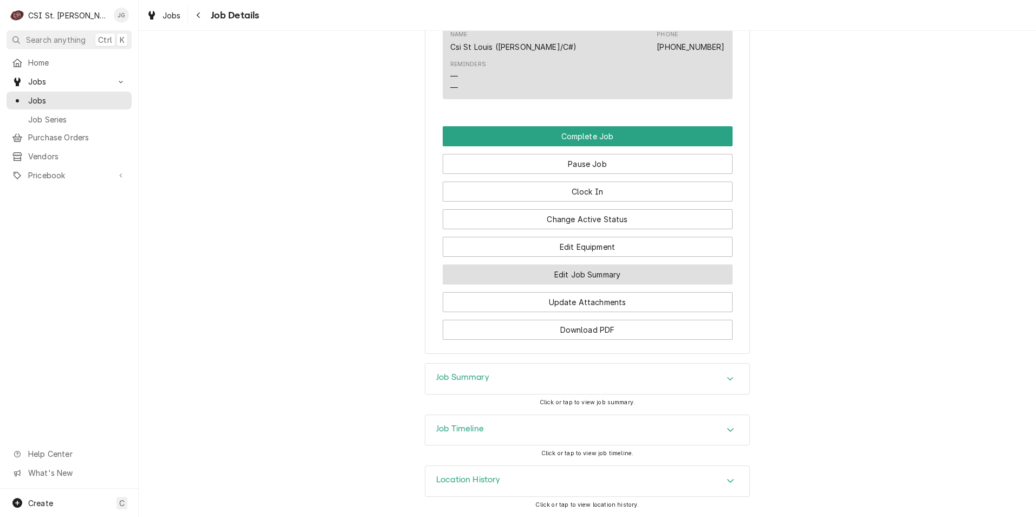
click at [610, 280] on button "Edit Job Summary" at bounding box center [588, 274] width 290 height 20
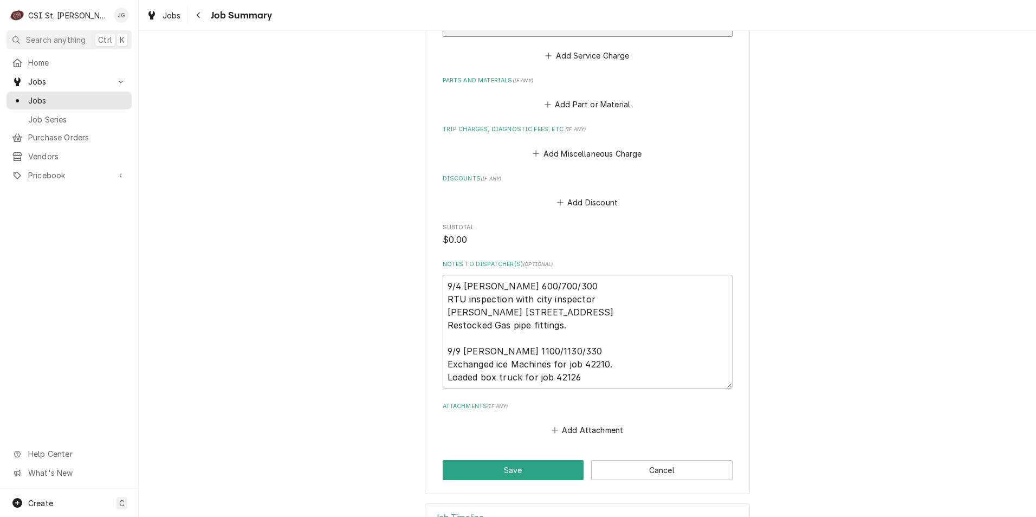
scroll to position [488, 0]
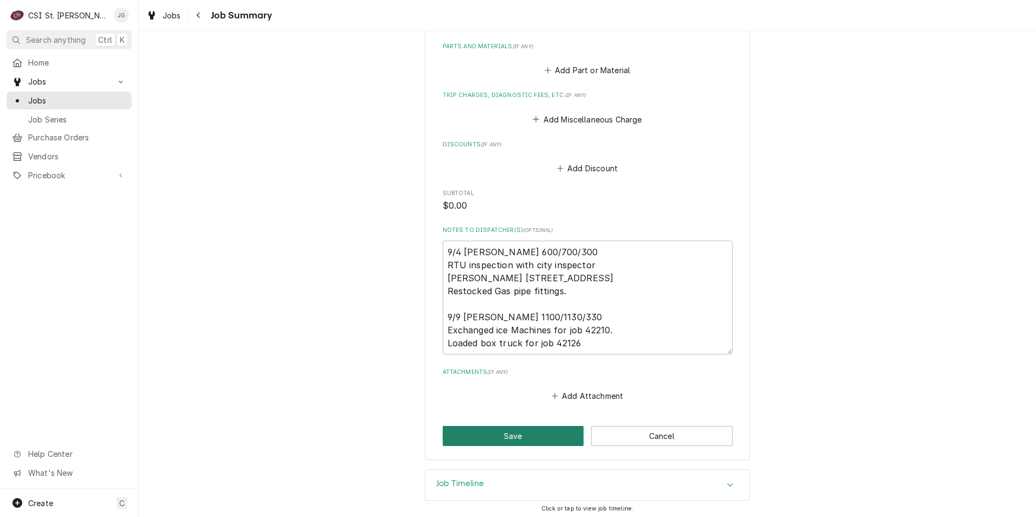
click at [518, 436] on button "Save" at bounding box center [513, 436] width 141 height 20
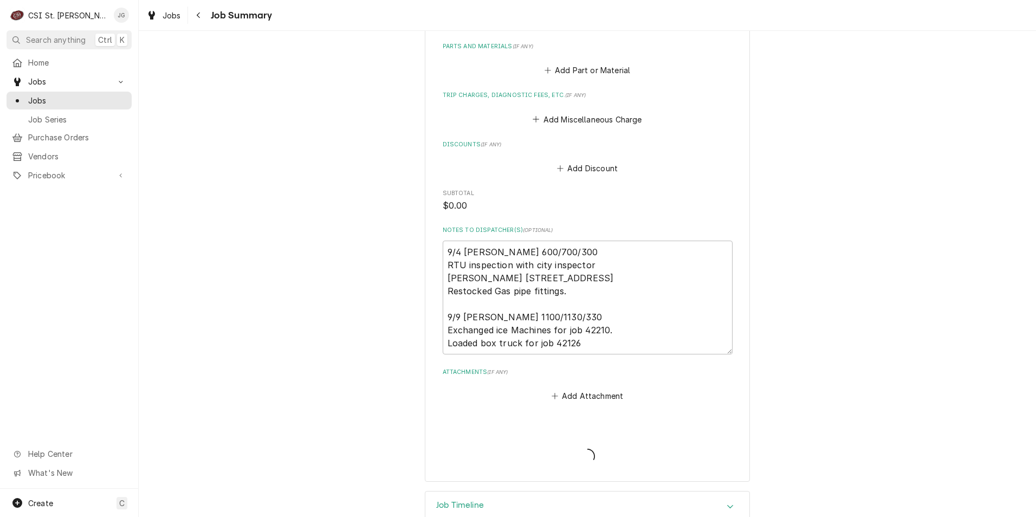
type textarea "x"
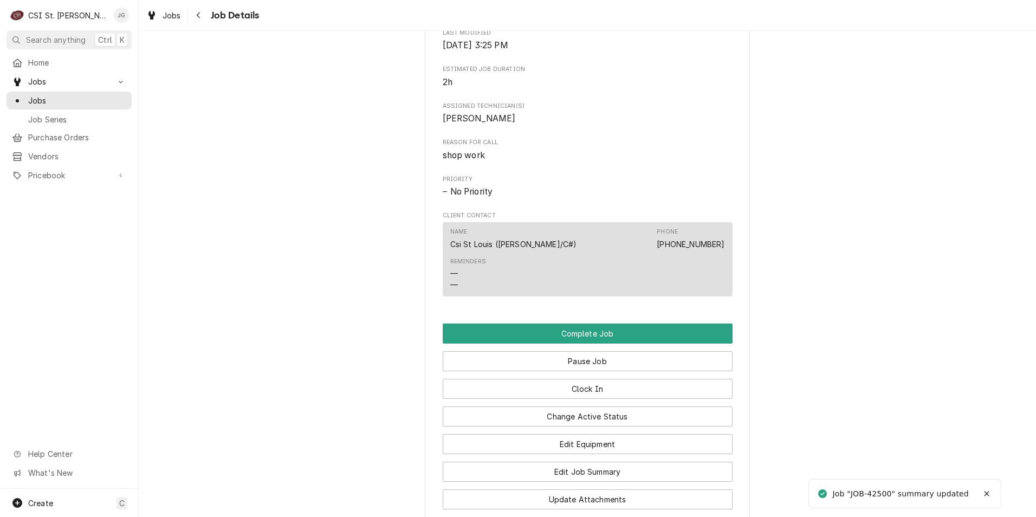
scroll to position [596, 0]
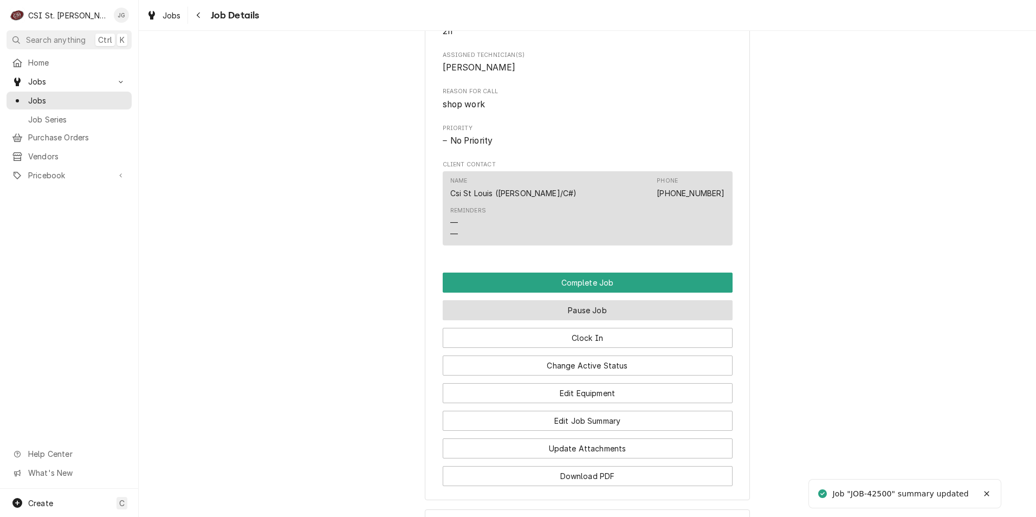
click at [585, 319] on button "Pause Job" at bounding box center [588, 310] width 290 height 20
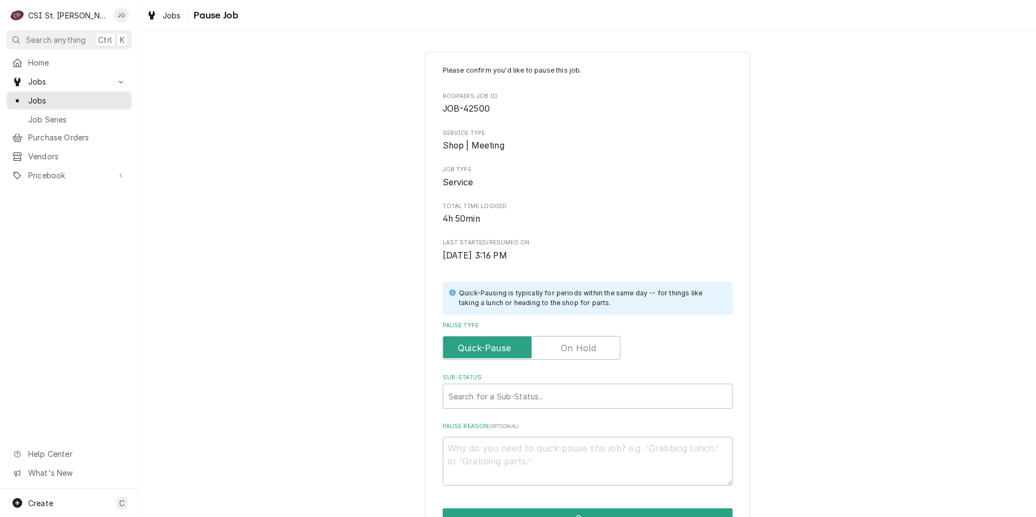
click at [559, 348] on label "Pause Type" at bounding box center [532, 348] width 178 height 24
click at [559, 348] on input "Pause Type" at bounding box center [532, 348] width 168 height 24
checkbox input "true"
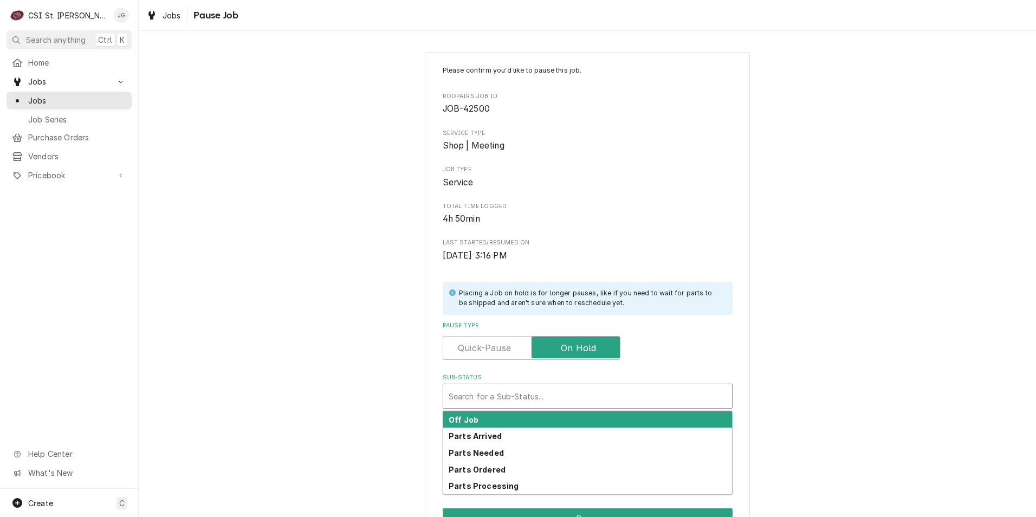
click at [560, 396] on div "Sub-Status" at bounding box center [588, 396] width 278 height 20
click at [534, 418] on div "Off Job" at bounding box center [587, 419] width 289 height 17
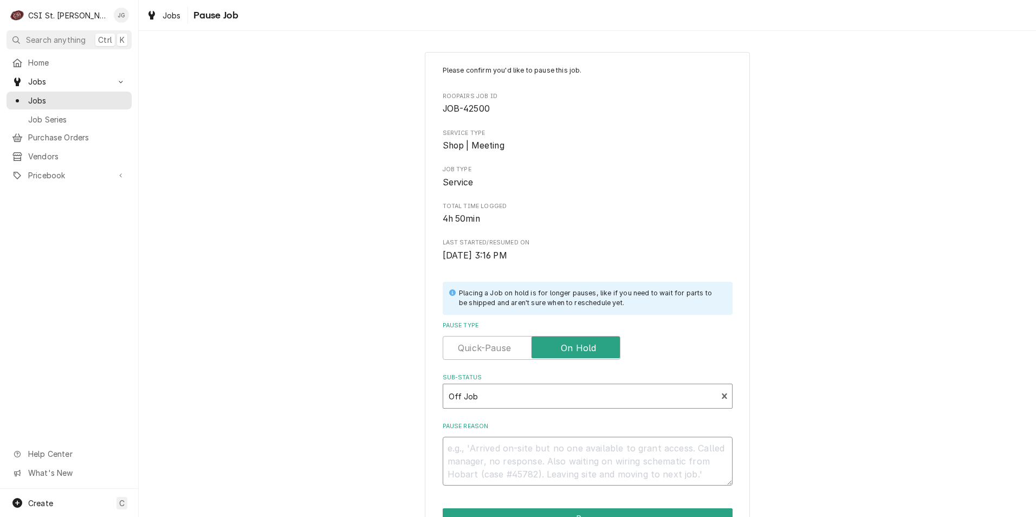
click at [535, 455] on textarea "Pause Reason" at bounding box center [588, 461] width 290 height 49
type textarea "x"
type textarea "N"
type textarea "x"
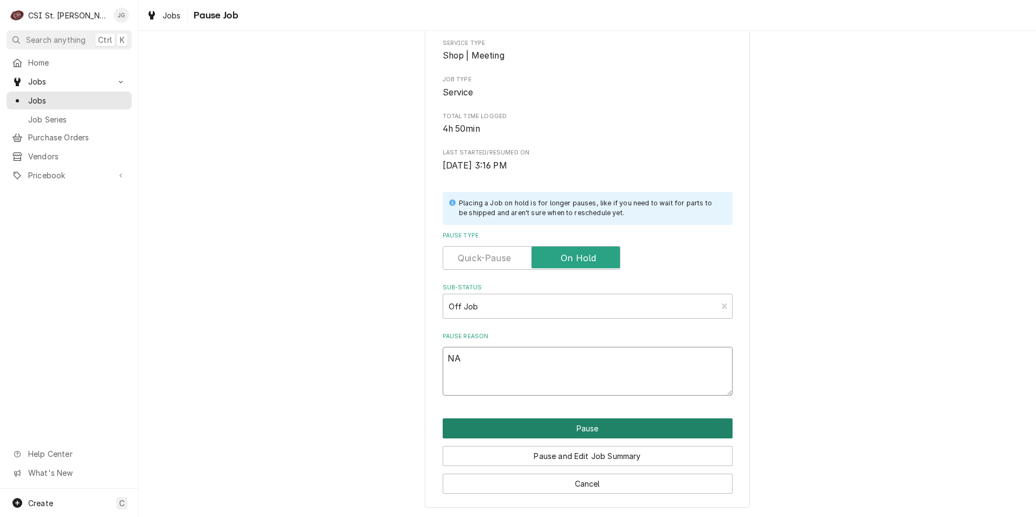
type textarea "NA"
click at [588, 431] on button "Pause" at bounding box center [588, 428] width 290 height 20
type textarea "x"
